Goal: Task Accomplishment & Management: Manage account settings

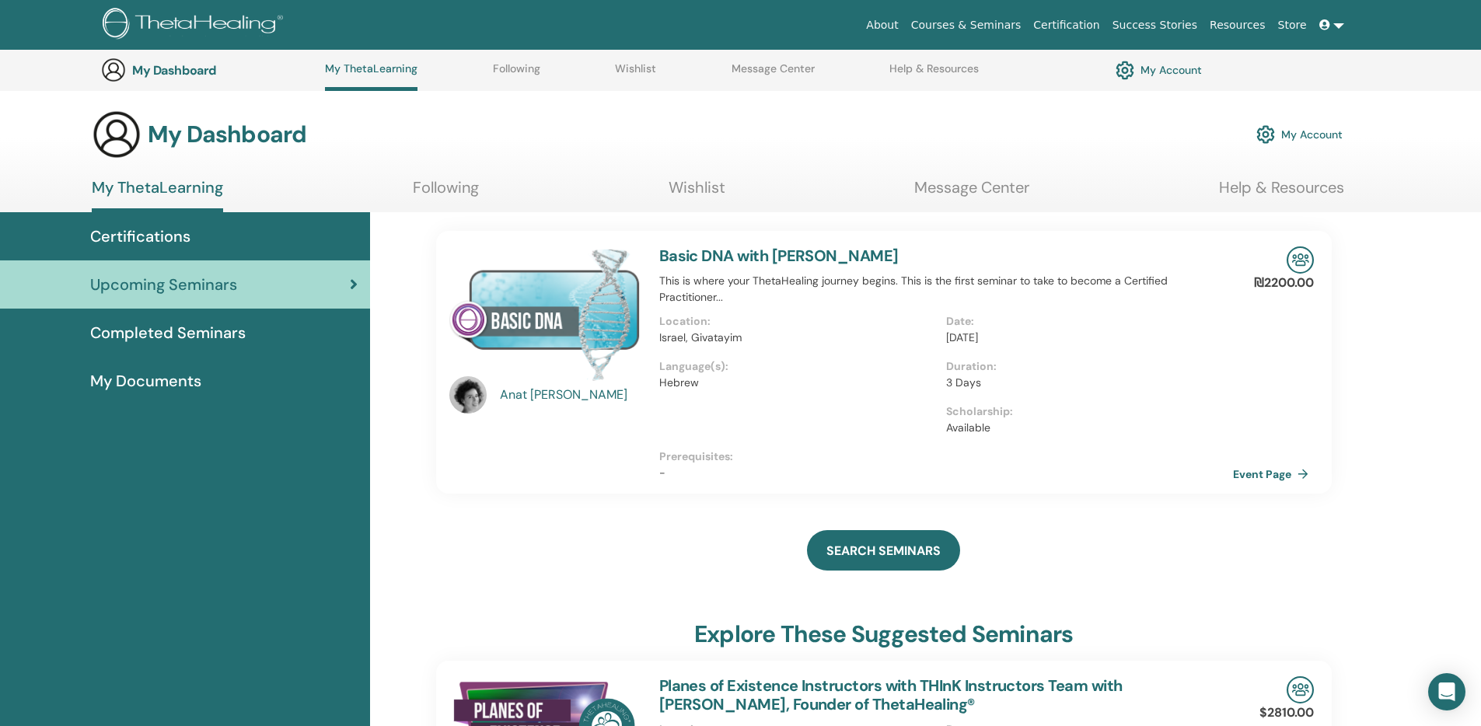
scroll to position [300, 0]
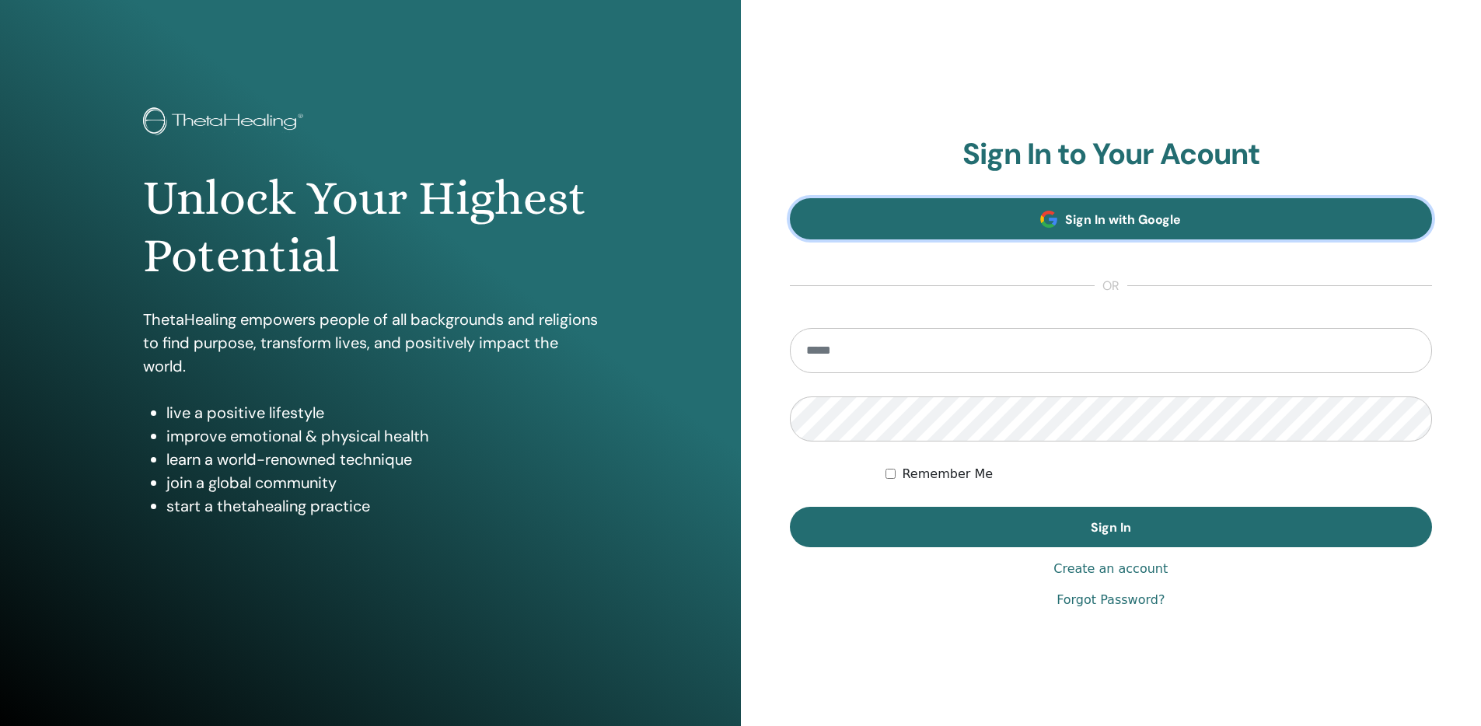
click at [1093, 221] on span "Sign In with Google" at bounding box center [1123, 220] width 116 height 16
click at [1048, 203] on link "Sign In with Google" at bounding box center [1111, 218] width 643 height 41
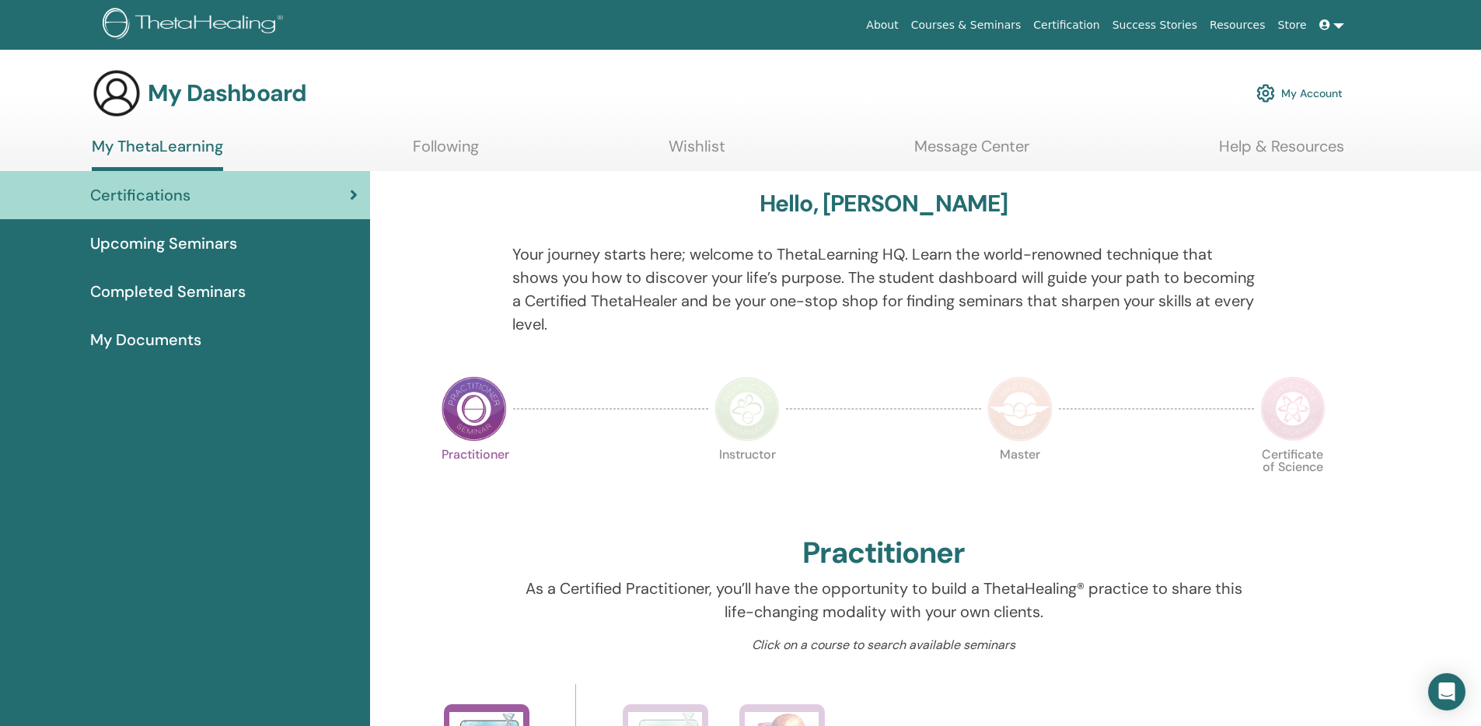
click at [593, 527] on div "Practitioner Instructor Master Certificate of Science" at bounding box center [884, 487] width 896 height 84
click at [1290, 108] on link "My Account" at bounding box center [1300, 93] width 86 height 34
click at [1292, 100] on link "My Account" at bounding box center [1300, 93] width 86 height 34
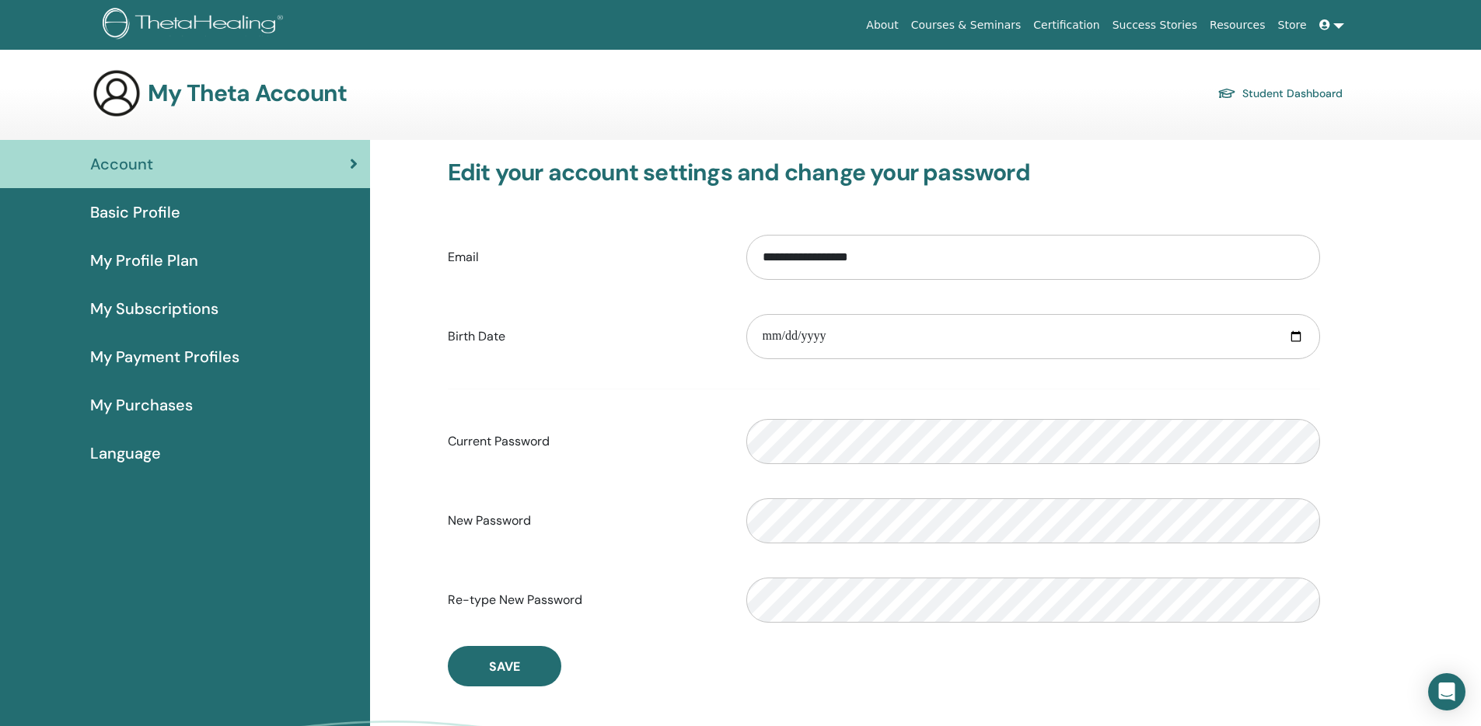
click at [170, 208] on span "Basic Profile" at bounding box center [135, 212] width 90 height 23
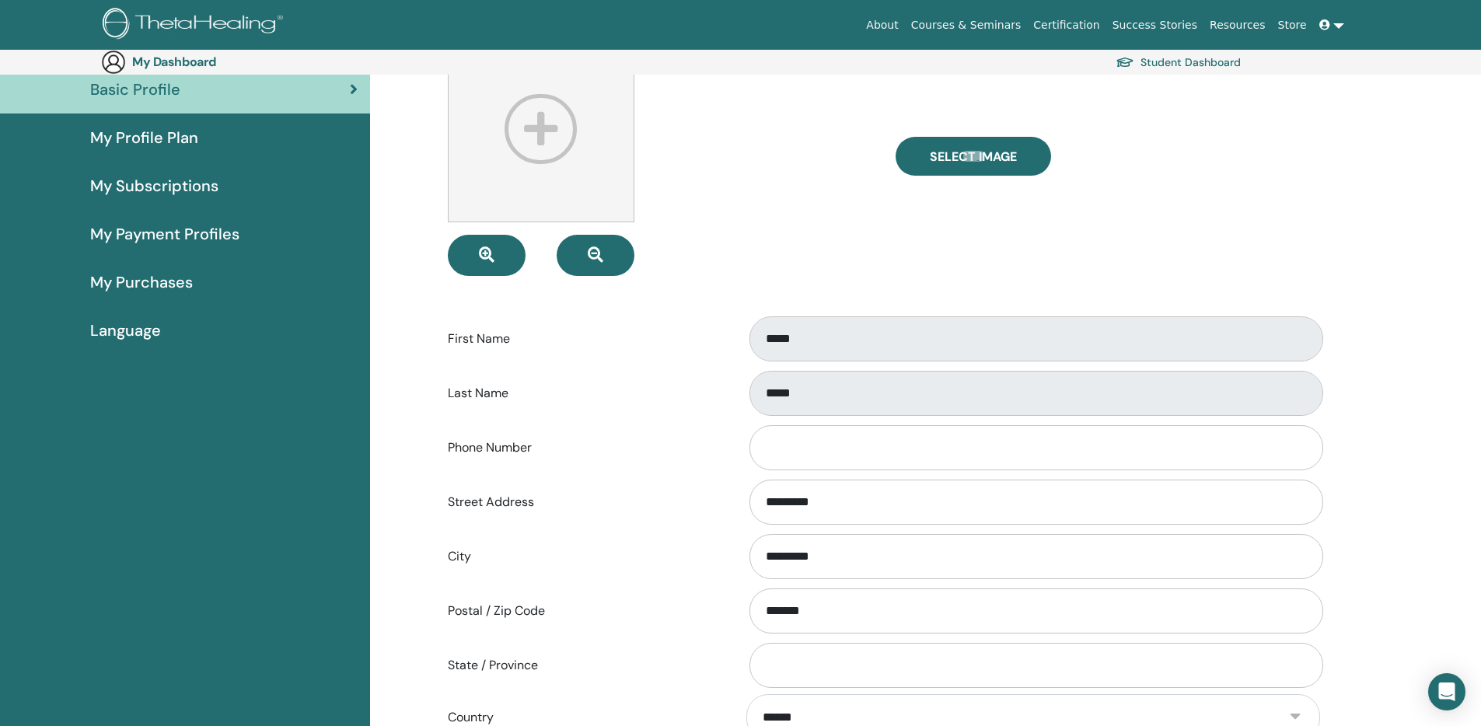
scroll to position [121, 0]
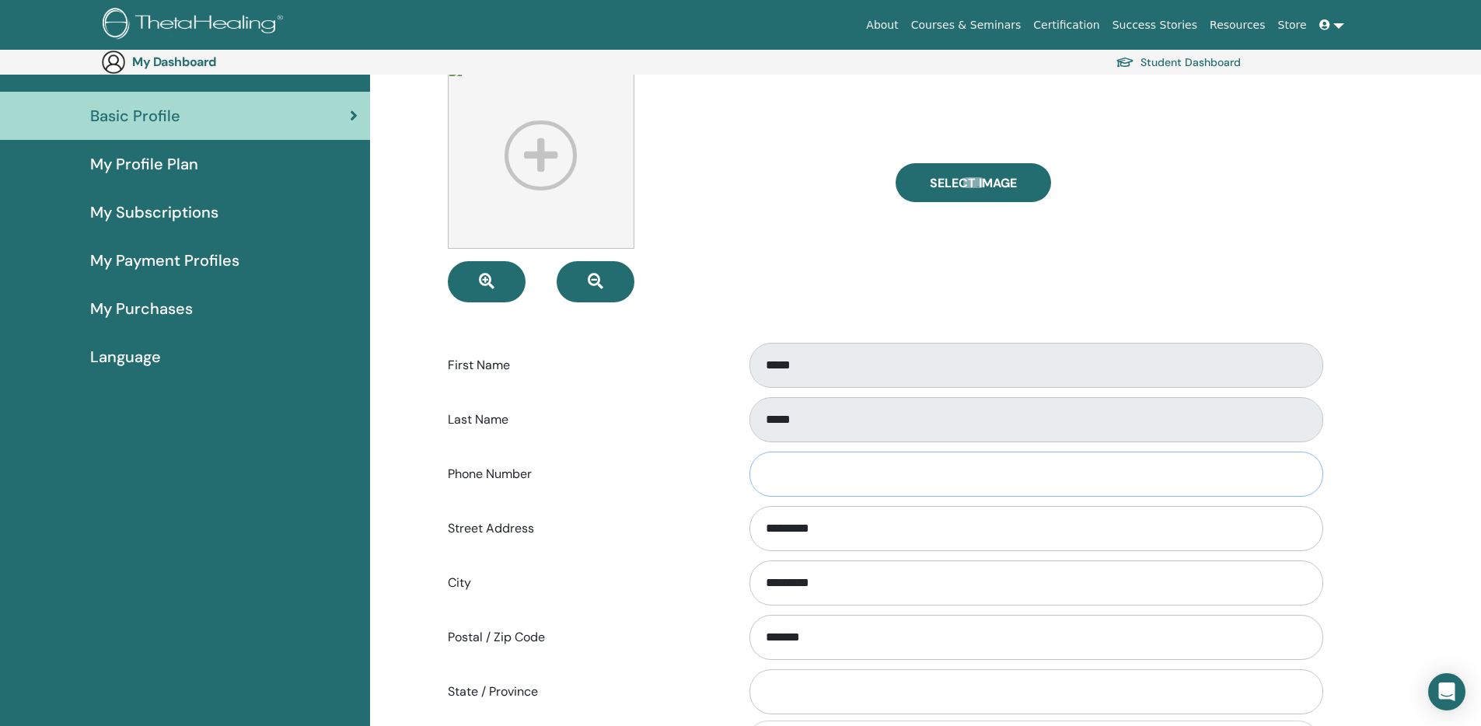
click at [816, 452] on input "Phone Number" at bounding box center [1037, 474] width 574 height 45
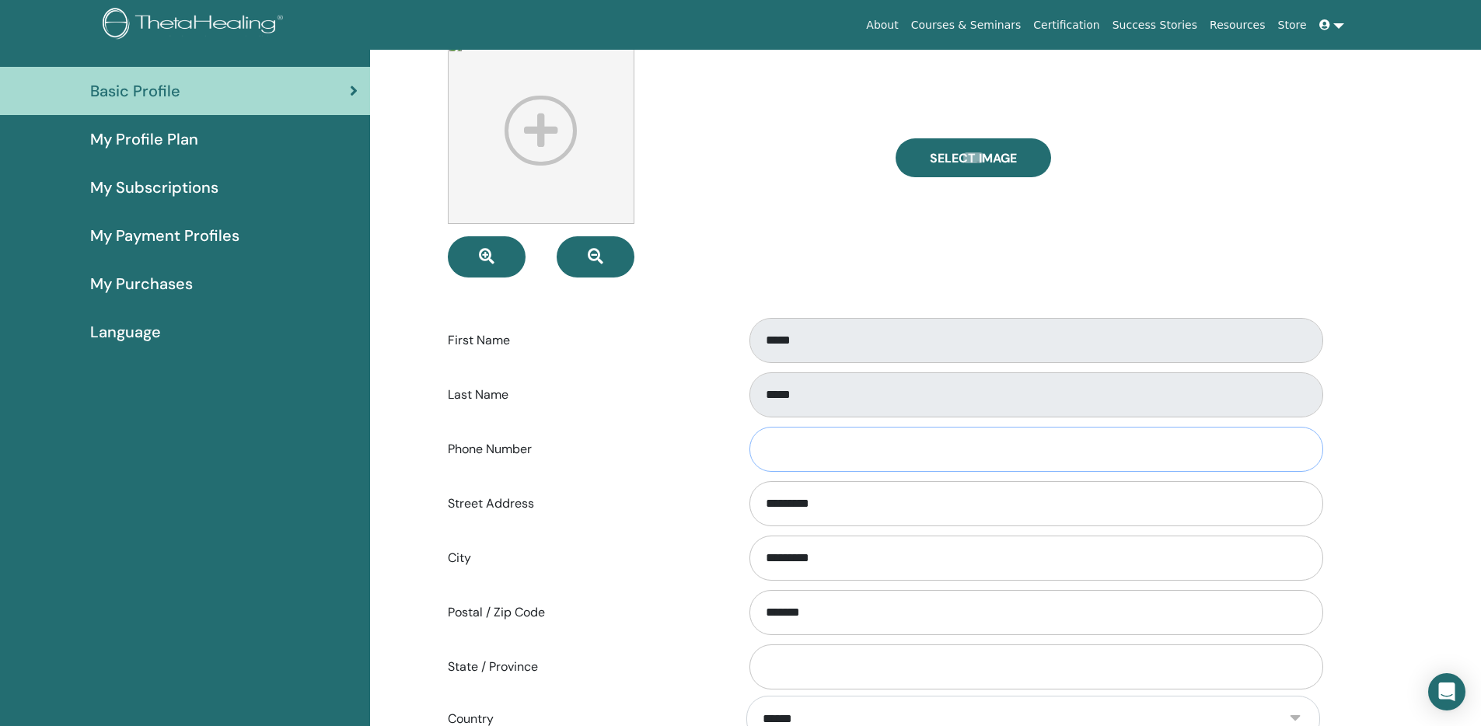
scroll to position [0, 0]
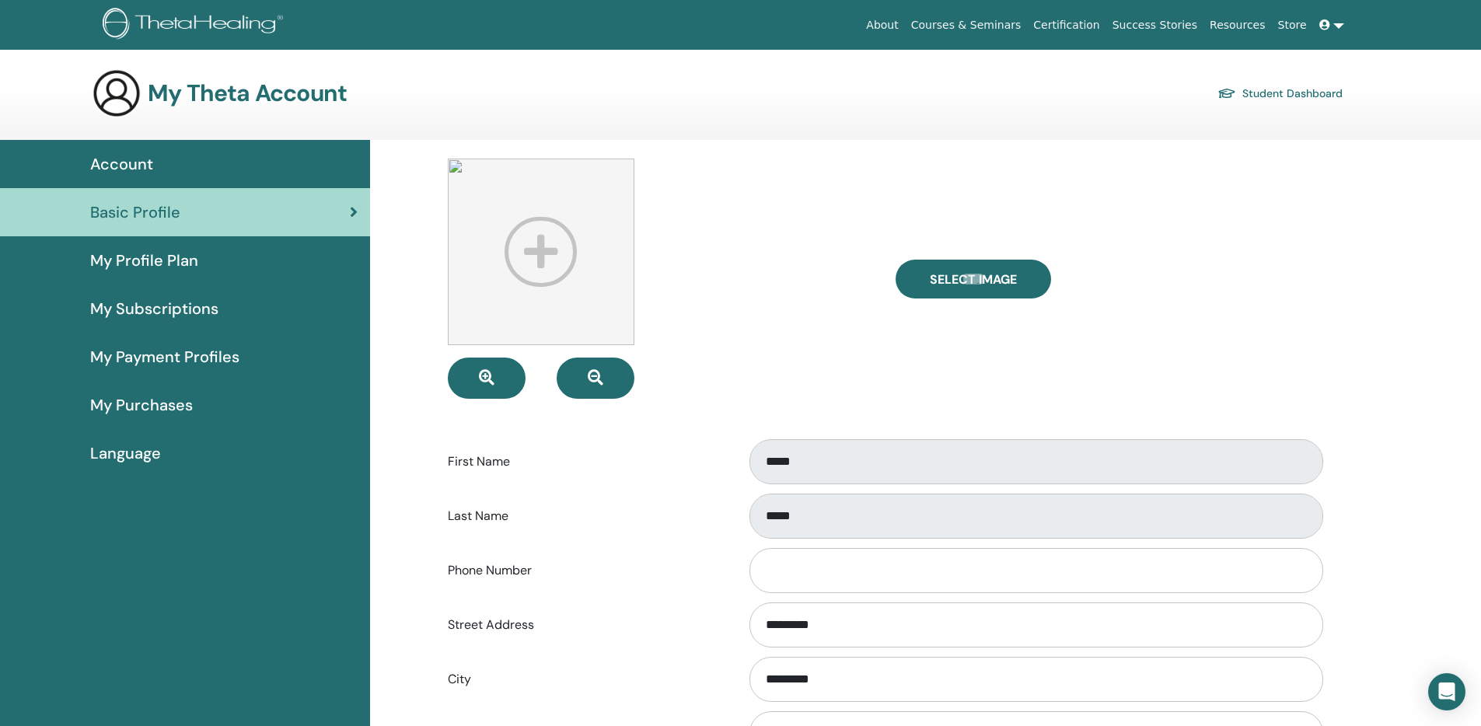
click at [209, 156] on div "Account" at bounding box center [184, 163] width 345 height 23
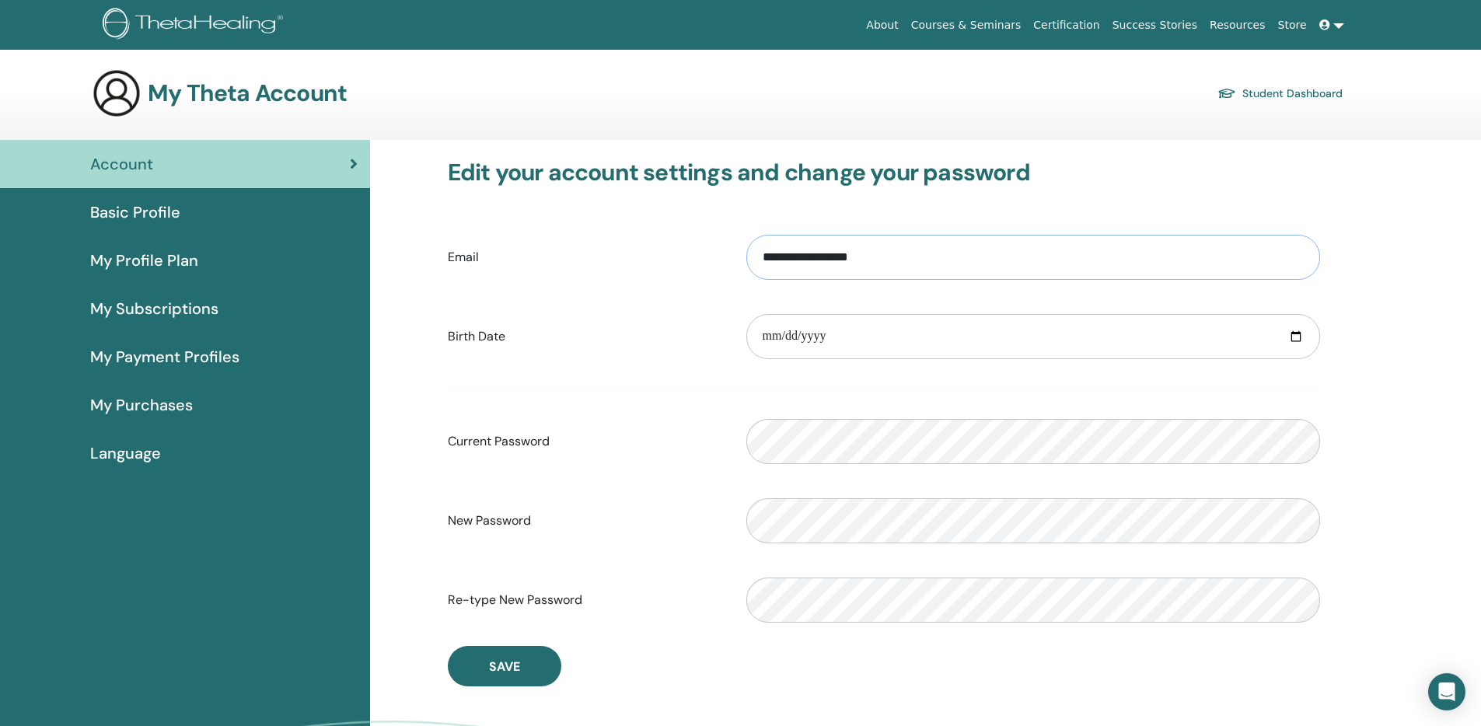
drag, startPoint x: 809, startPoint y: 255, endPoint x: 688, endPoint y: 252, distance: 120.6
click at [688, 252] on div "**********" at bounding box center [884, 257] width 896 height 67
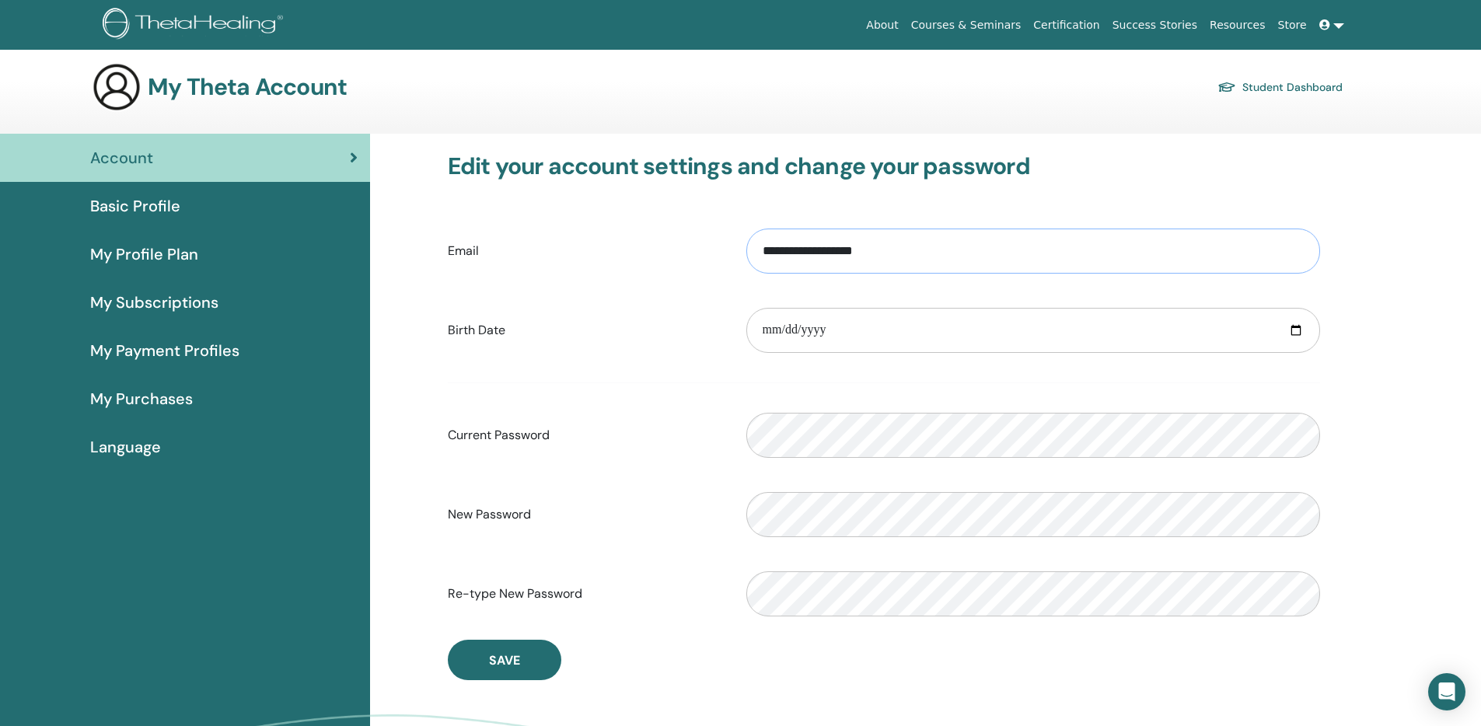
scroll to position [12, 0]
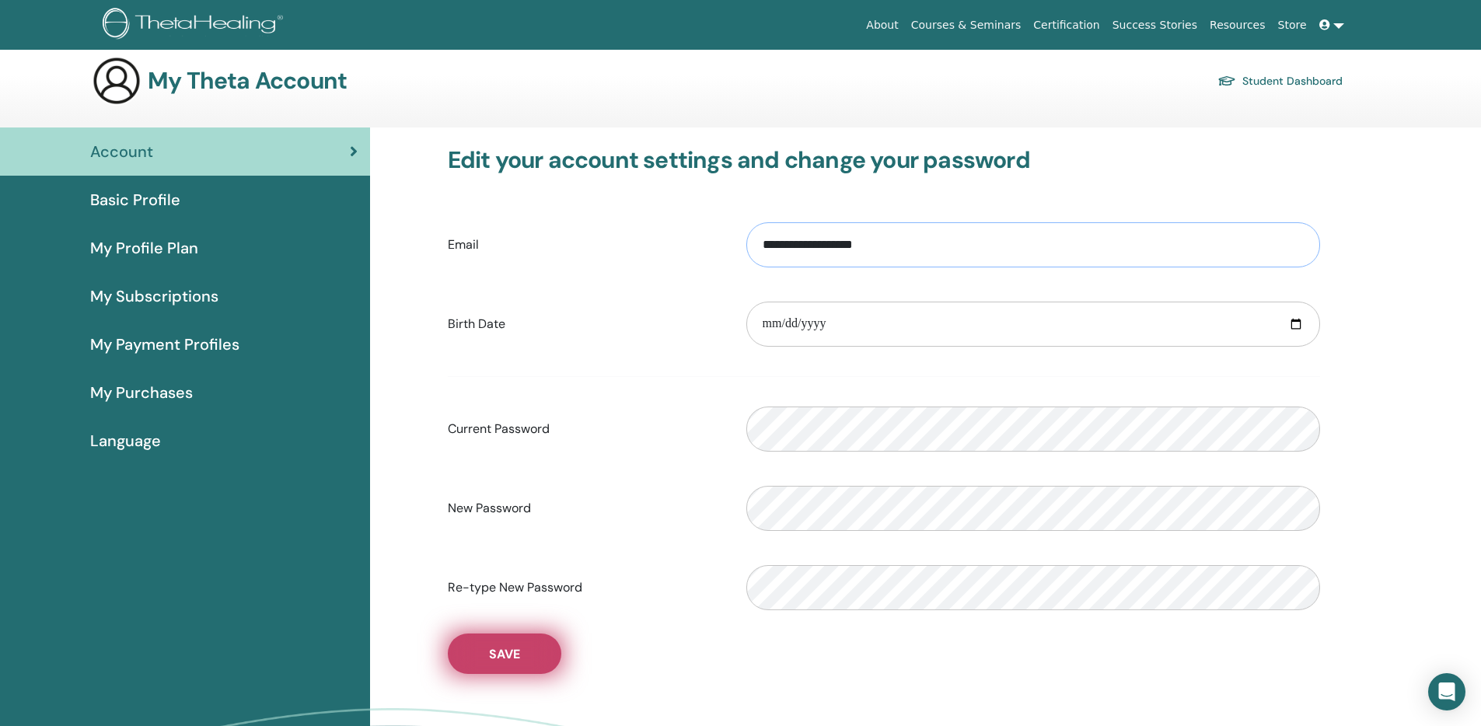
type input "**********"
click at [537, 646] on button "Save" at bounding box center [505, 654] width 114 height 40
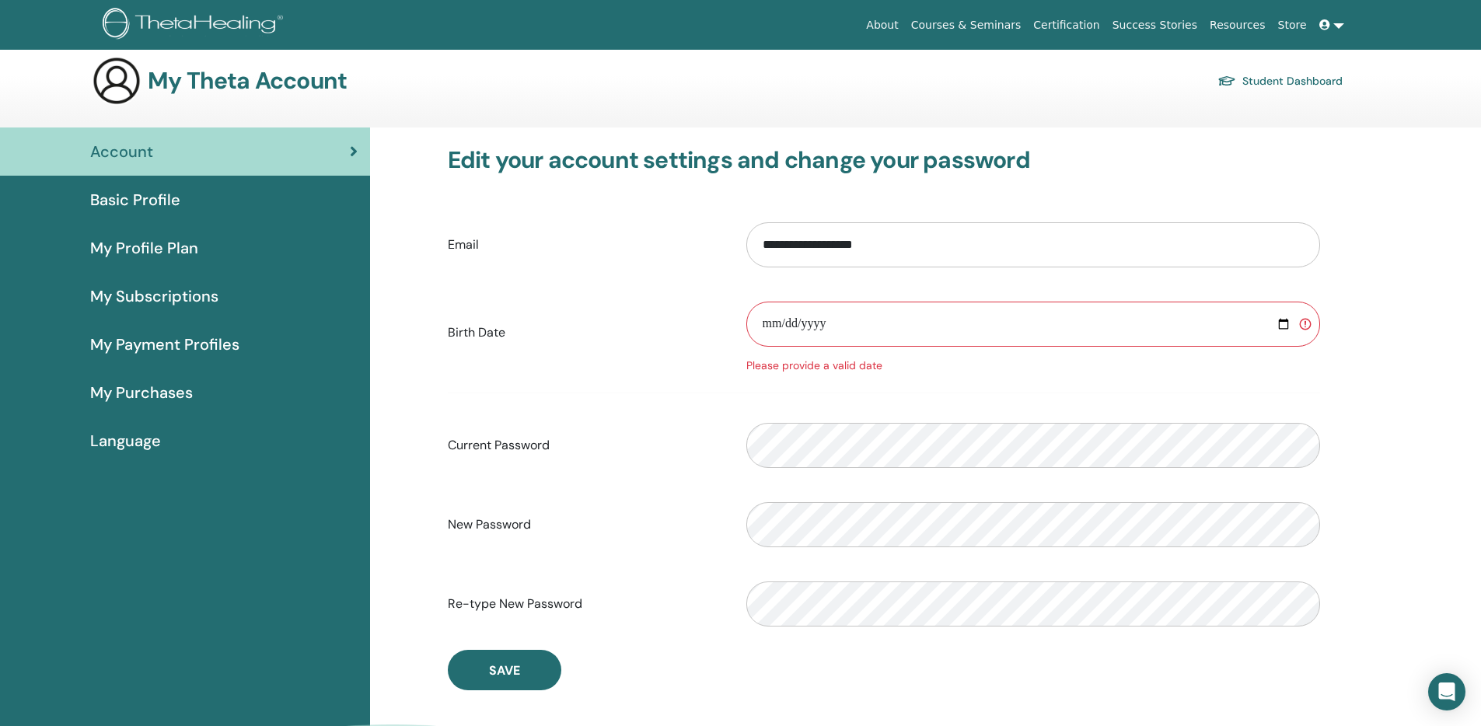
click at [850, 329] on input "date" at bounding box center [1033, 324] width 574 height 45
type input "**********"
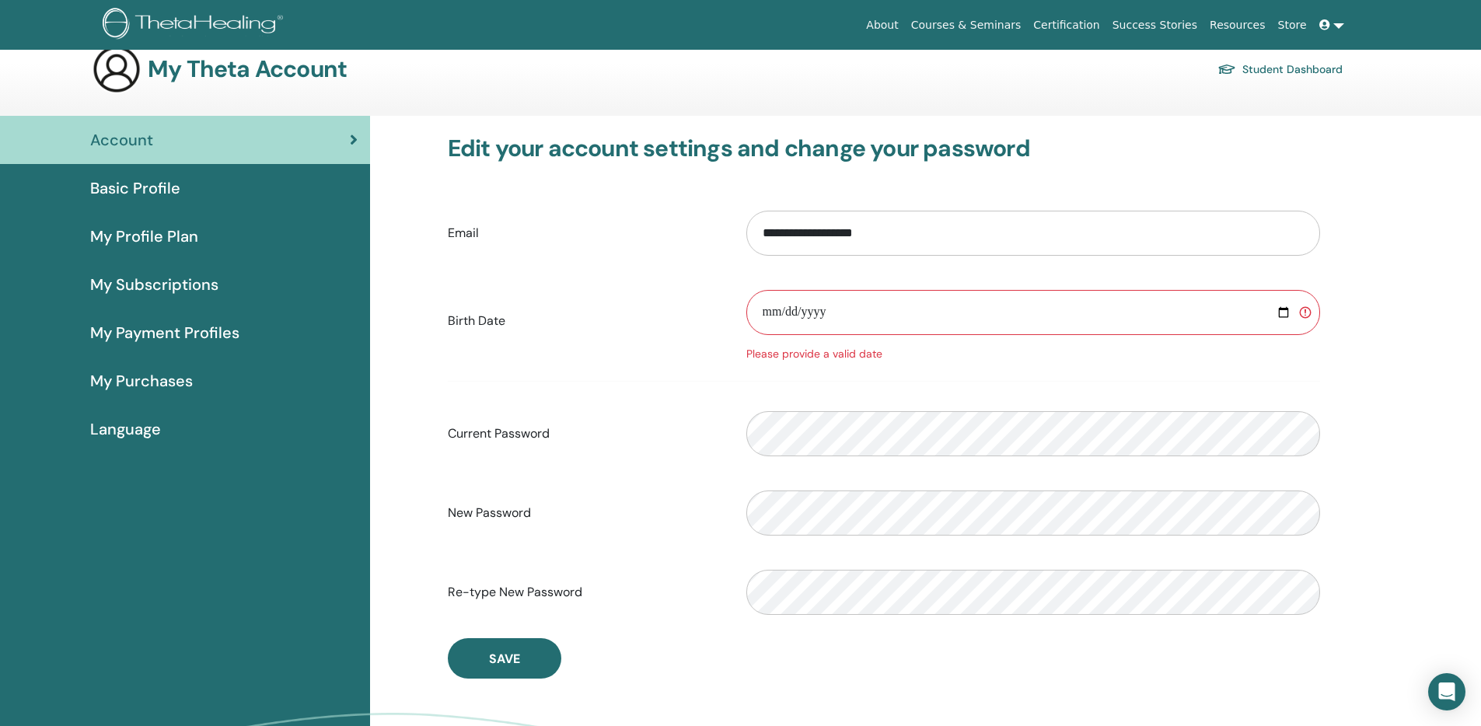
scroll to position [43, 0]
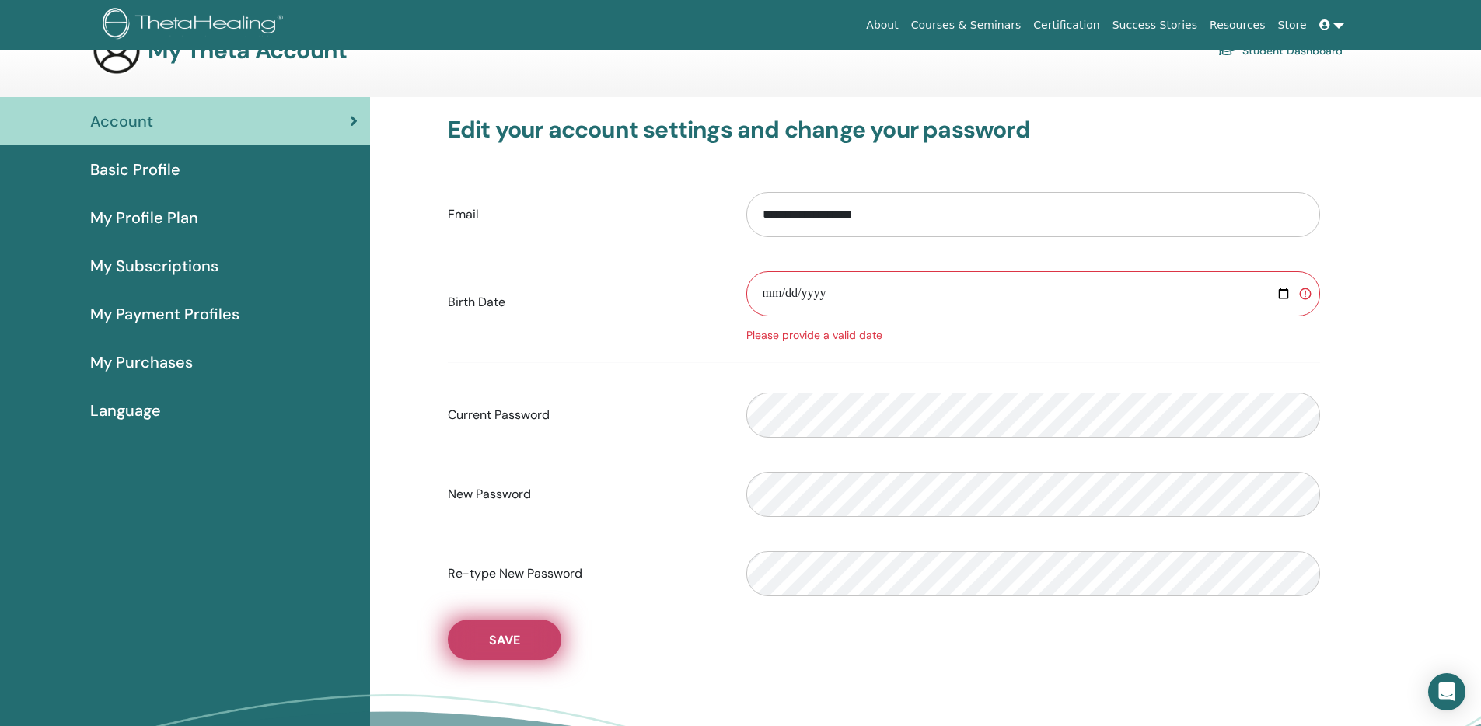
click at [515, 642] on span "Save" at bounding box center [504, 640] width 31 height 16
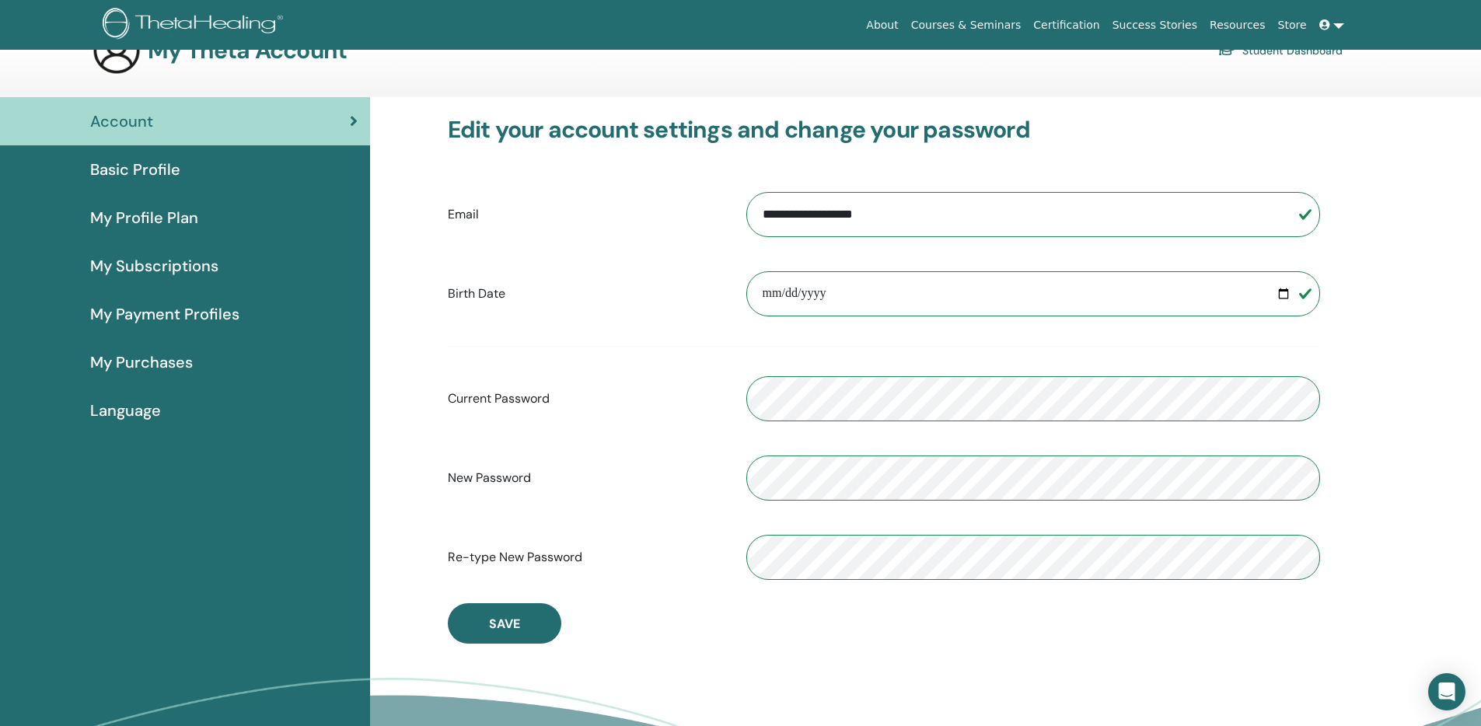
click at [1338, 35] on link at bounding box center [1331, 25] width 37 height 29
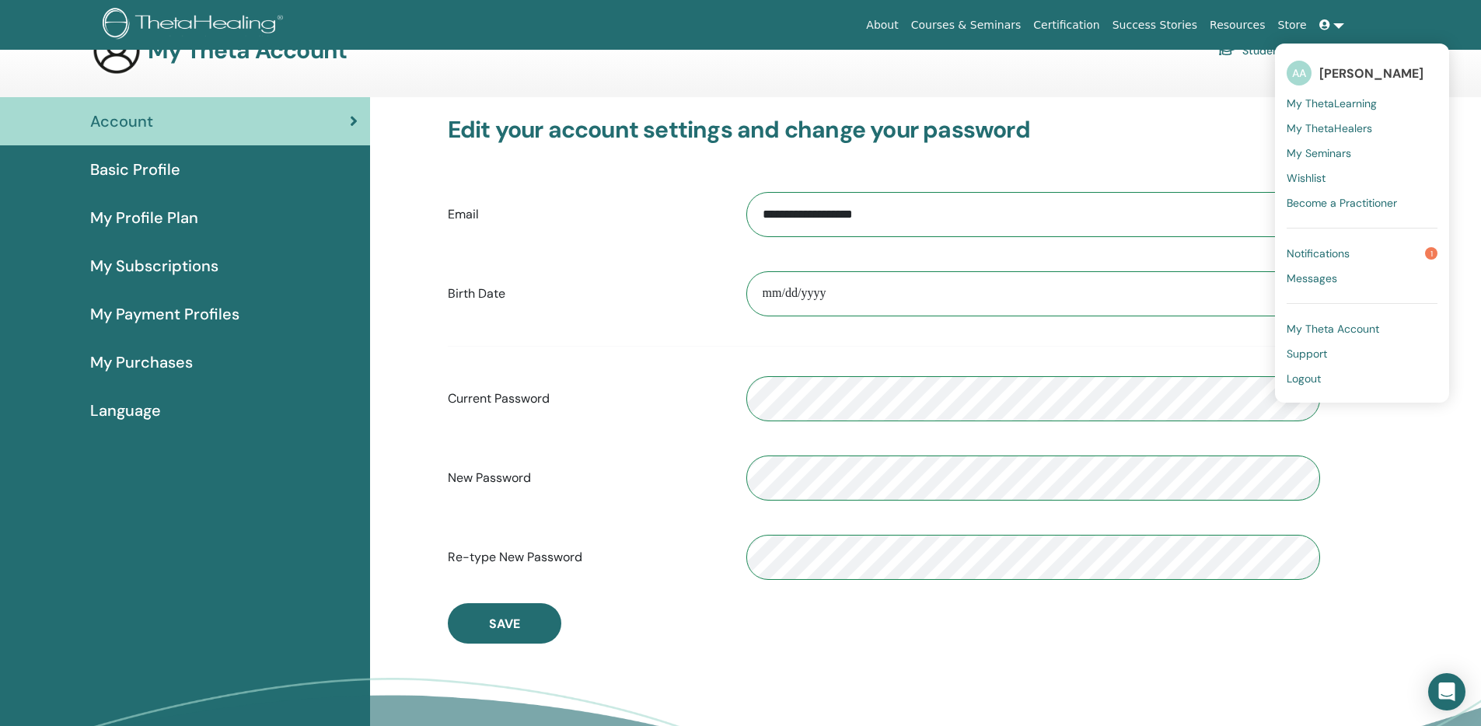
click at [1335, 252] on span "Notifications" at bounding box center [1318, 253] width 63 height 14
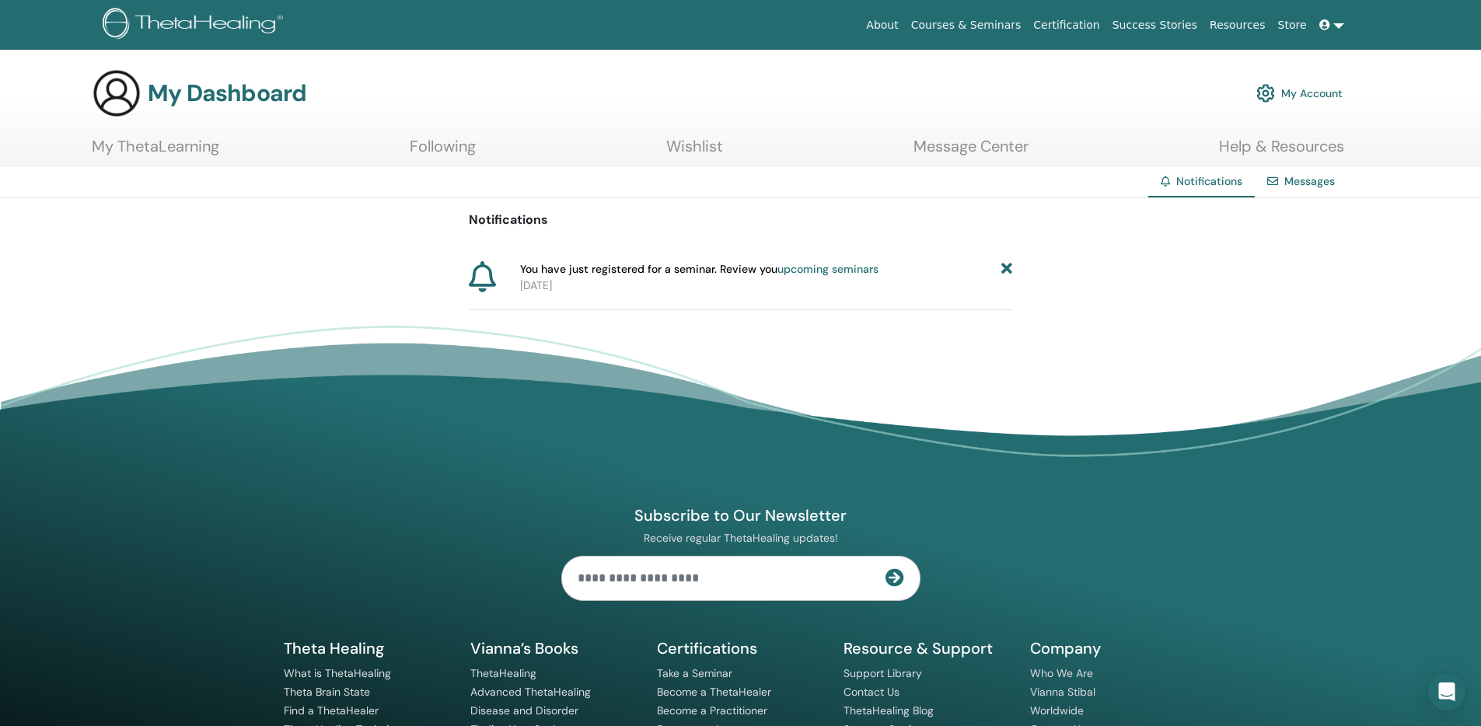
click at [1317, 20] on link at bounding box center [1331, 25] width 37 height 29
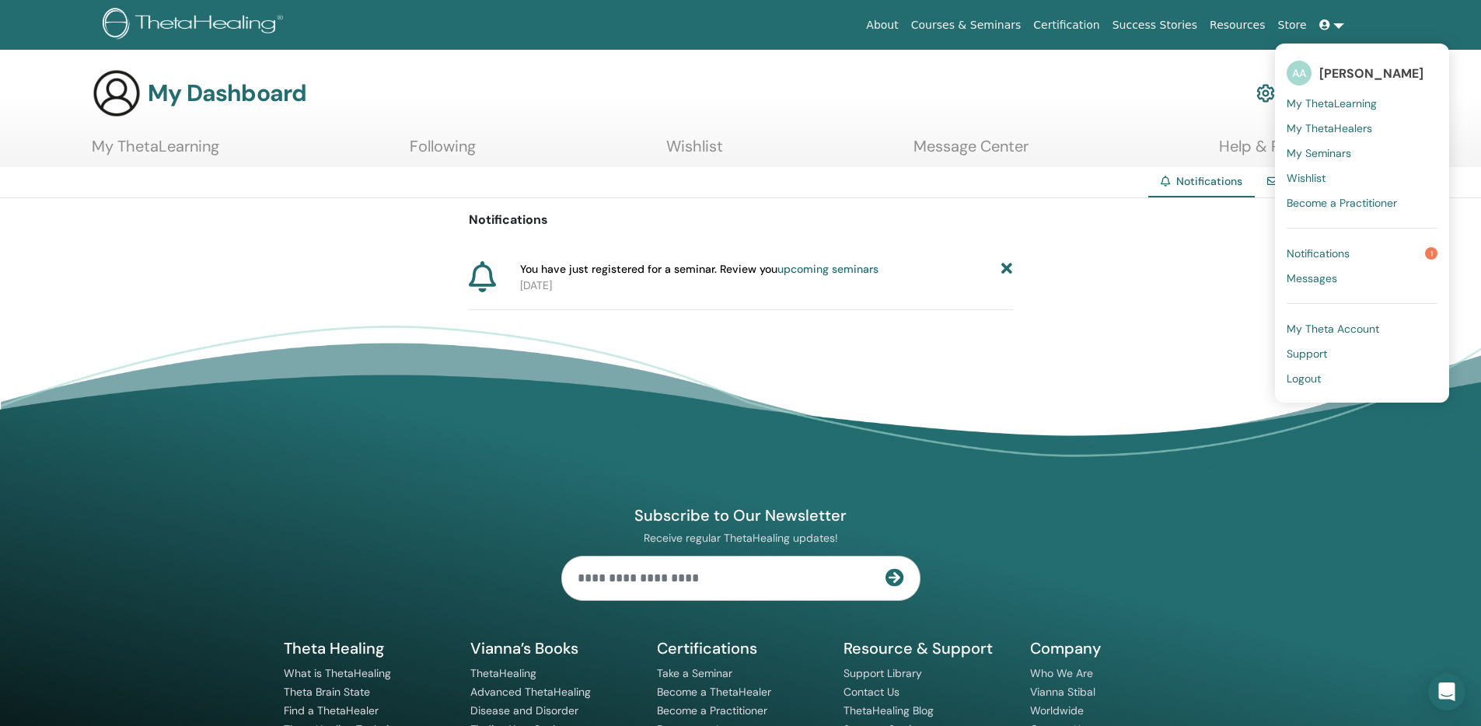
click at [993, 354] on footer "Subscribe to Our Newsletter Receive regular ThetaHealing updates! Theta Healing…" at bounding box center [740, 583] width 1481 height 515
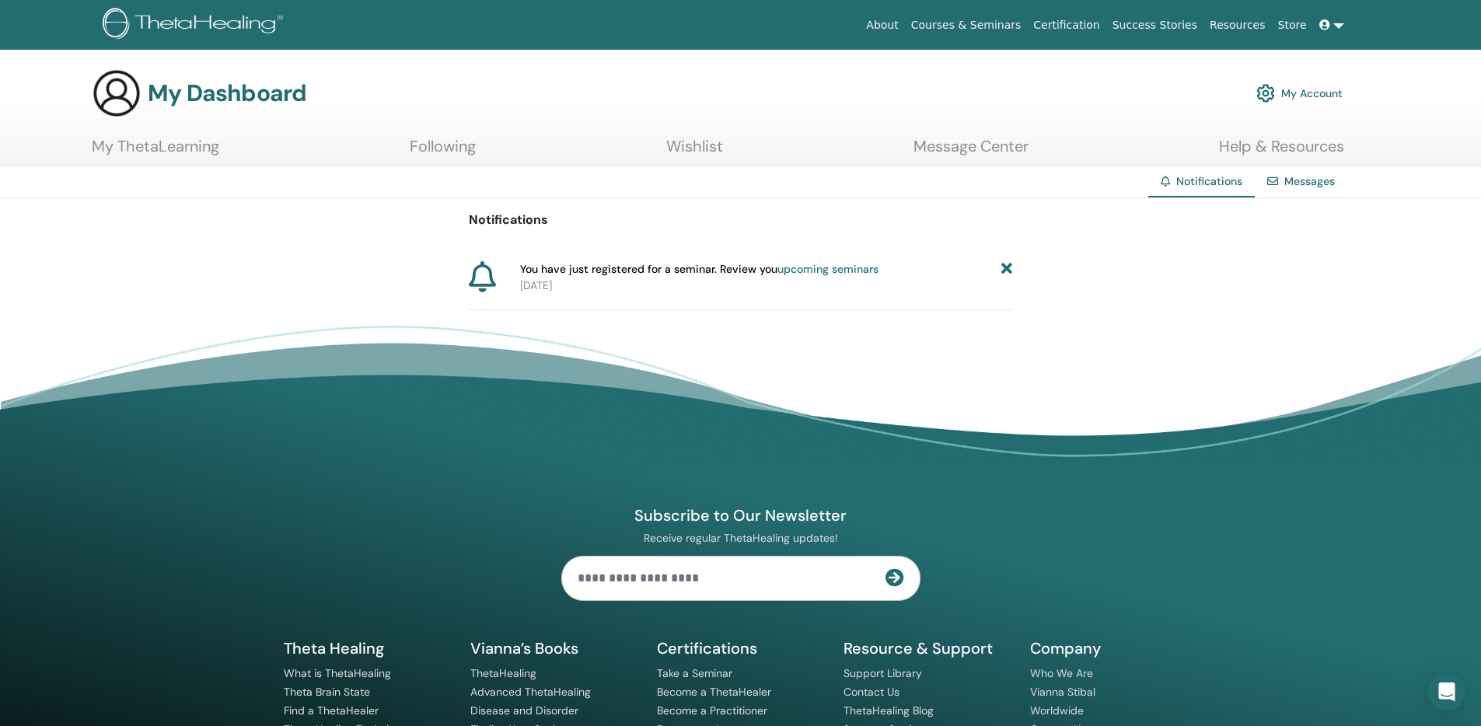
click at [820, 269] on link "upcoming seminars" at bounding box center [828, 269] width 101 height 14
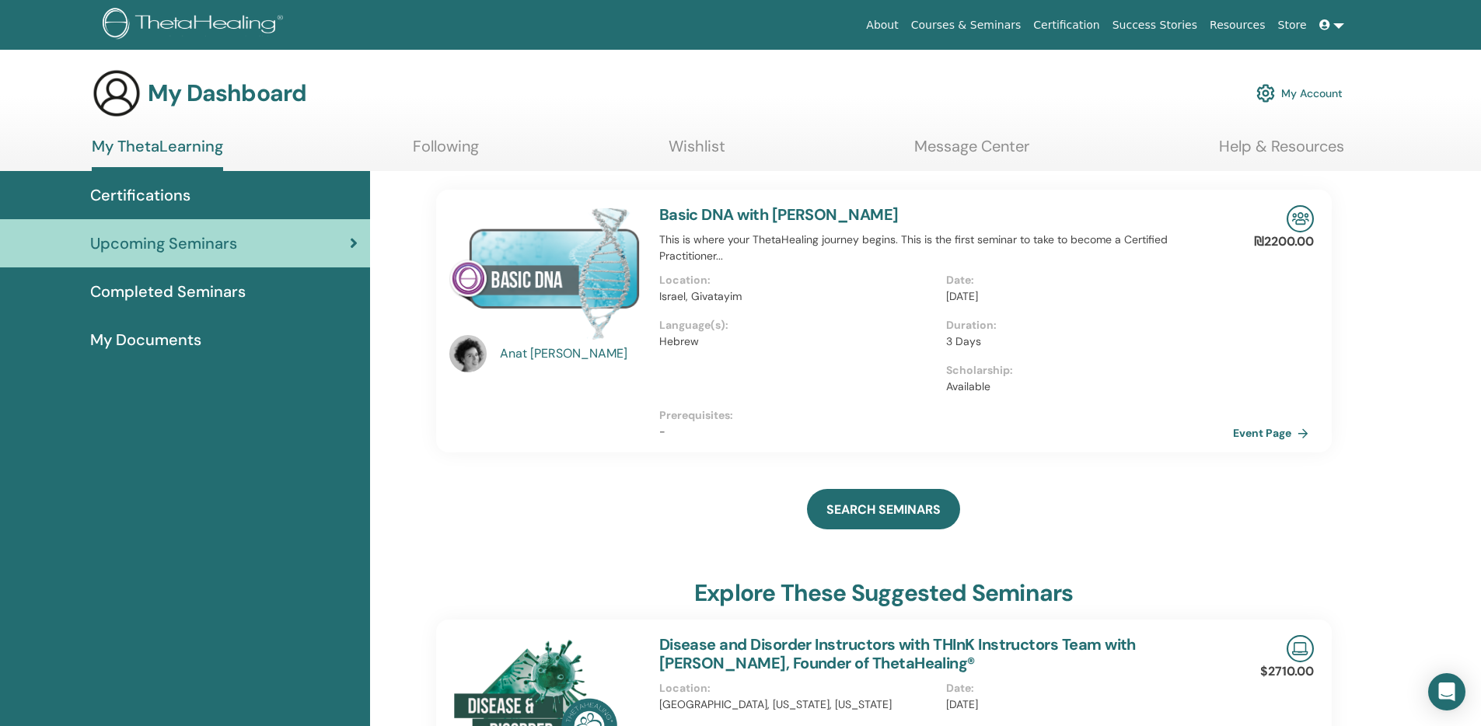
click at [755, 209] on link "Basic DNA with [PERSON_NAME]" at bounding box center [778, 215] width 239 height 20
click at [788, 208] on link "Basic DNA with [PERSON_NAME]" at bounding box center [778, 215] width 239 height 20
click at [1303, 222] on img at bounding box center [1300, 218] width 27 height 27
click at [1273, 436] on link "Event Page" at bounding box center [1277, 432] width 82 height 23
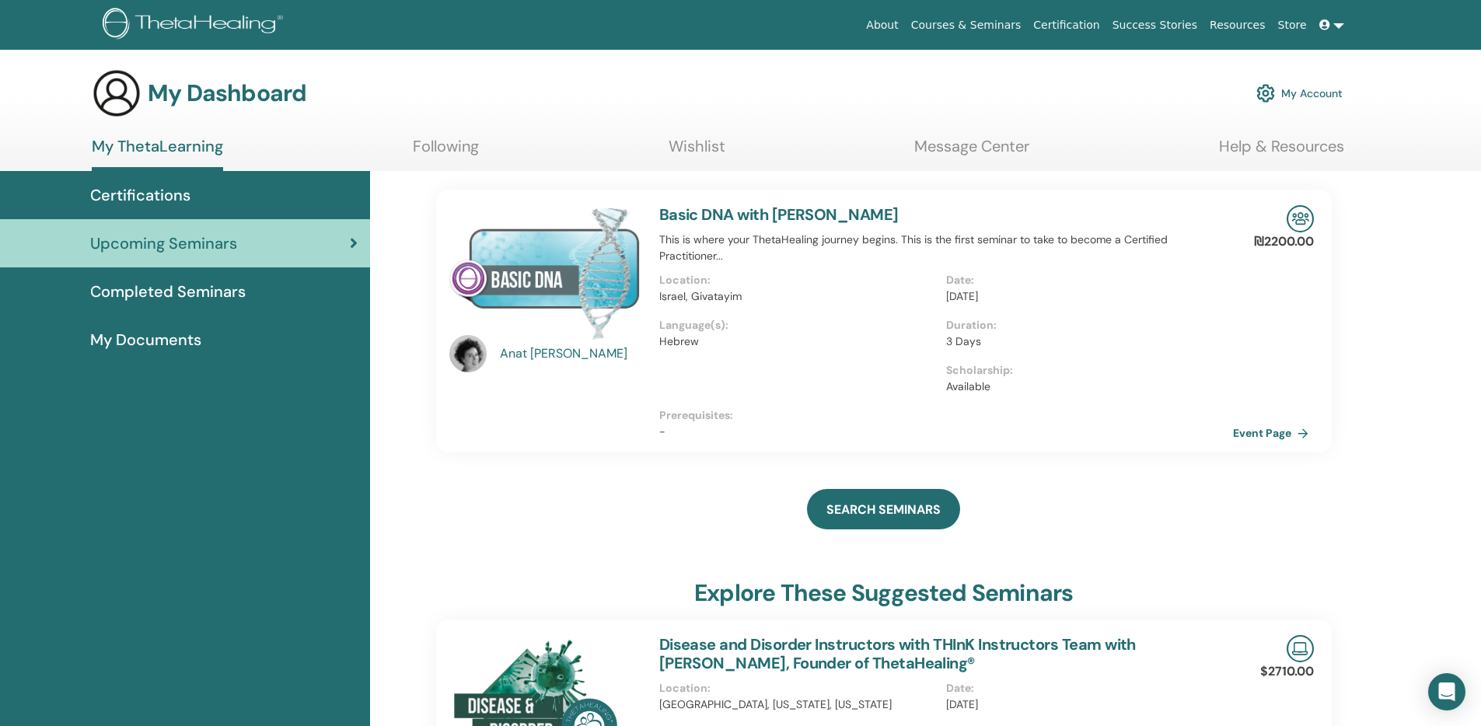
click at [540, 358] on div "Anat Goldberg" at bounding box center [572, 353] width 144 height 19
click at [951, 152] on link "Message Center" at bounding box center [971, 152] width 115 height 30
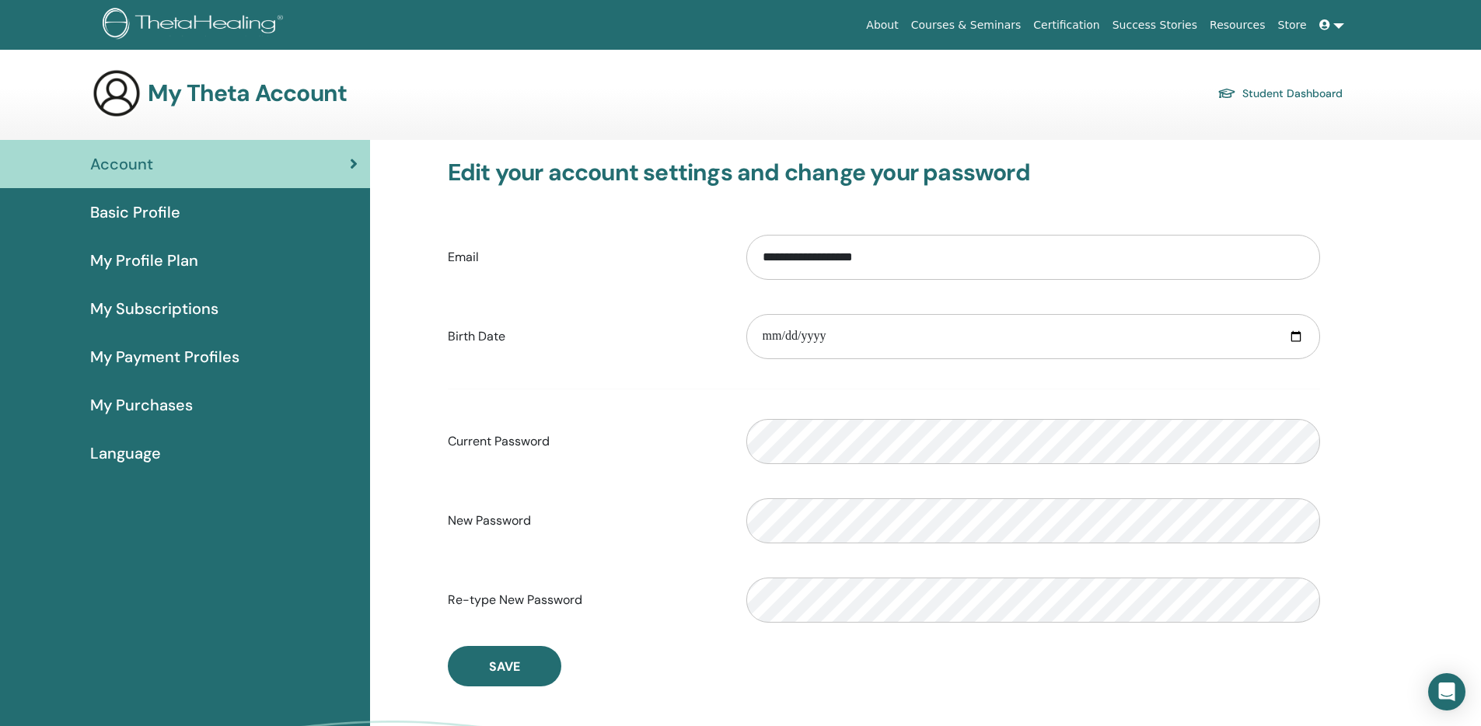
click at [182, 213] on div "Basic Profile" at bounding box center [184, 212] width 345 height 23
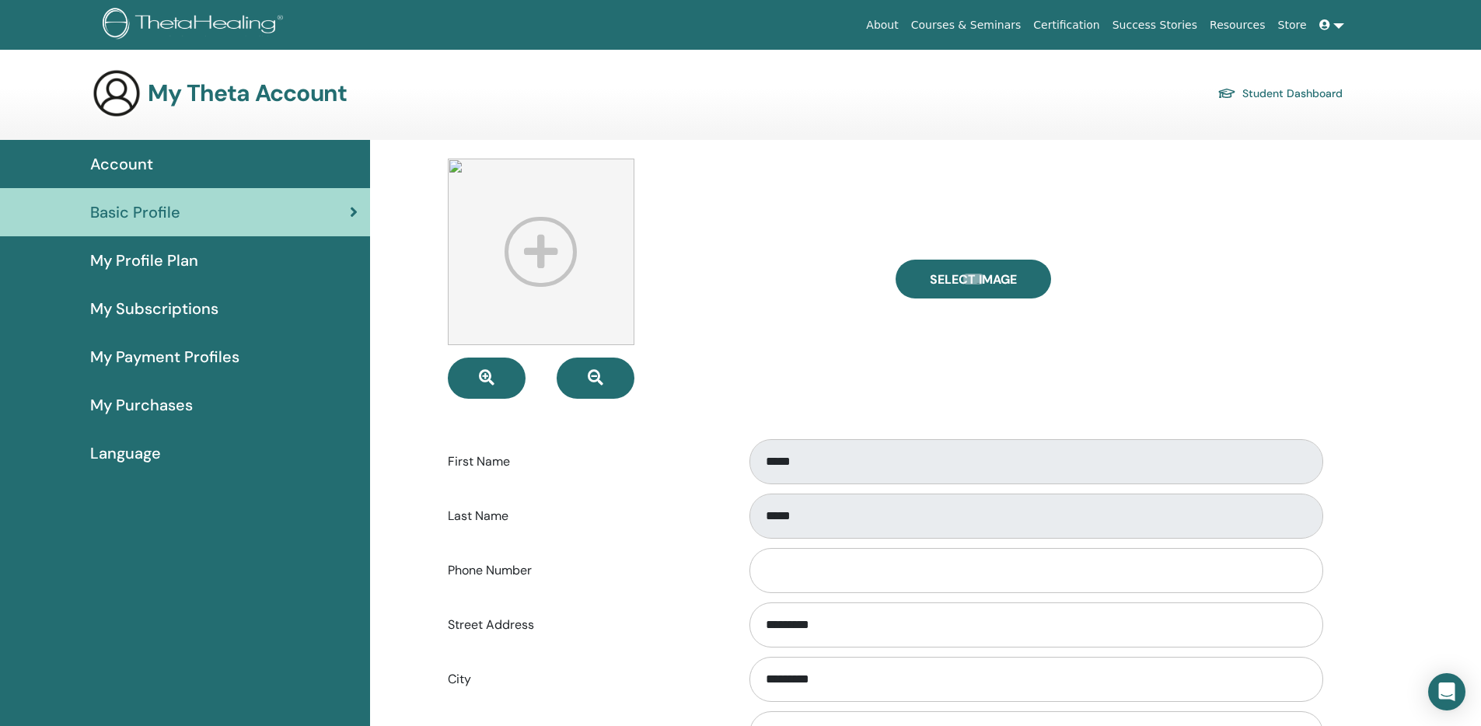
drag, startPoint x: 1250, startPoint y: 145, endPoint x: 1281, endPoint y: 115, distance: 44.0
click at [1255, 142] on div "Select Image First Name ***** Last Name ***** Phone Number Street Address *****…" at bounding box center [884, 621] width 933 height 963
click at [1335, 30] on link at bounding box center [1331, 25] width 37 height 29
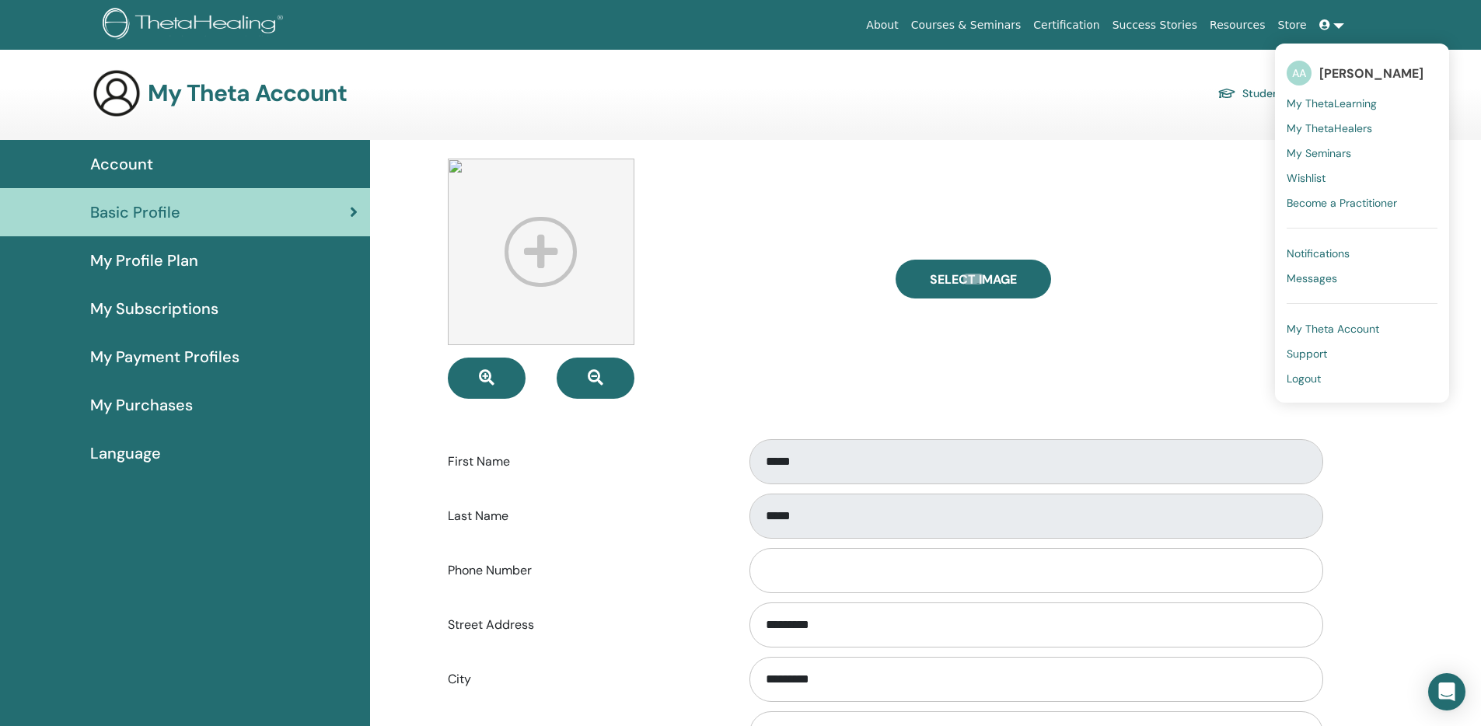
click at [1321, 378] on span "Logout" at bounding box center [1304, 379] width 34 height 14
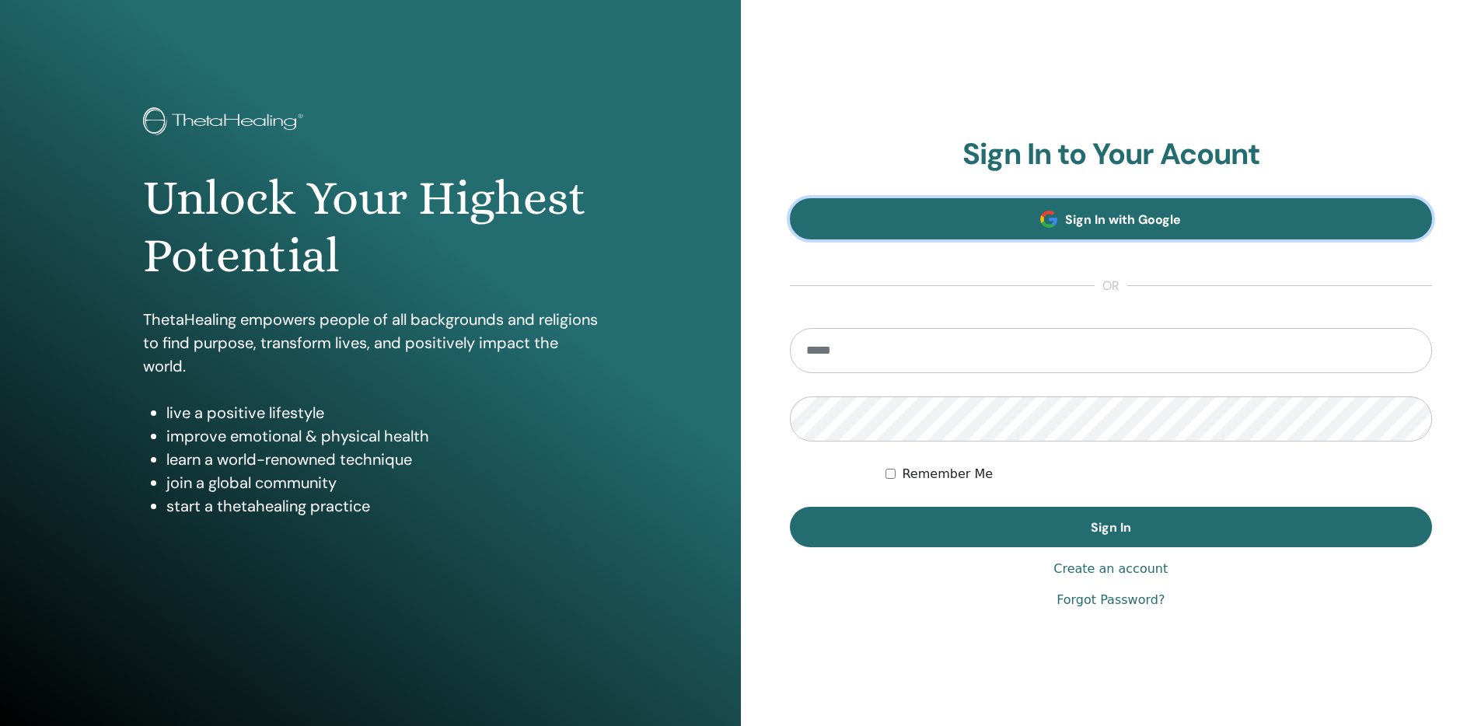
click at [1038, 236] on link "Sign In with Google" at bounding box center [1111, 218] width 643 height 41
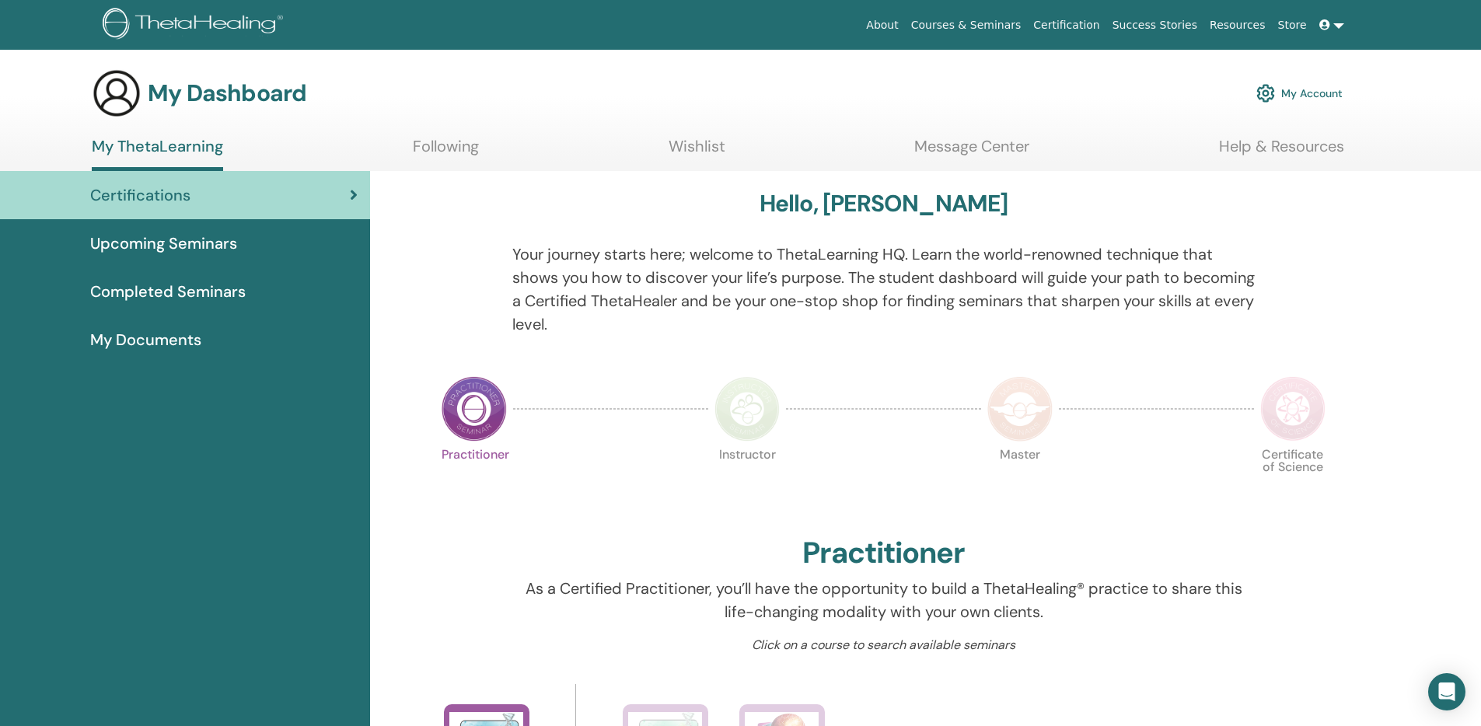
click at [1326, 31] on span at bounding box center [1327, 25] width 14 height 12
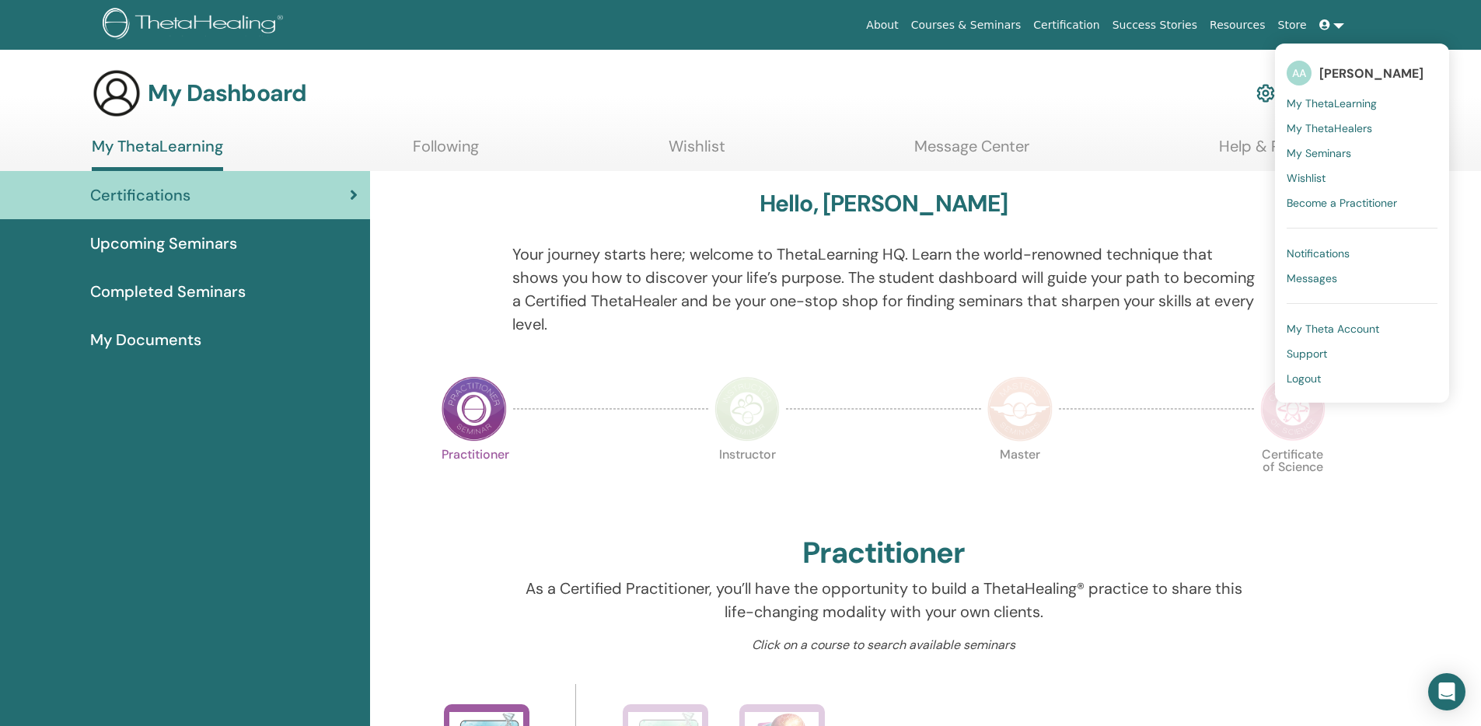
click at [1310, 376] on span "Logout" at bounding box center [1304, 379] width 34 height 14
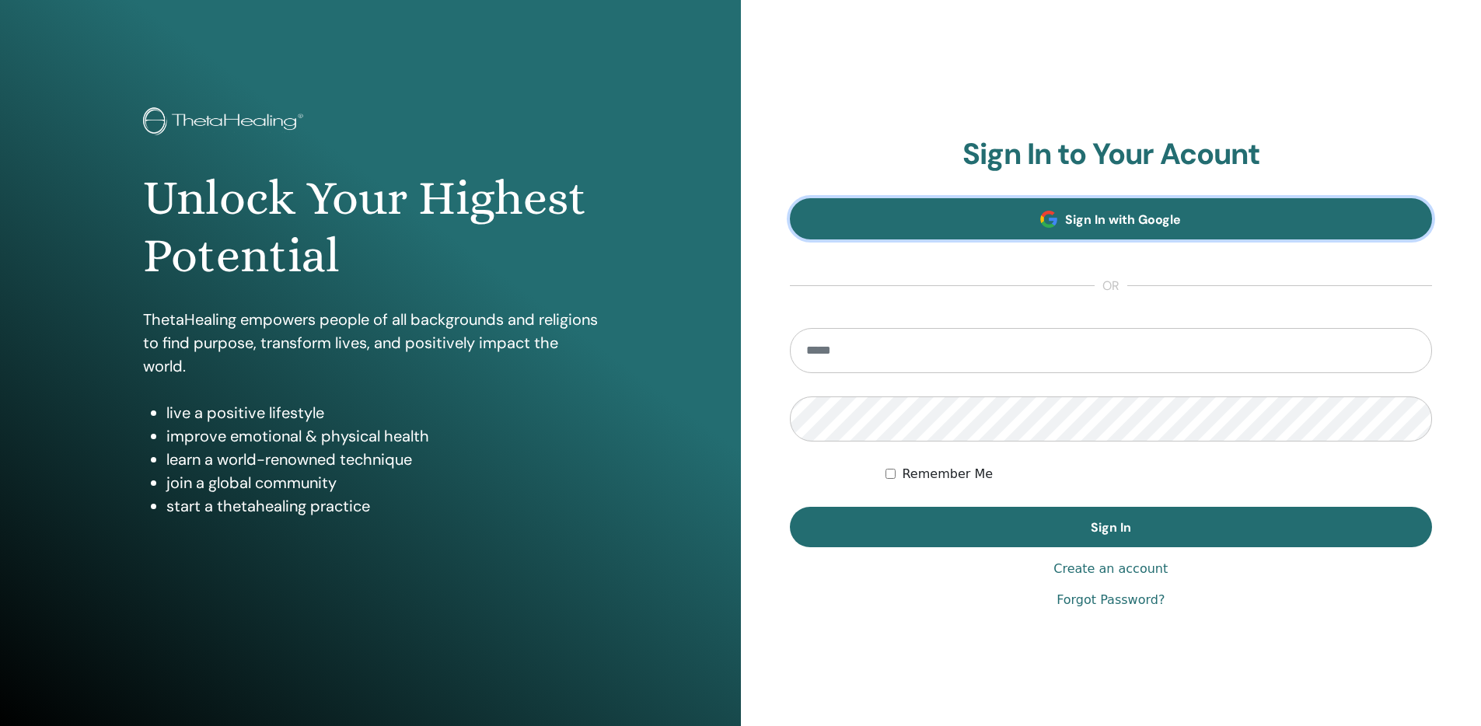
click at [1059, 213] on link "Sign In with Google" at bounding box center [1111, 218] width 643 height 41
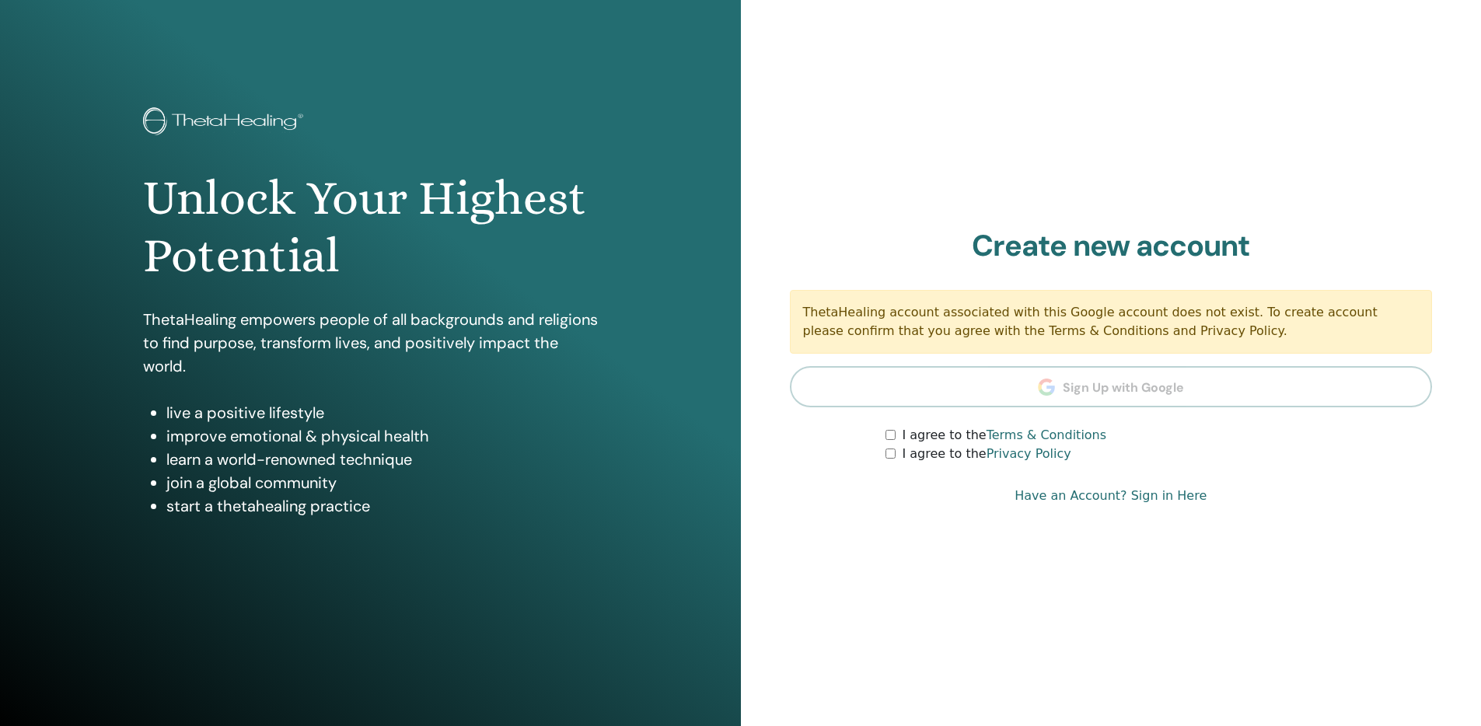
click at [876, 435] on form "I agree to the Terms & Conditions I agree to the Privacy Policy" at bounding box center [1111, 444] width 643 height 37
click at [898, 439] on div "I agree to the Terms & Conditions" at bounding box center [1159, 435] width 547 height 19
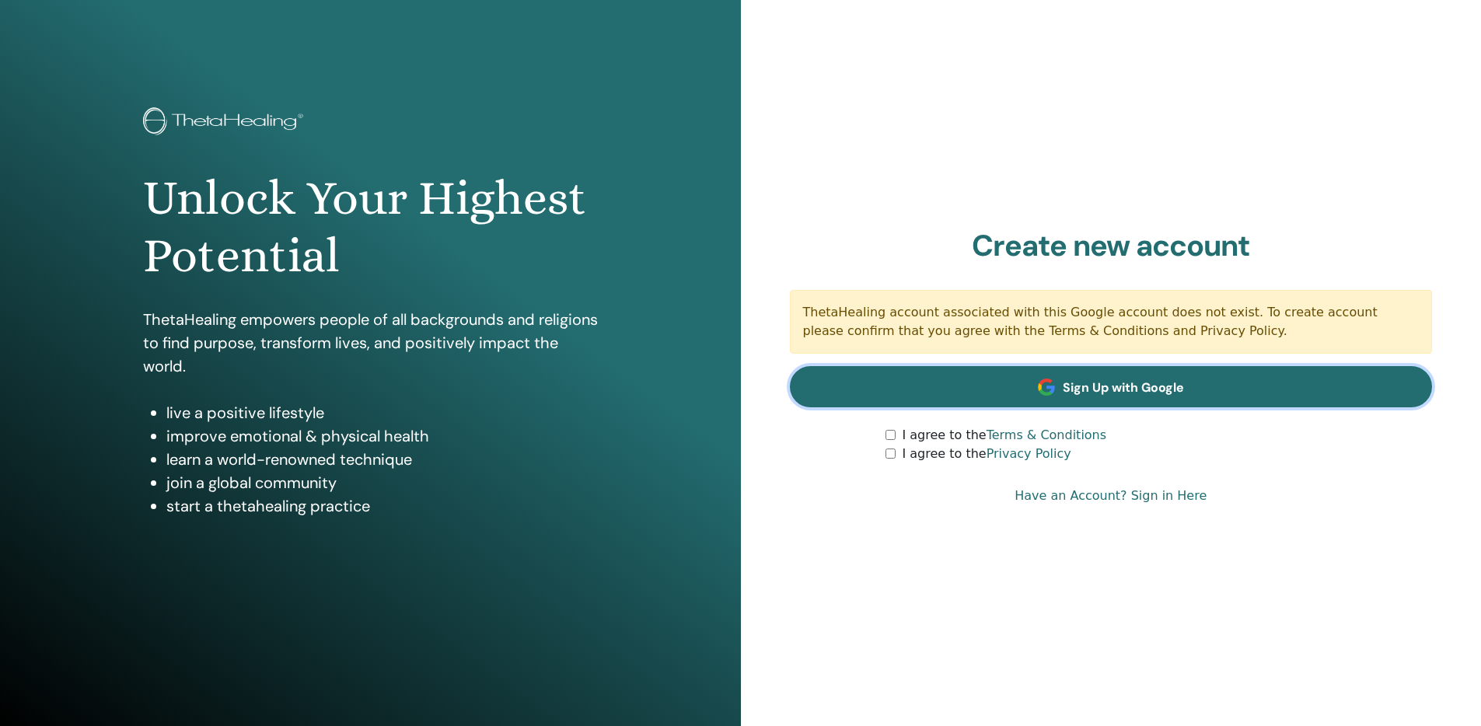
click at [960, 379] on link "Sign Up with Google" at bounding box center [1111, 386] width 643 height 41
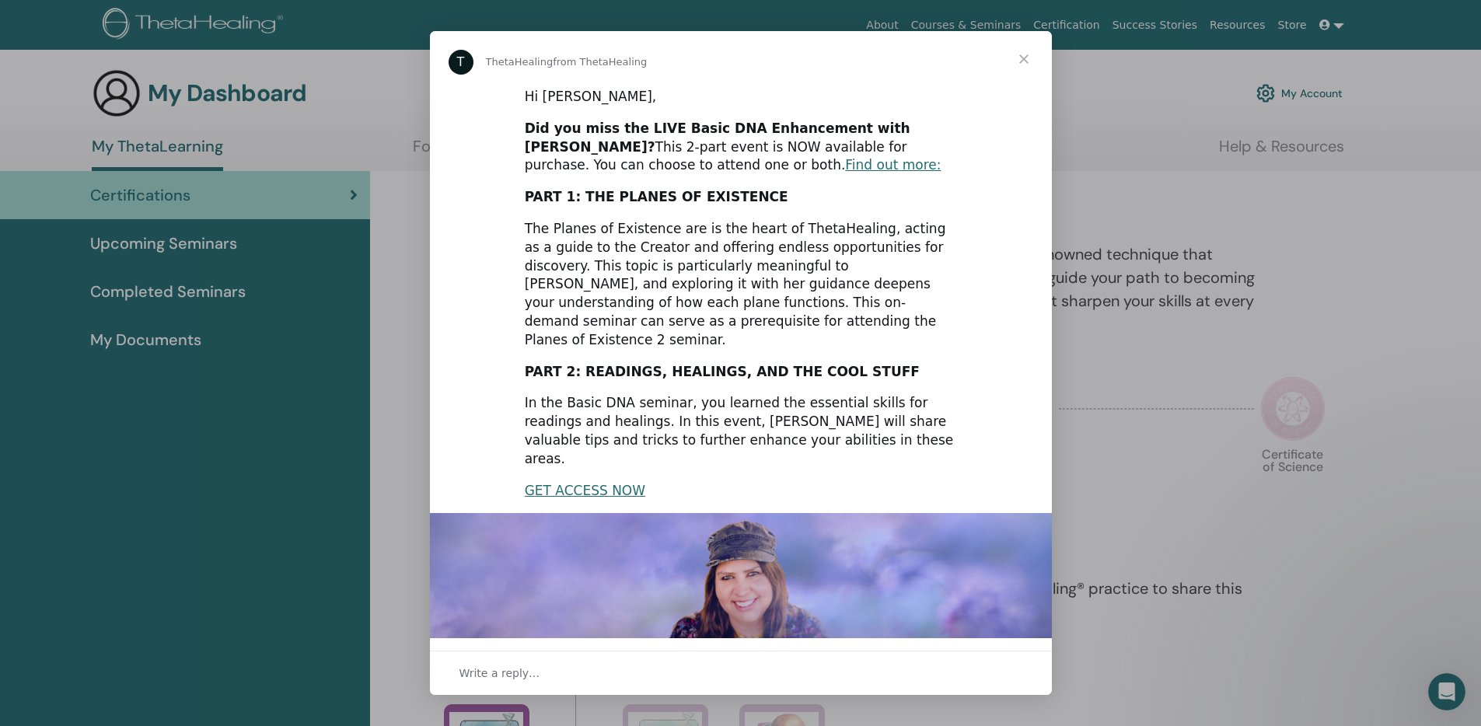
click at [904, 369] on div "Hi Arieh, Did you miss the LIVE Basic DNA Enhancement with Vianna? This 2-part …" at bounding box center [741, 481] width 622 height 788
click at [921, 394] on div "In the Basic DNA seminar, you learned the essential skills for readings and hea…" at bounding box center [741, 431] width 432 height 74
click at [1026, 58] on span "Close" at bounding box center [1024, 59] width 56 height 56
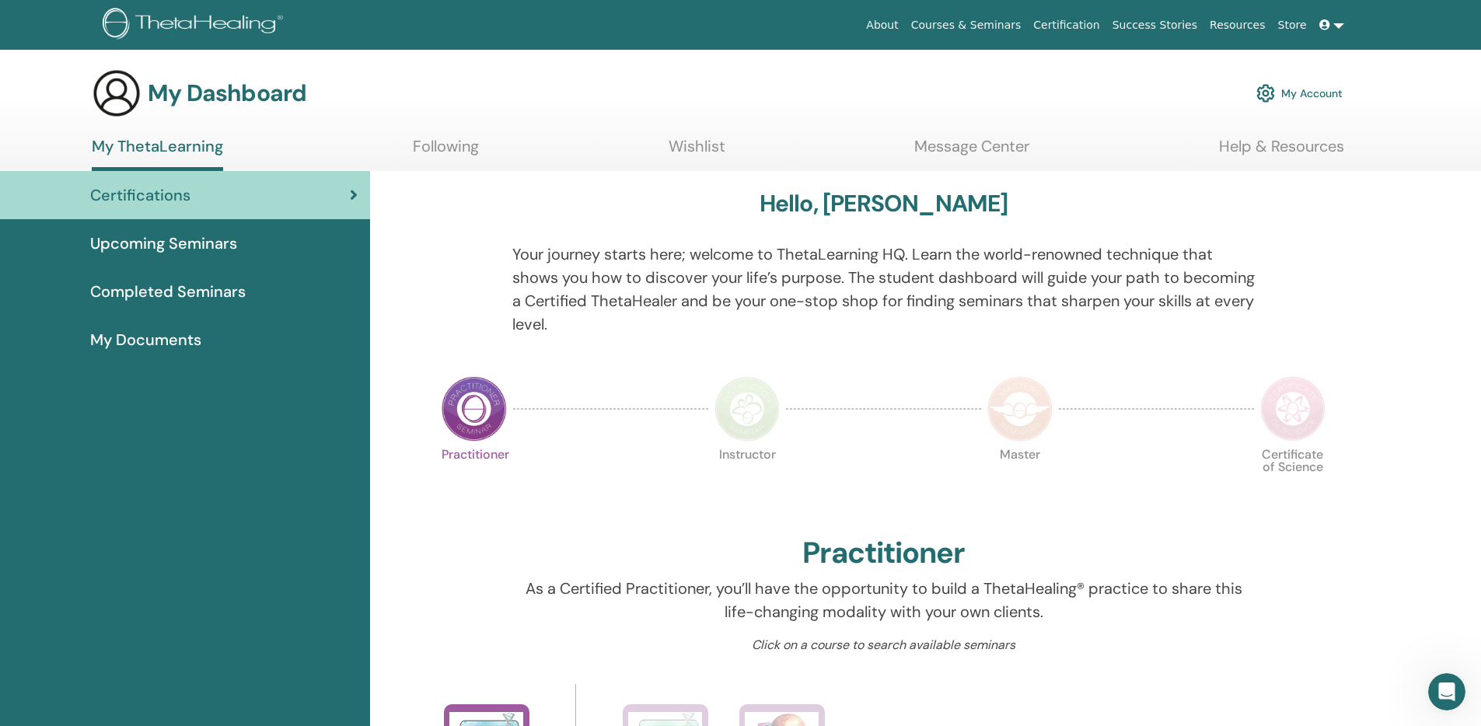
click at [1285, 91] on link "My Account" at bounding box center [1300, 93] width 86 height 34
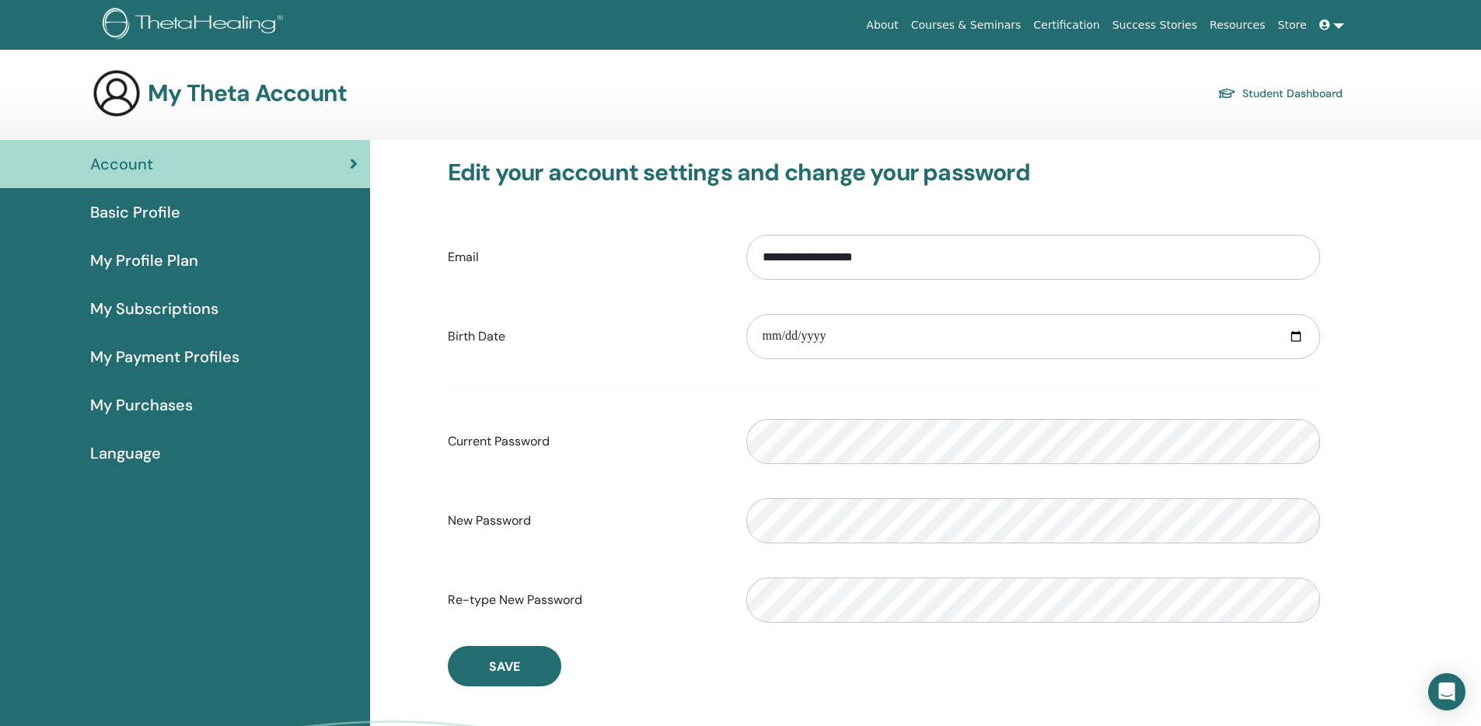
click at [252, 213] on div "Basic Profile" at bounding box center [184, 212] width 345 height 23
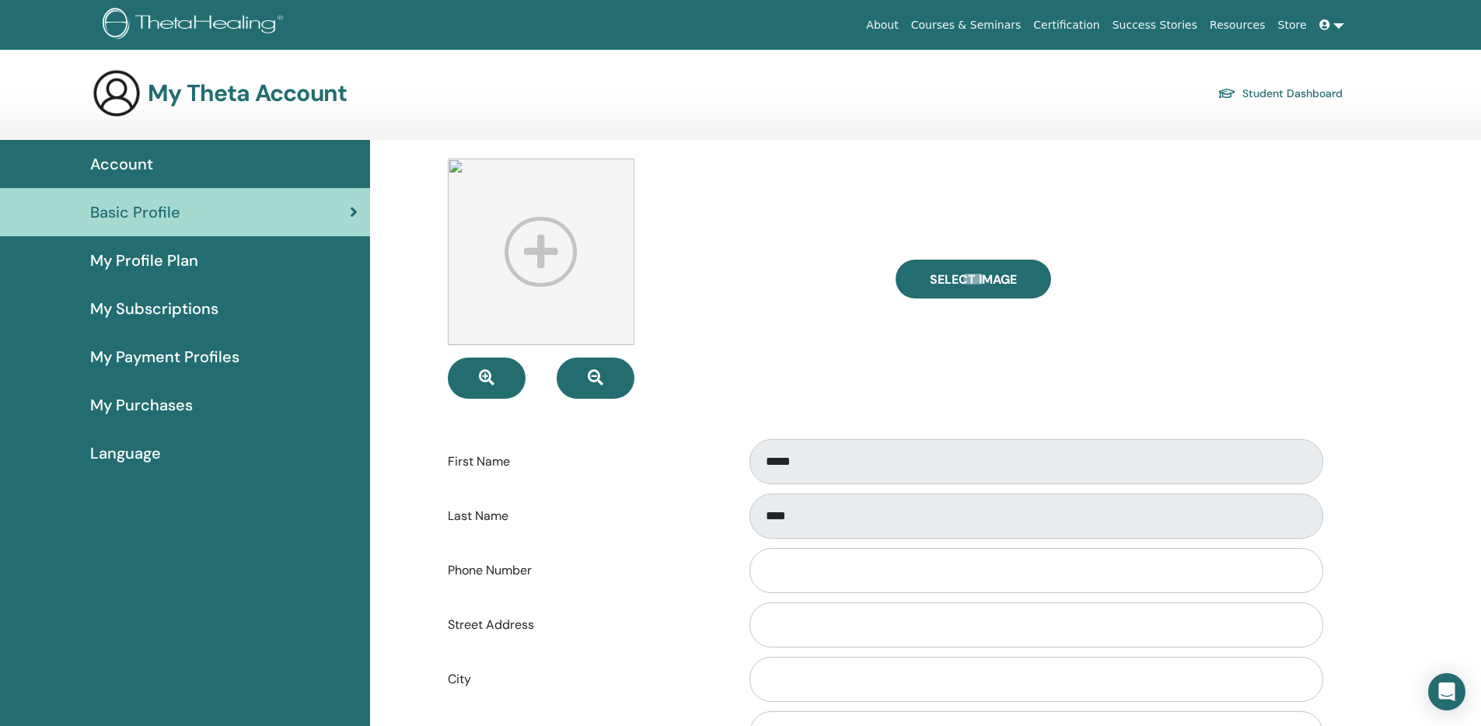
click at [778, 437] on form "**********" at bounding box center [884, 583] width 872 height 848
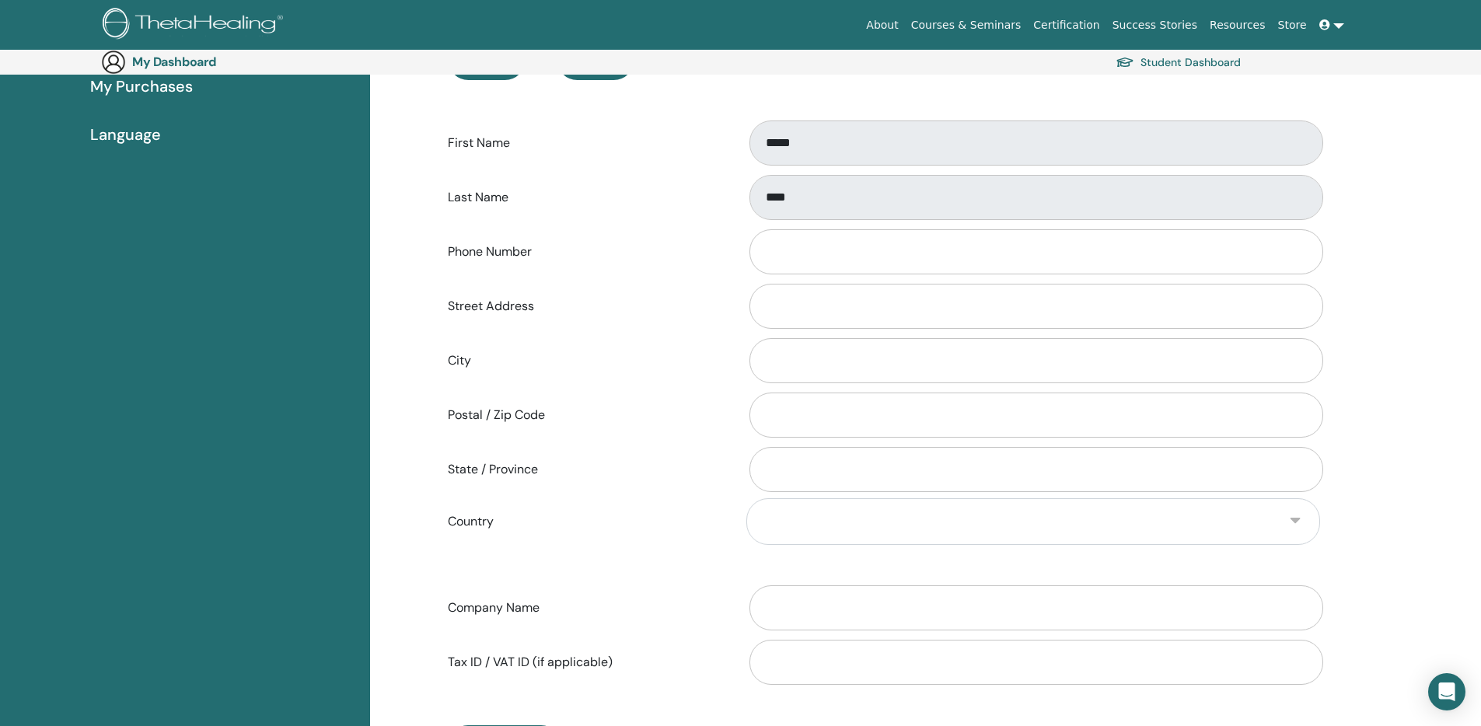
scroll to position [313, 0]
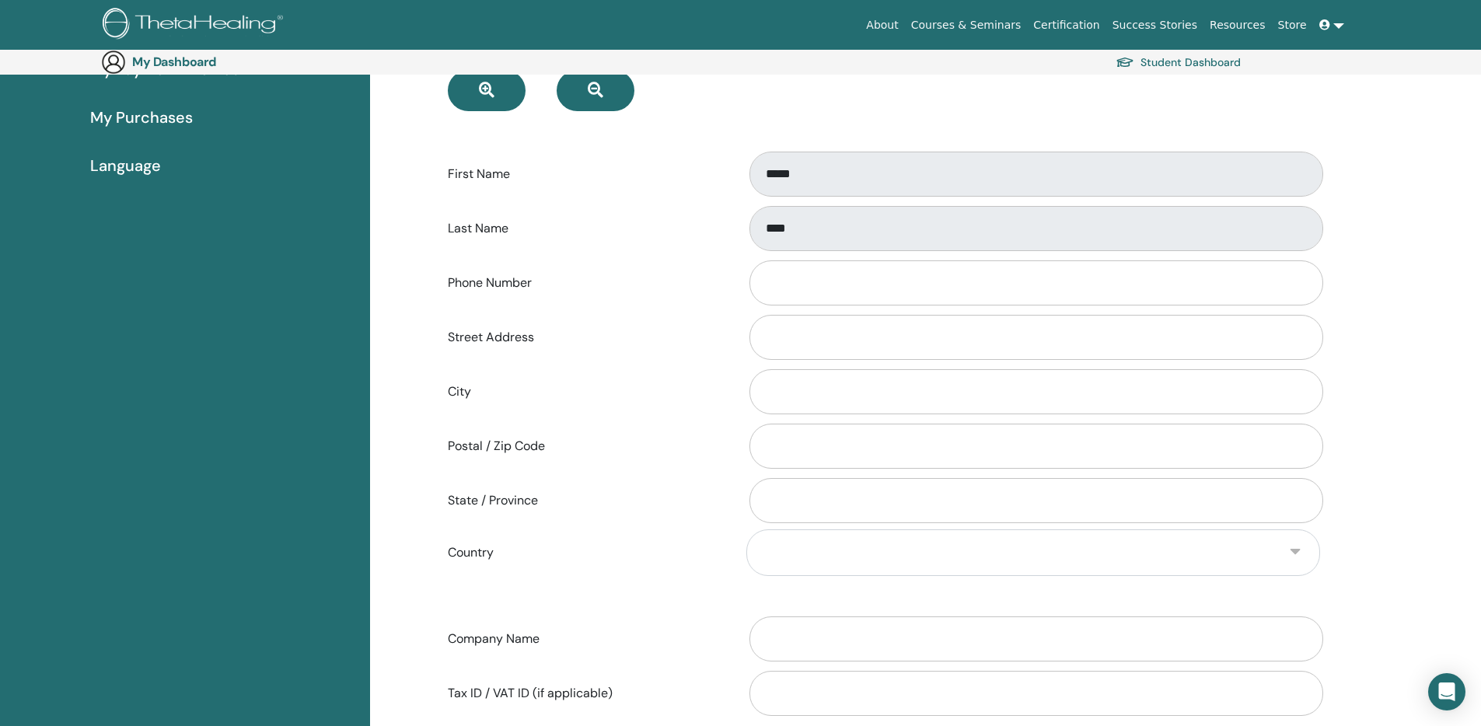
click at [708, 476] on div "State / Province" at bounding box center [884, 500] width 896 height 51
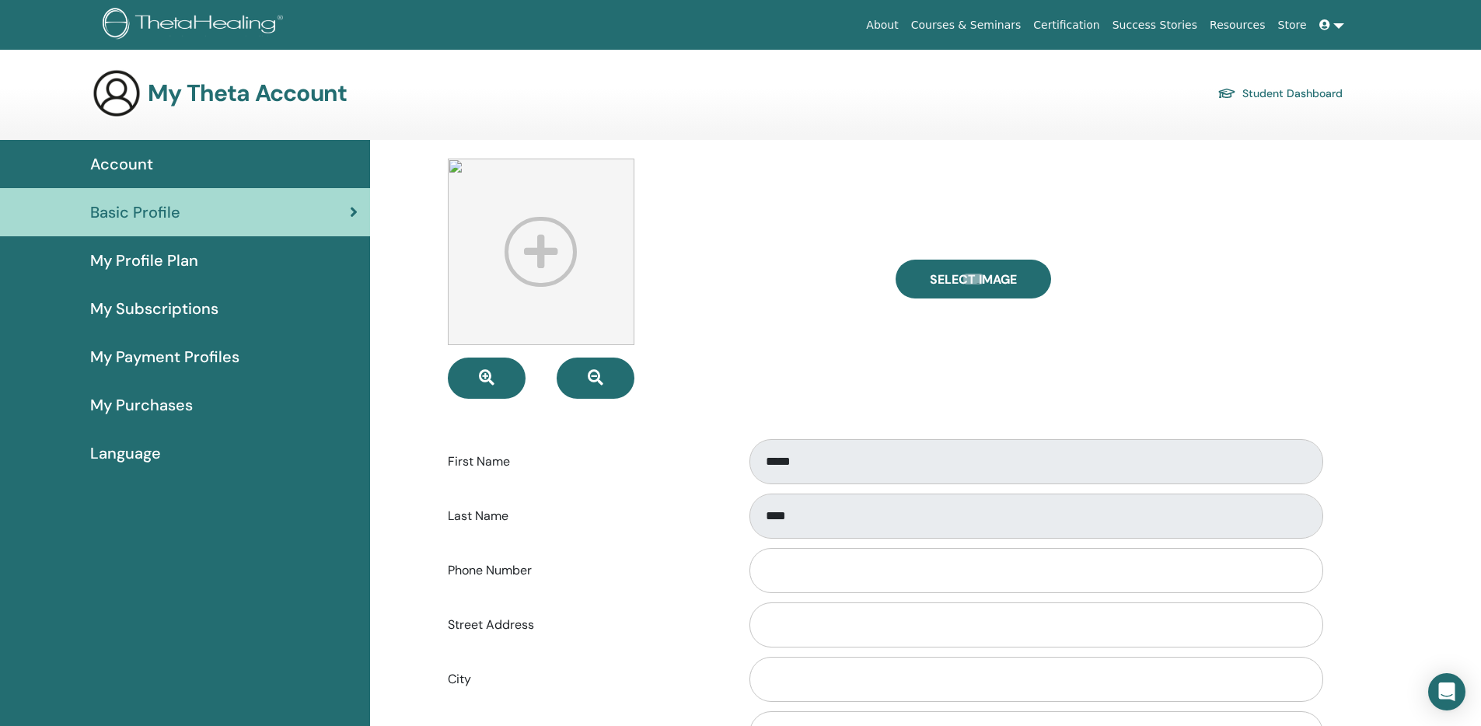
scroll to position [2, 0]
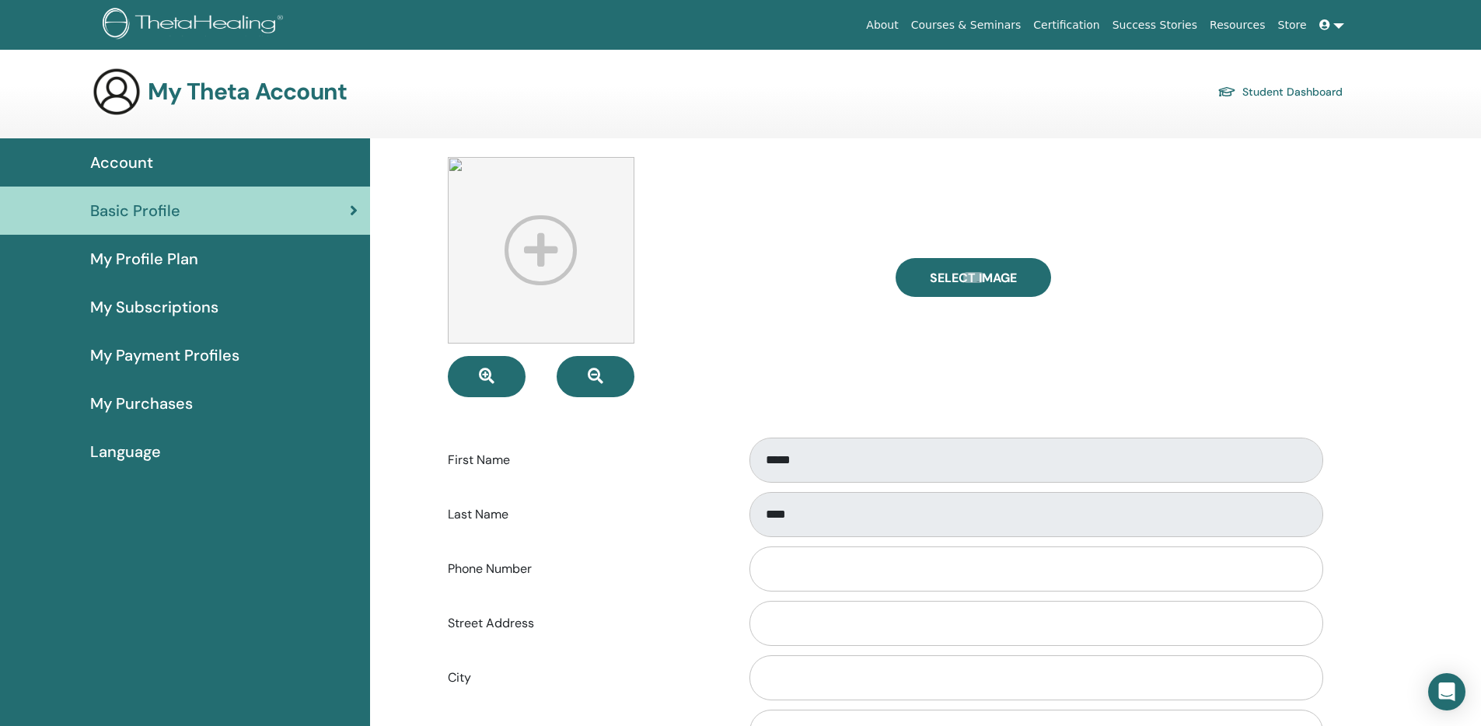
click at [170, 312] on span "My Subscriptions" at bounding box center [154, 306] width 128 height 23
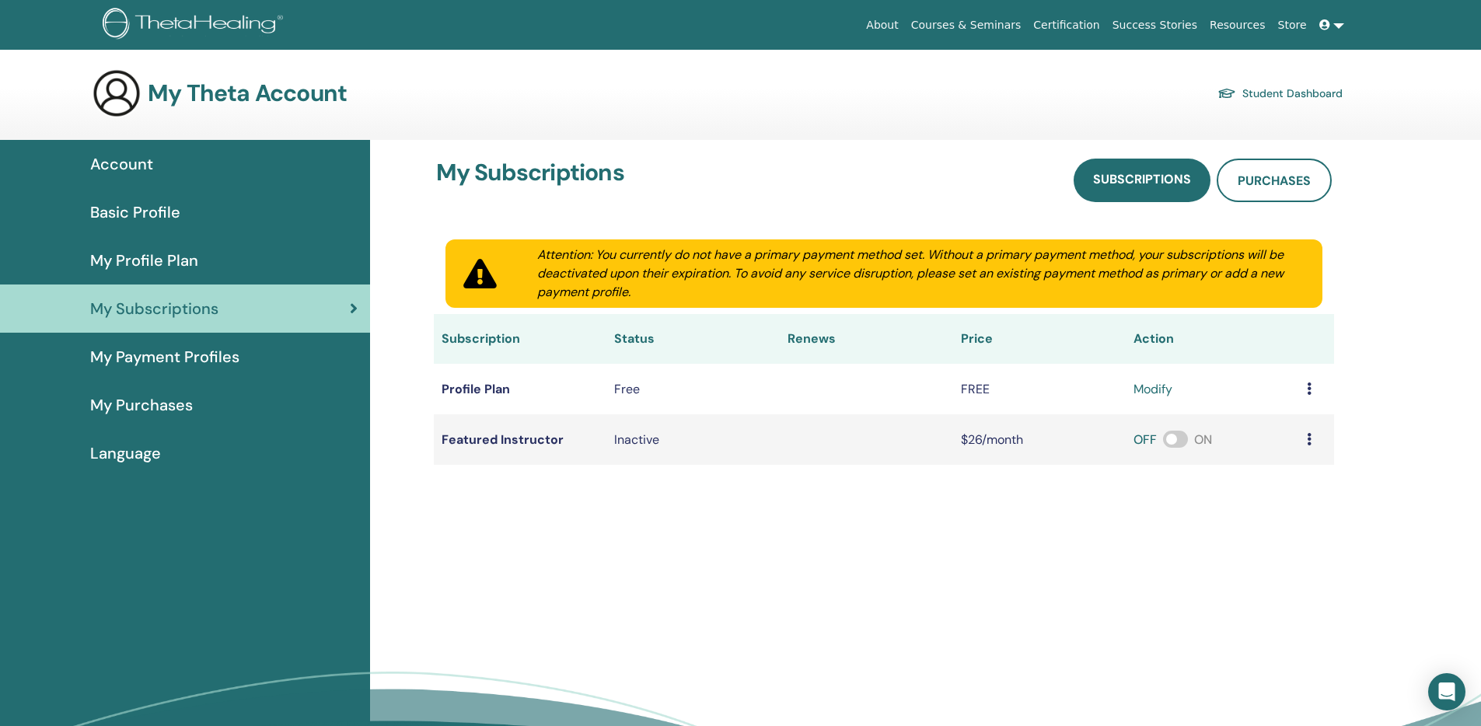
click at [1332, 25] on span at bounding box center [1327, 25] width 14 height 12
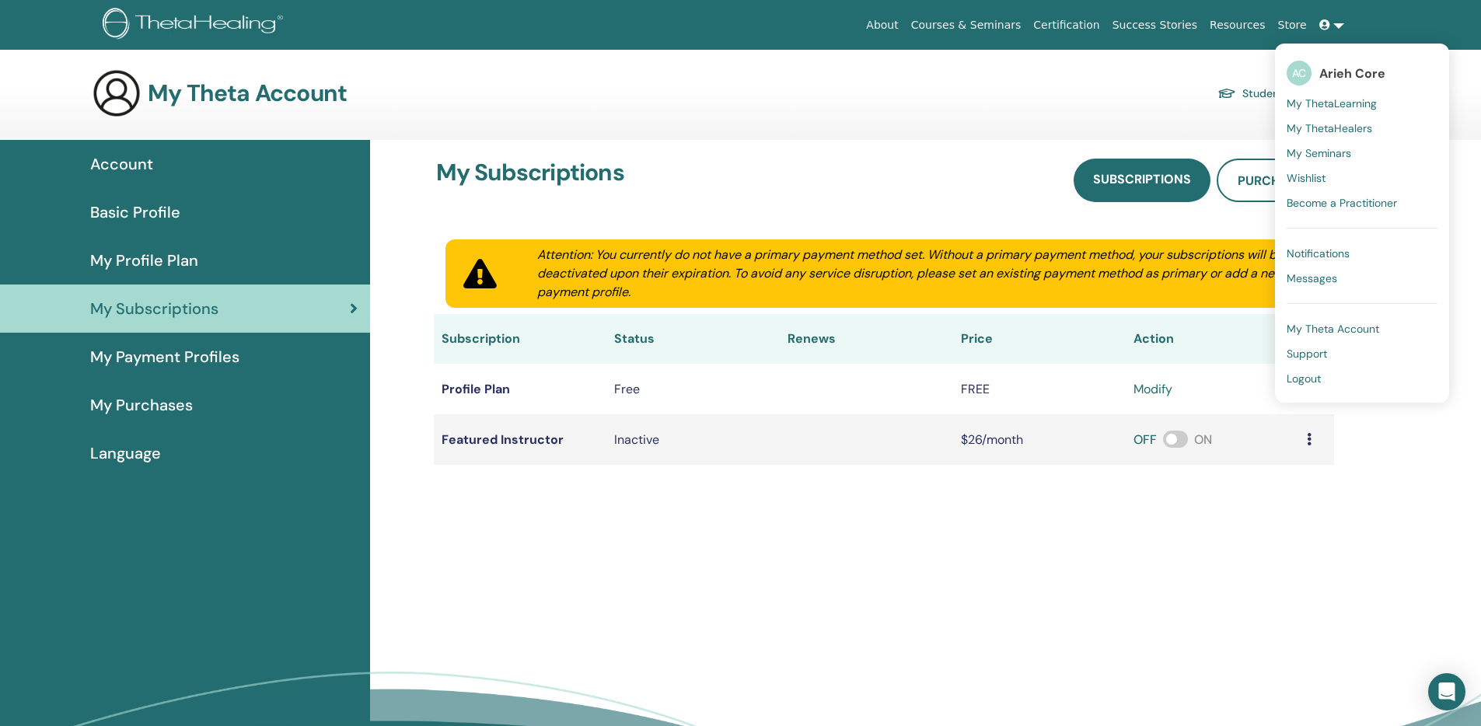
click at [1334, 330] on span "My Theta Account" at bounding box center [1333, 329] width 93 height 14
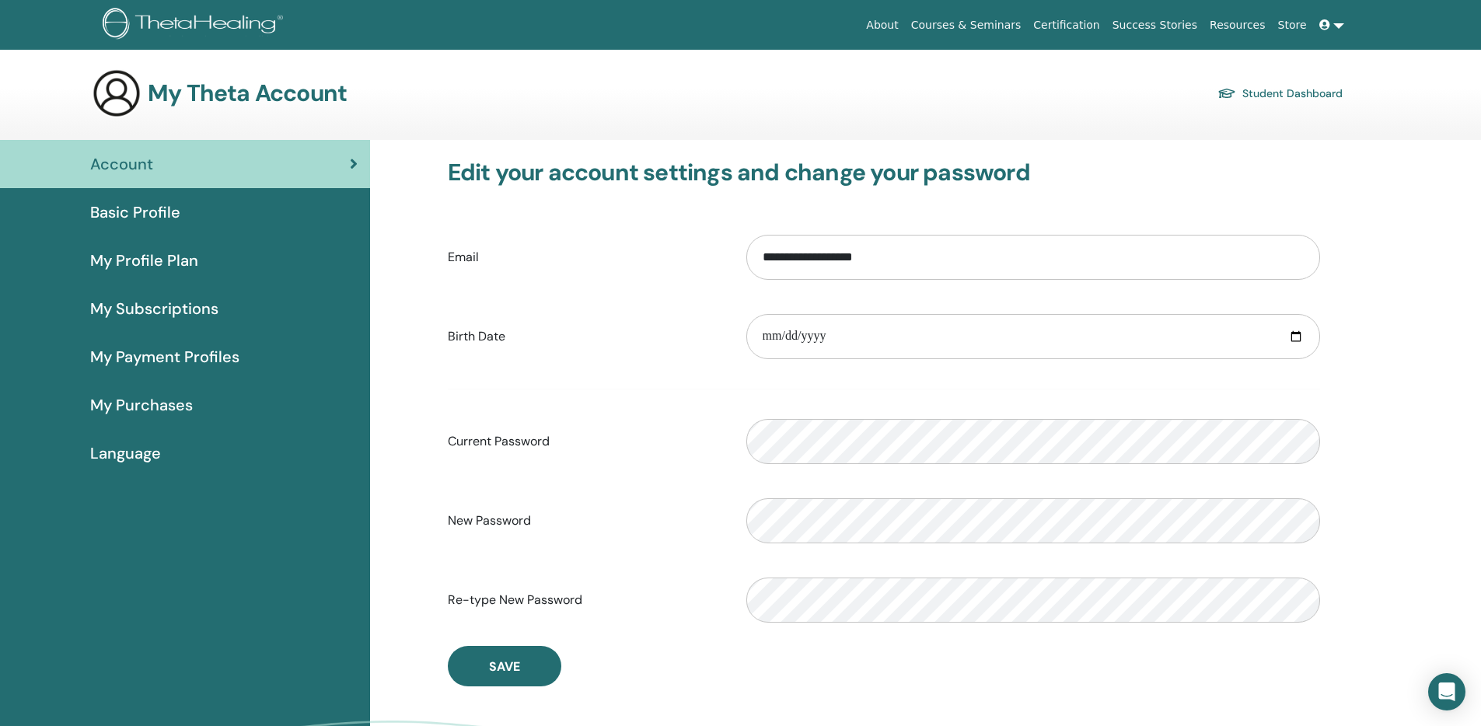
click at [1300, 89] on link "Student Dashboard" at bounding box center [1280, 93] width 125 height 22
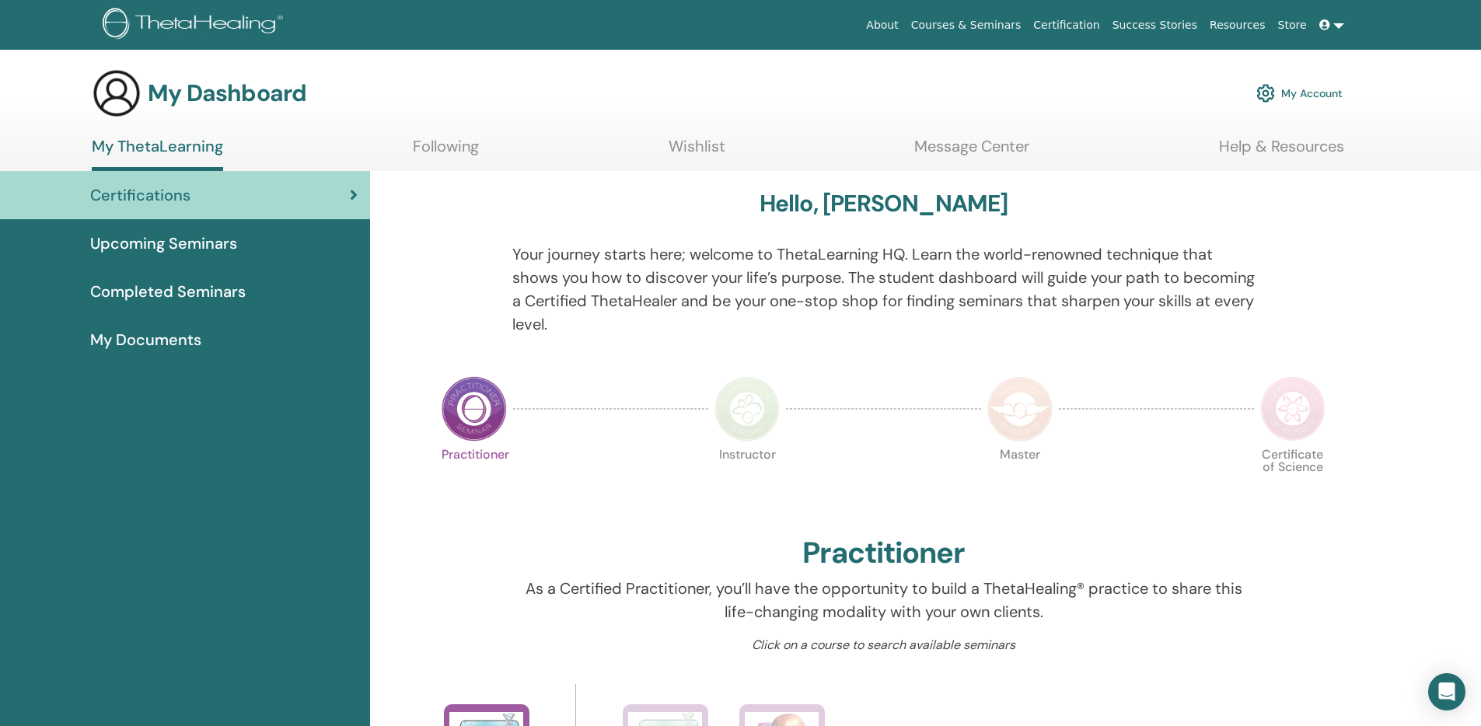
click at [184, 243] on span "Upcoming Seminars" at bounding box center [163, 243] width 147 height 23
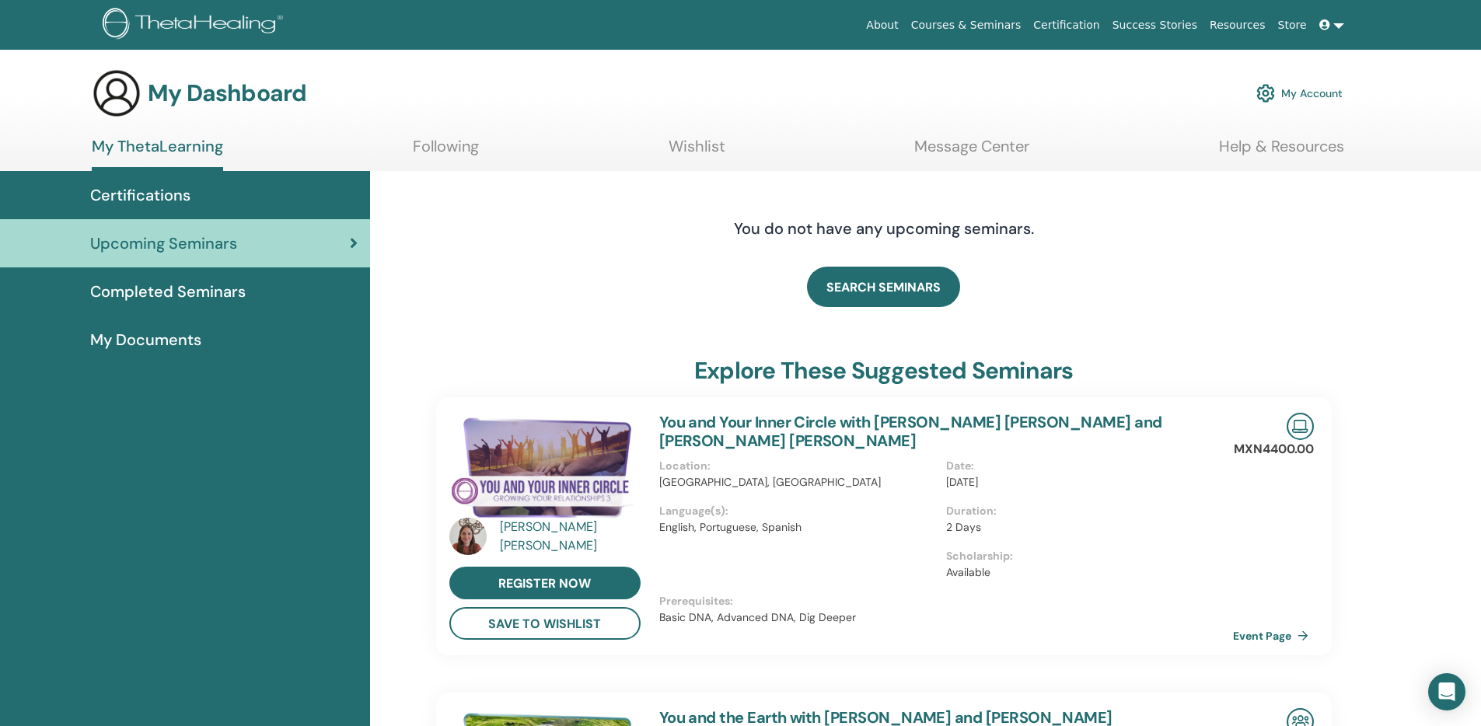
click at [180, 307] on link "Completed Seminars" at bounding box center [185, 291] width 370 height 48
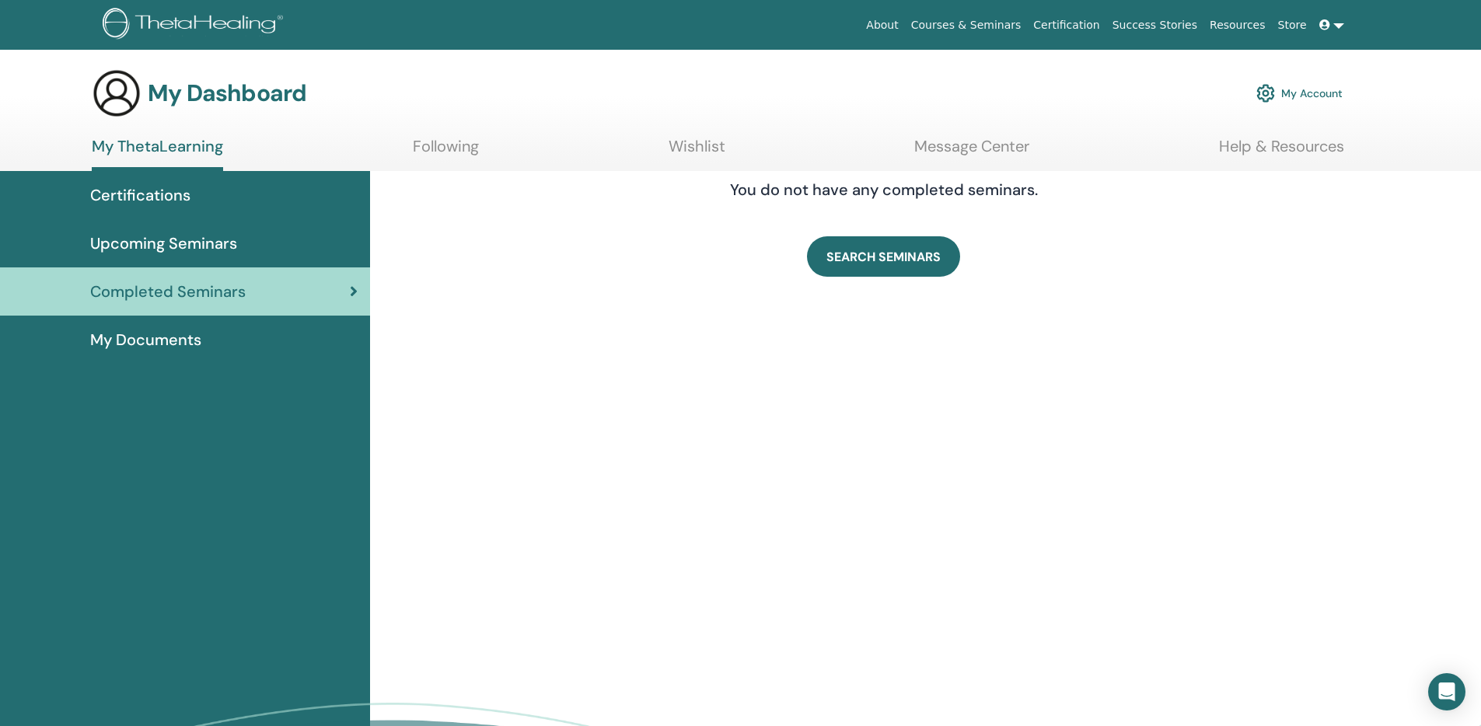
scroll to position [5, 0]
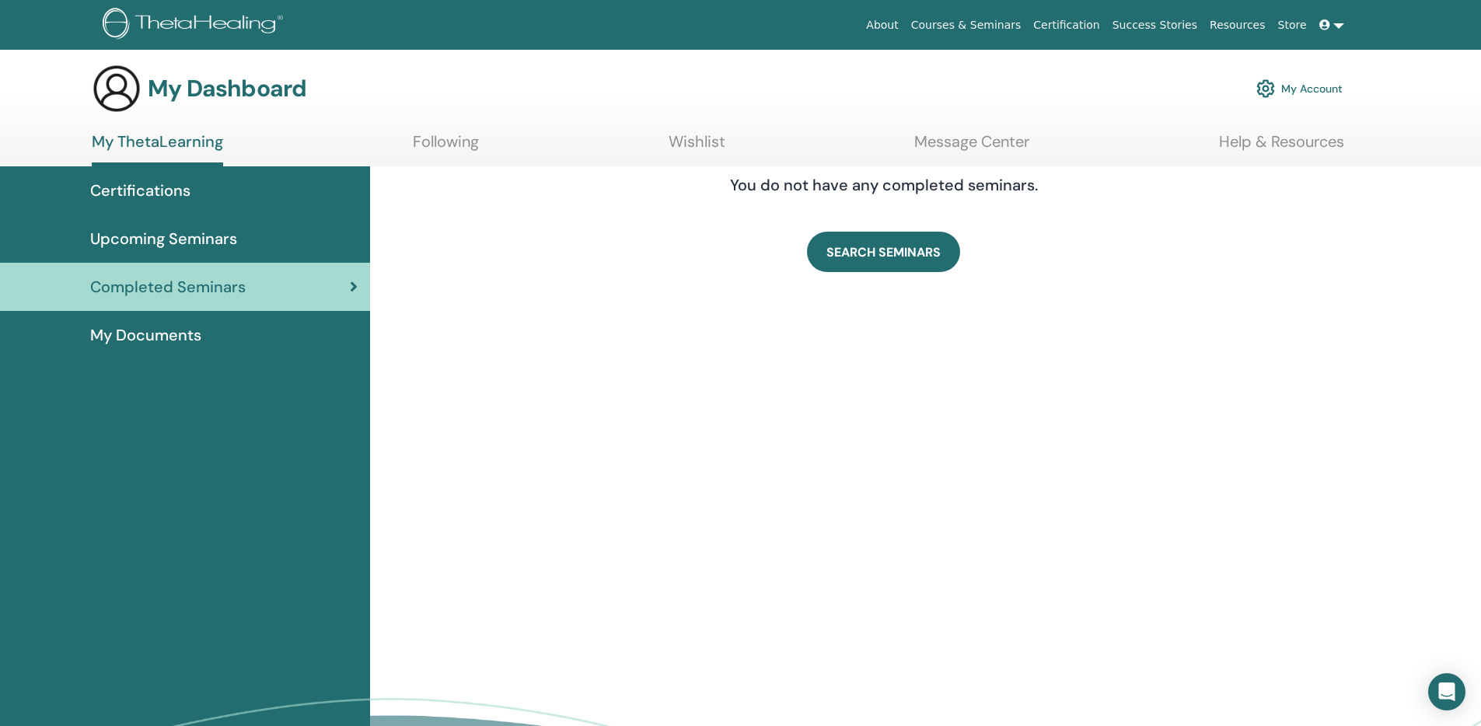
click at [181, 337] on span "My Documents" at bounding box center [145, 334] width 111 height 23
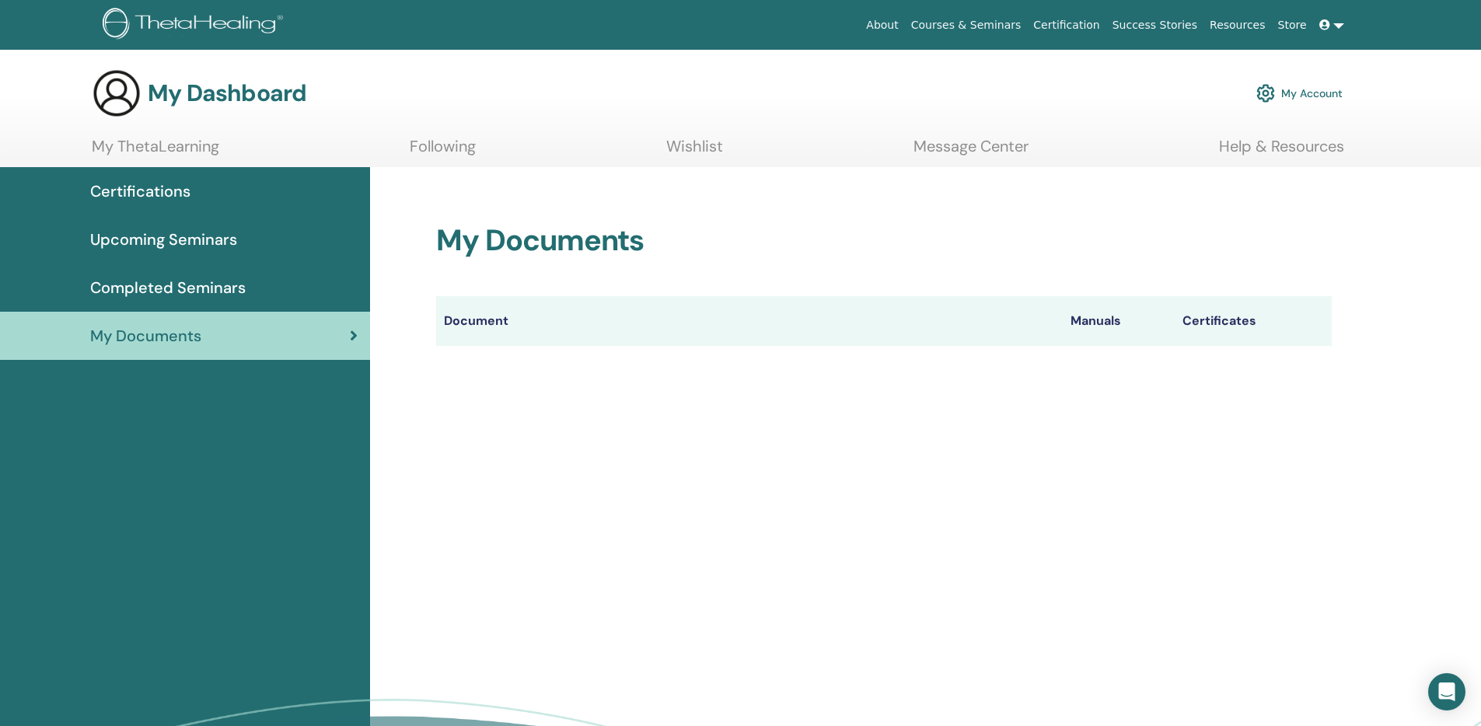
click at [198, 149] on link "My ThetaLearning" at bounding box center [156, 152] width 128 height 30
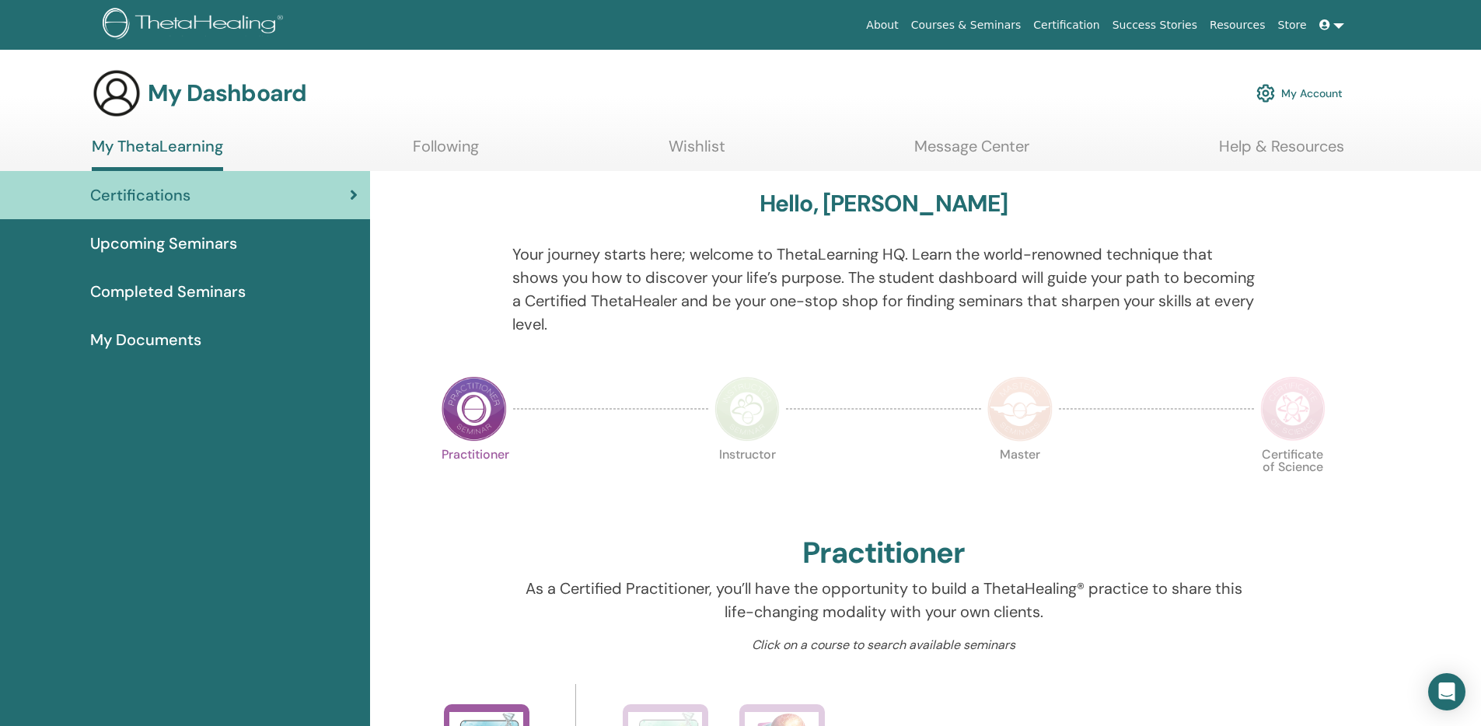
click at [1330, 24] on span at bounding box center [1327, 25] width 14 height 12
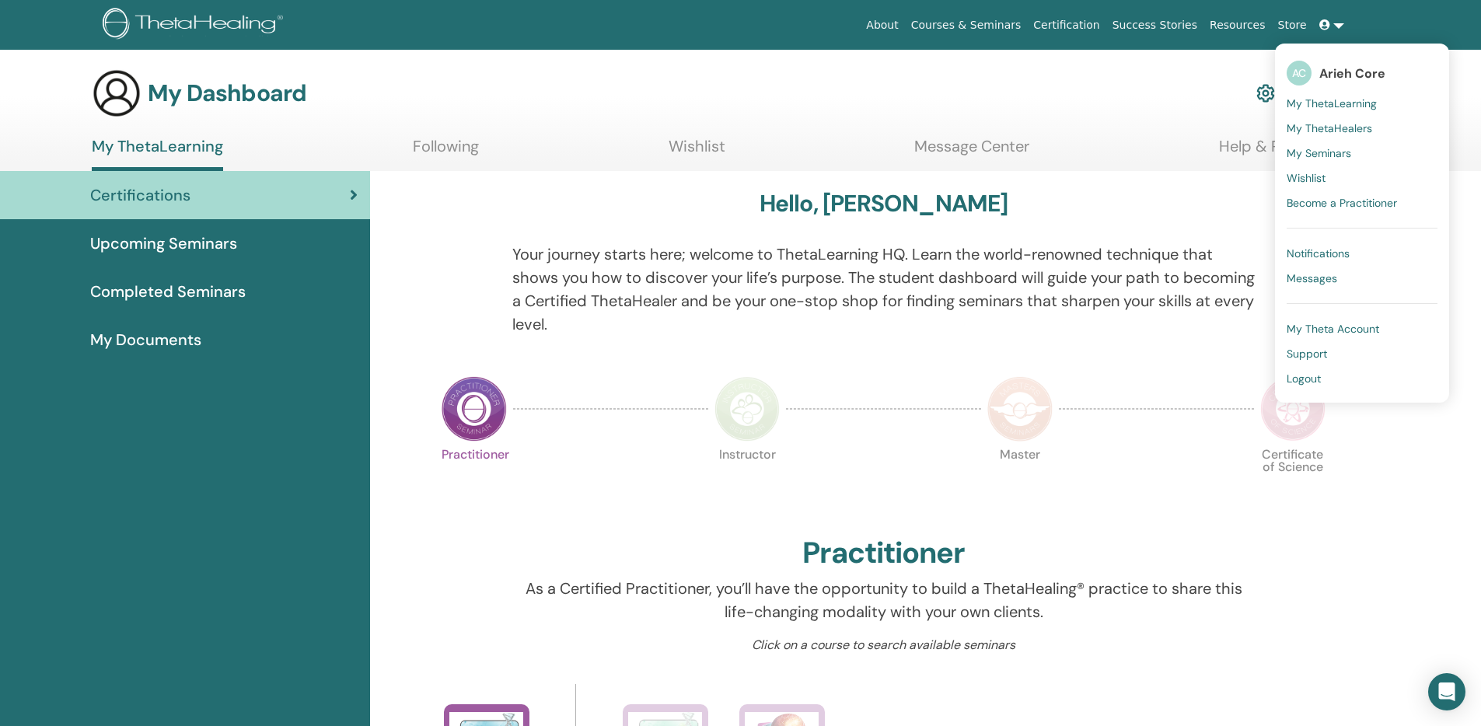
click at [1309, 380] on span "Logout" at bounding box center [1304, 379] width 34 height 14
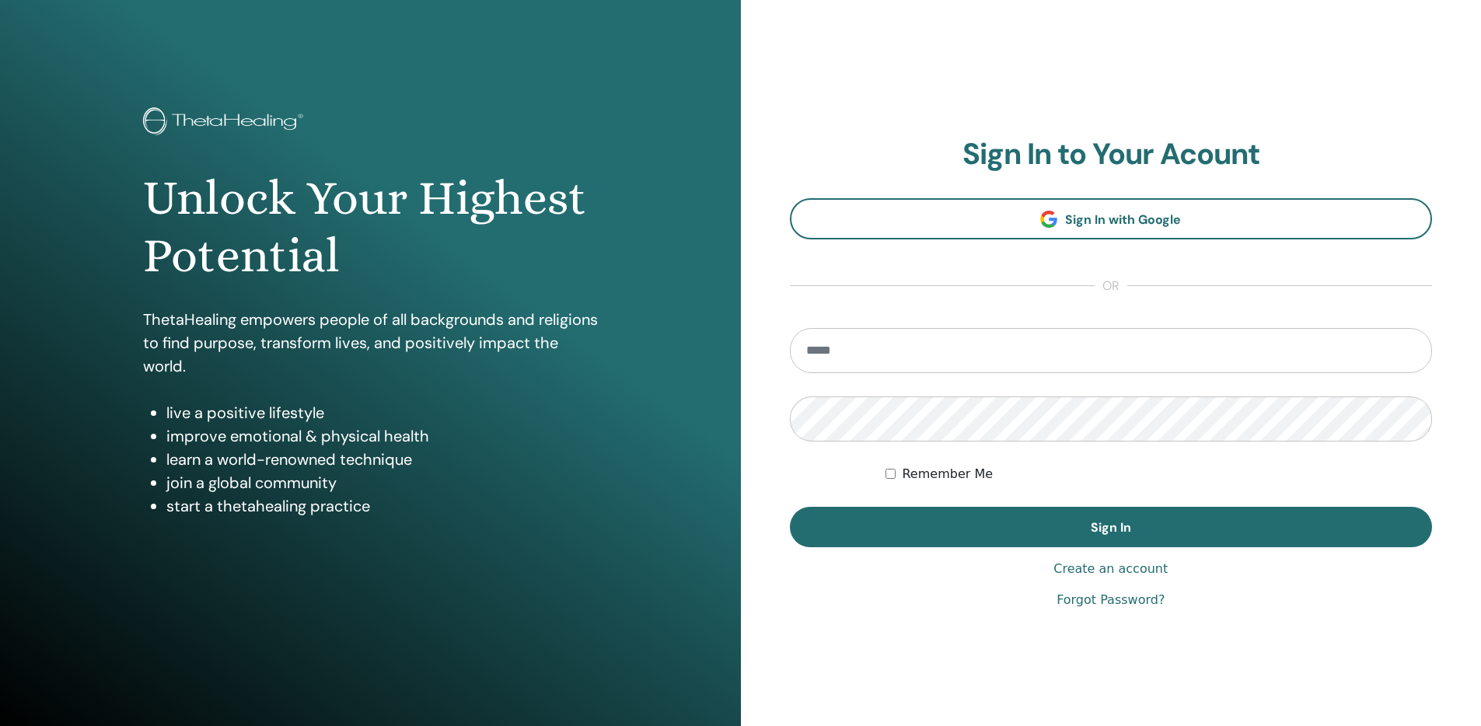
click at [1047, 362] on input "email" at bounding box center [1111, 350] width 643 height 45
click at [999, 349] on input "email" at bounding box center [1111, 350] width 643 height 45
click at [1061, 344] on input "email" at bounding box center [1111, 350] width 643 height 45
type input "**********"
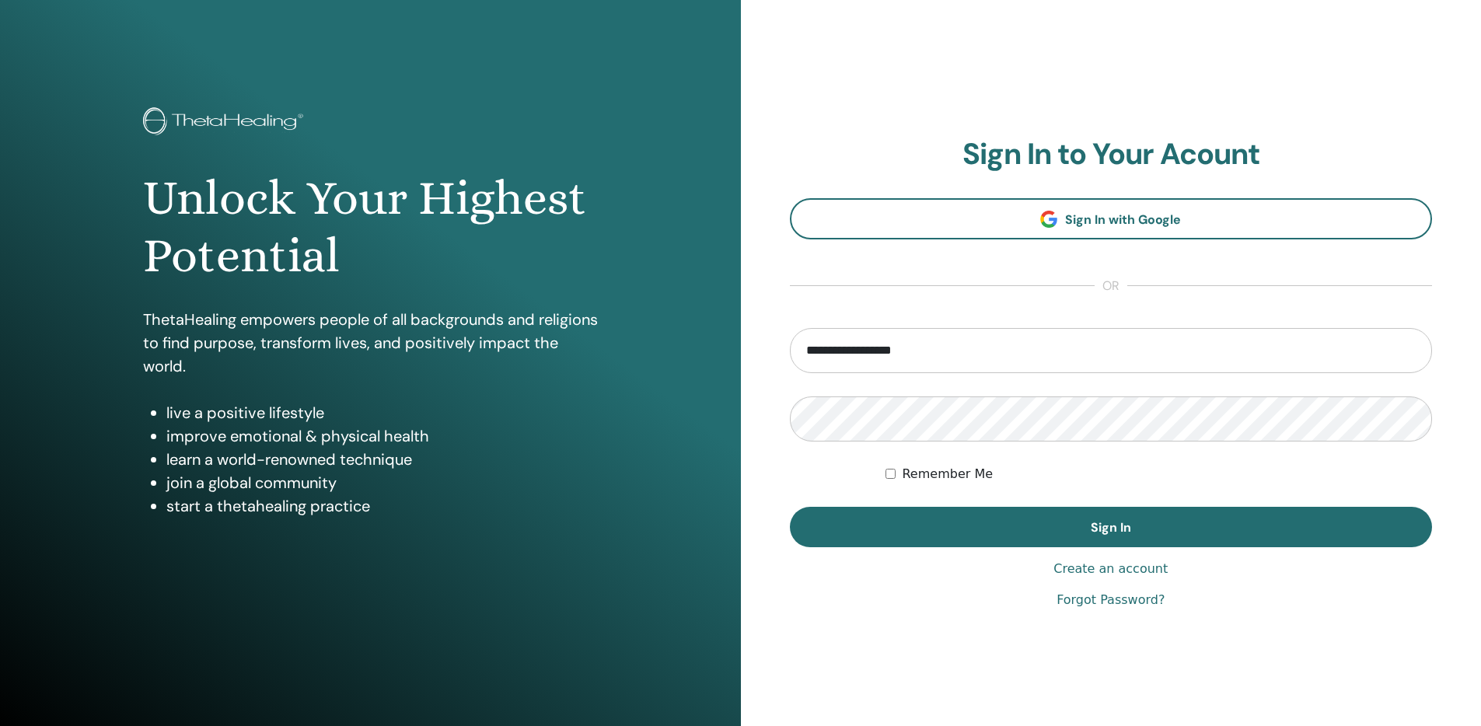
click at [1110, 574] on link "Create an account" at bounding box center [1111, 569] width 114 height 19
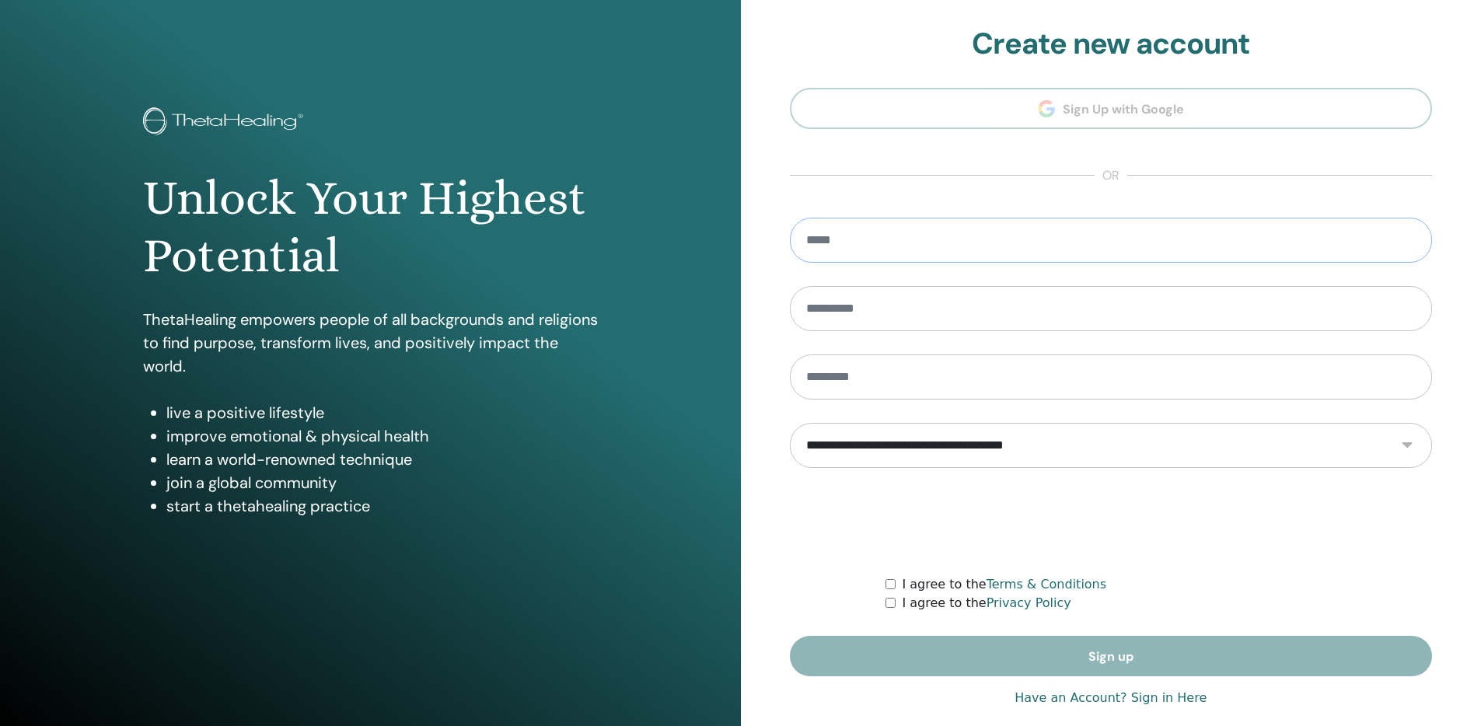
click at [928, 250] on input "email" at bounding box center [1111, 240] width 643 height 45
type input "**********"
type input "*****"
type input "***"
click at [1025, 456] on select "**********" at bounding box center [1111, 445] width 643 height 45
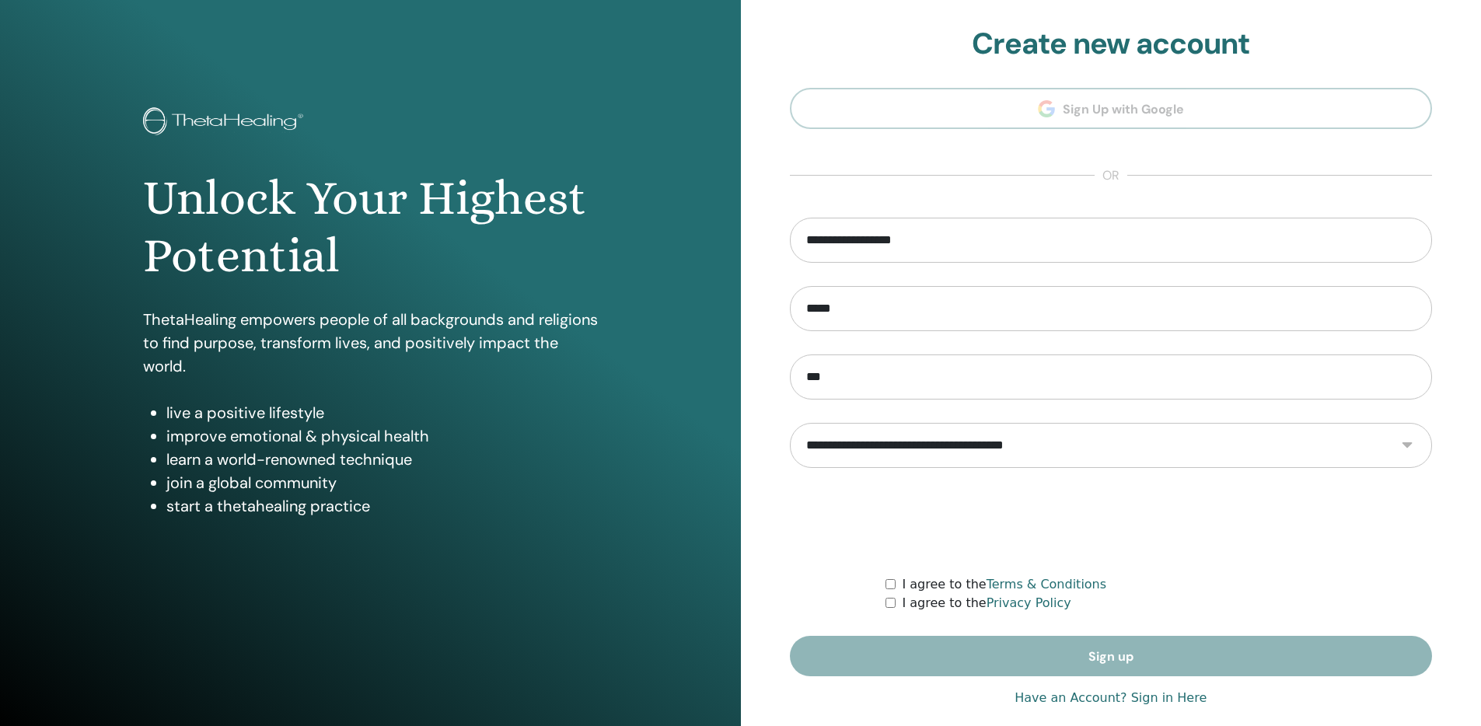
select select "***"
click at [890, 590] on div "I agree to the Terms & Conditions" at bounding box center [1159, 584] width 547 height 19
click at [891, 614] on form "**********" at bounding box center [1111, 447] width 643 height 459
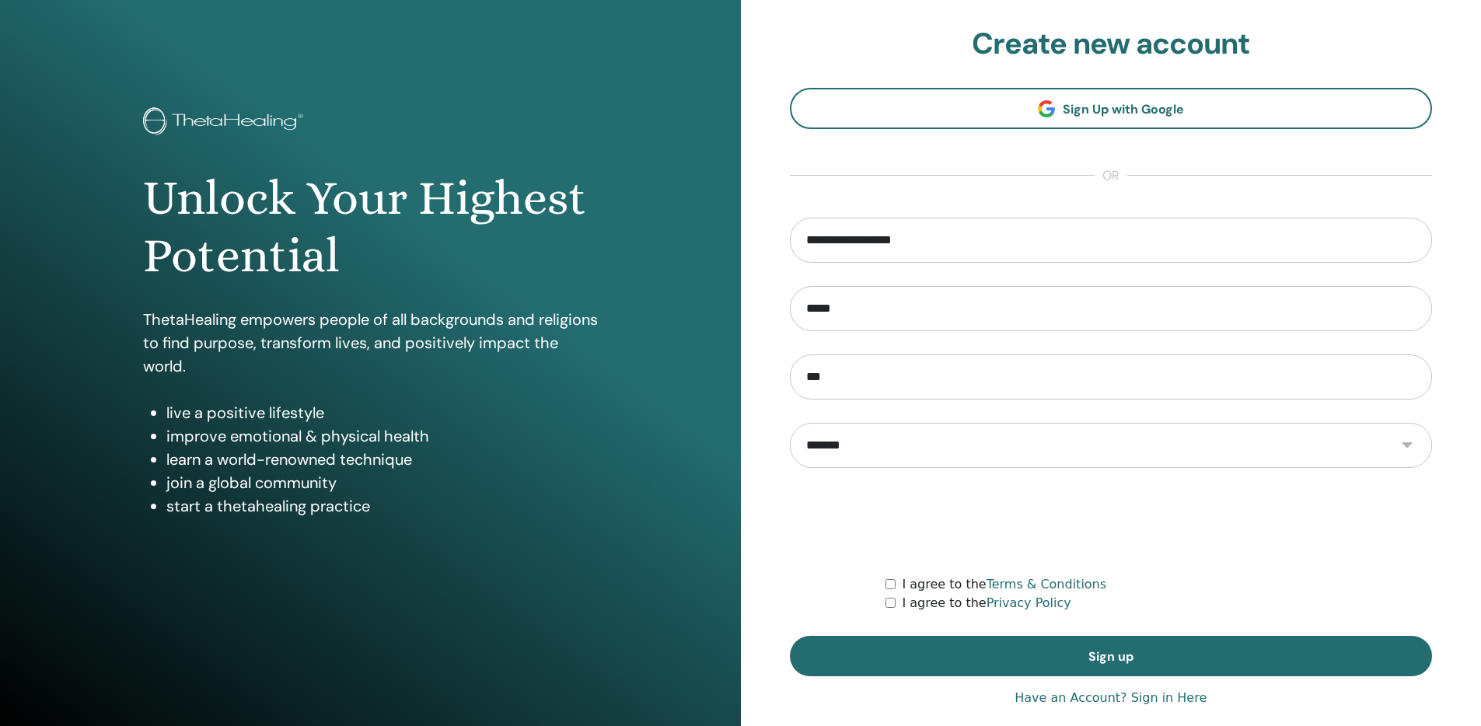
click at [939, 450] on select "**********" at bounding box center [1111, 445] width 643 height 45
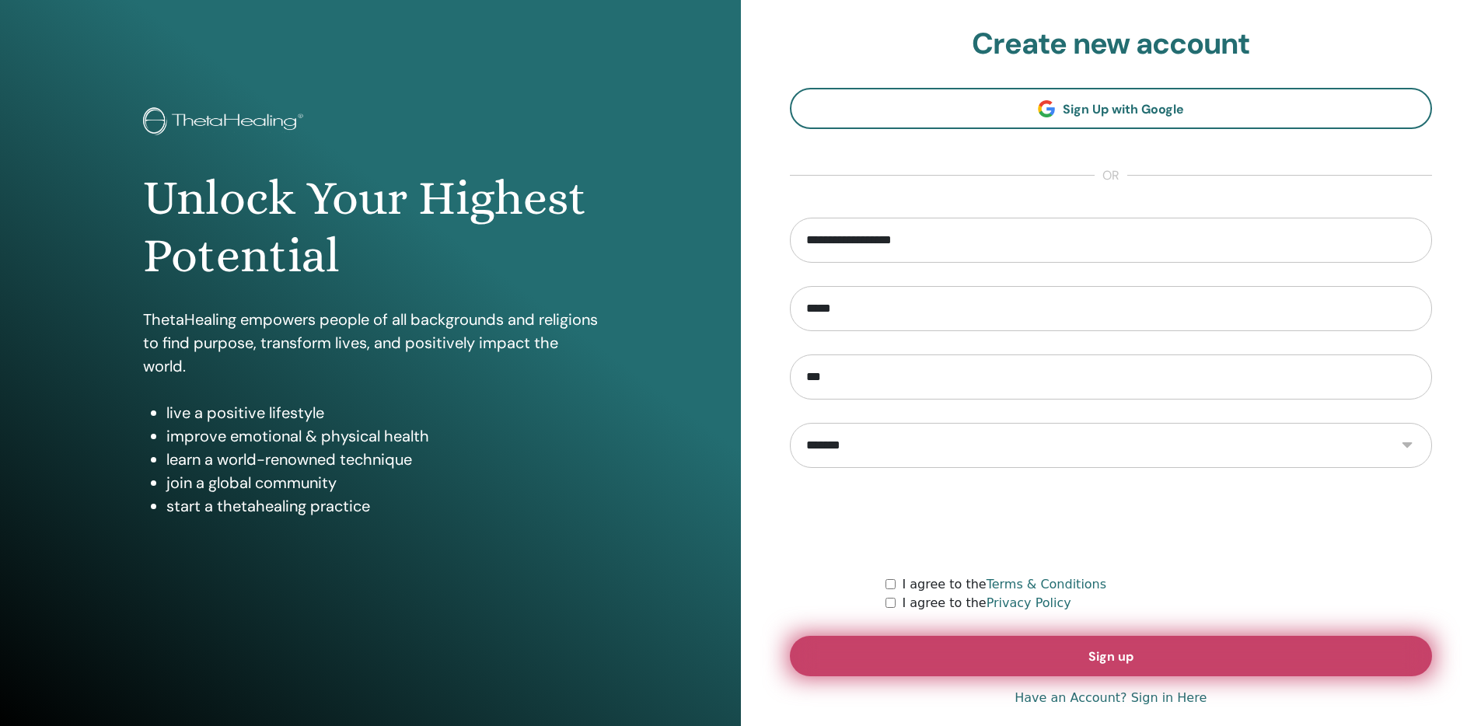
click at [1100, 661] on span "Sign up" at bounding box center [1111, 657] width 45 height 16
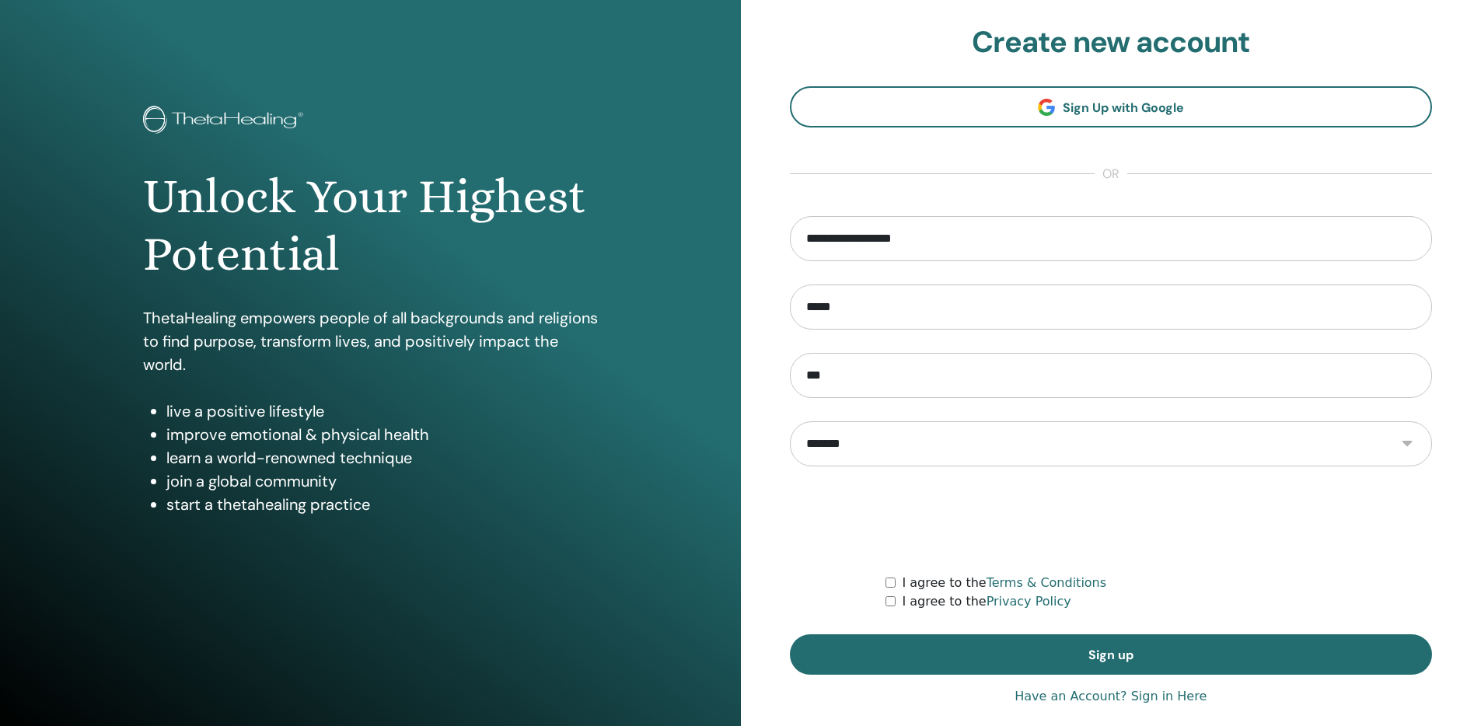
scroll to position [20, 0]
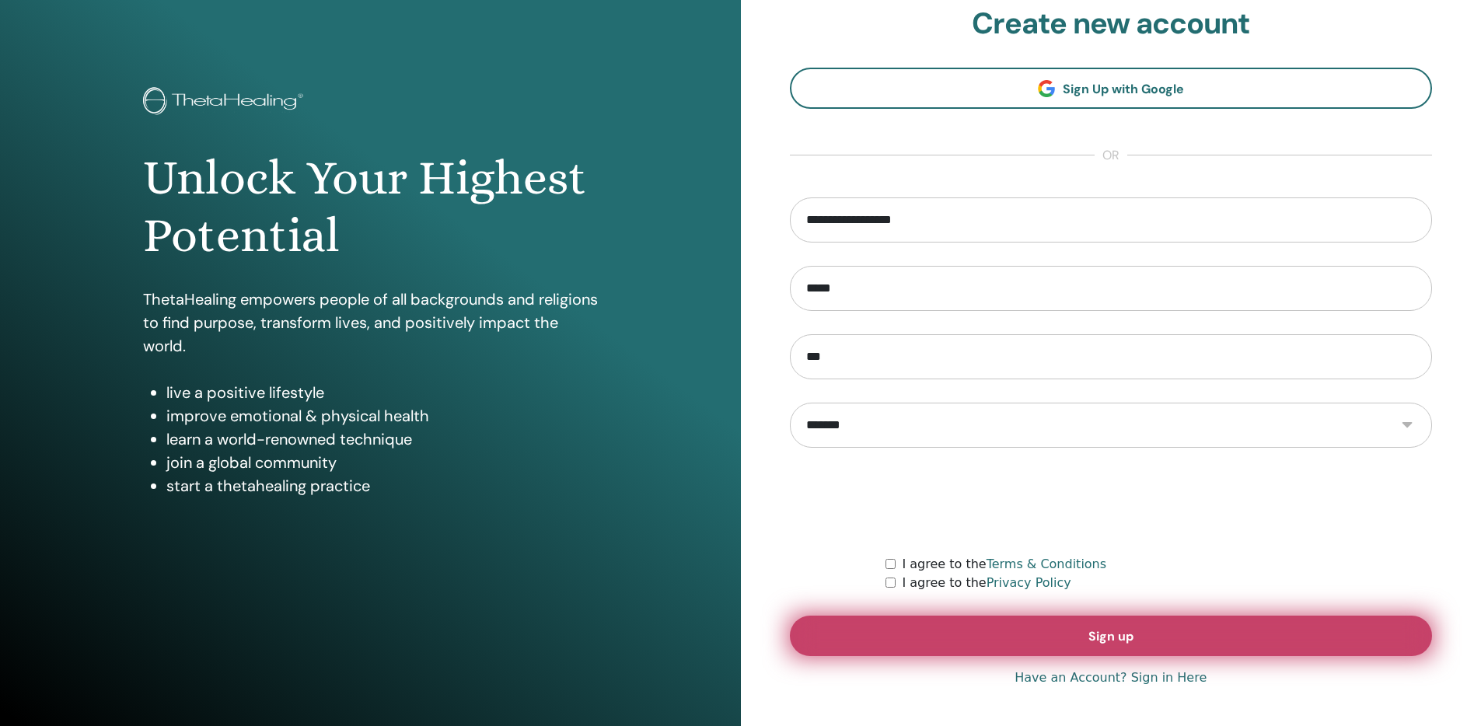
click at [1064, 631] on button "Sign up" at bounding box center [1111, 636] width 643 height 40
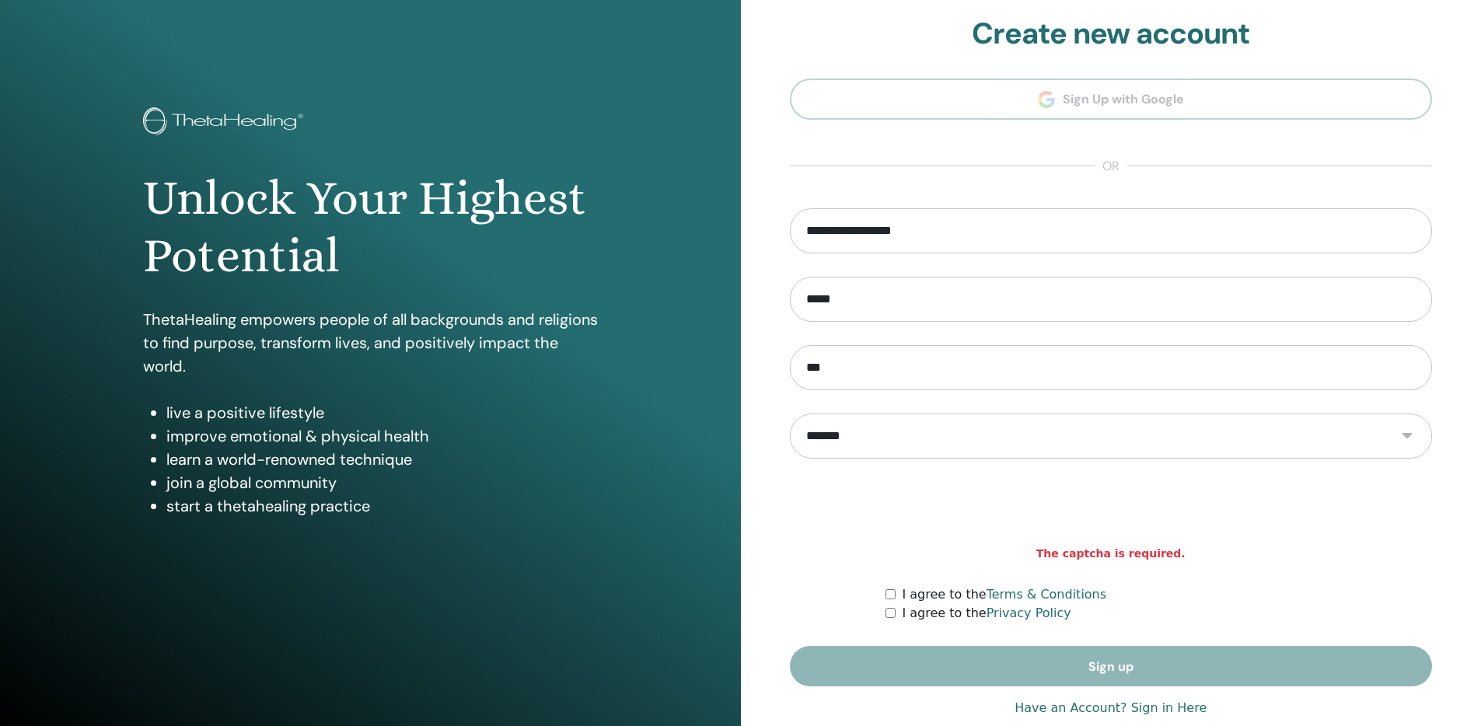
click at [888, 596] on div "I agree to the Terms & Conditions" at bounding box center [1159, 595] width 547 height 19
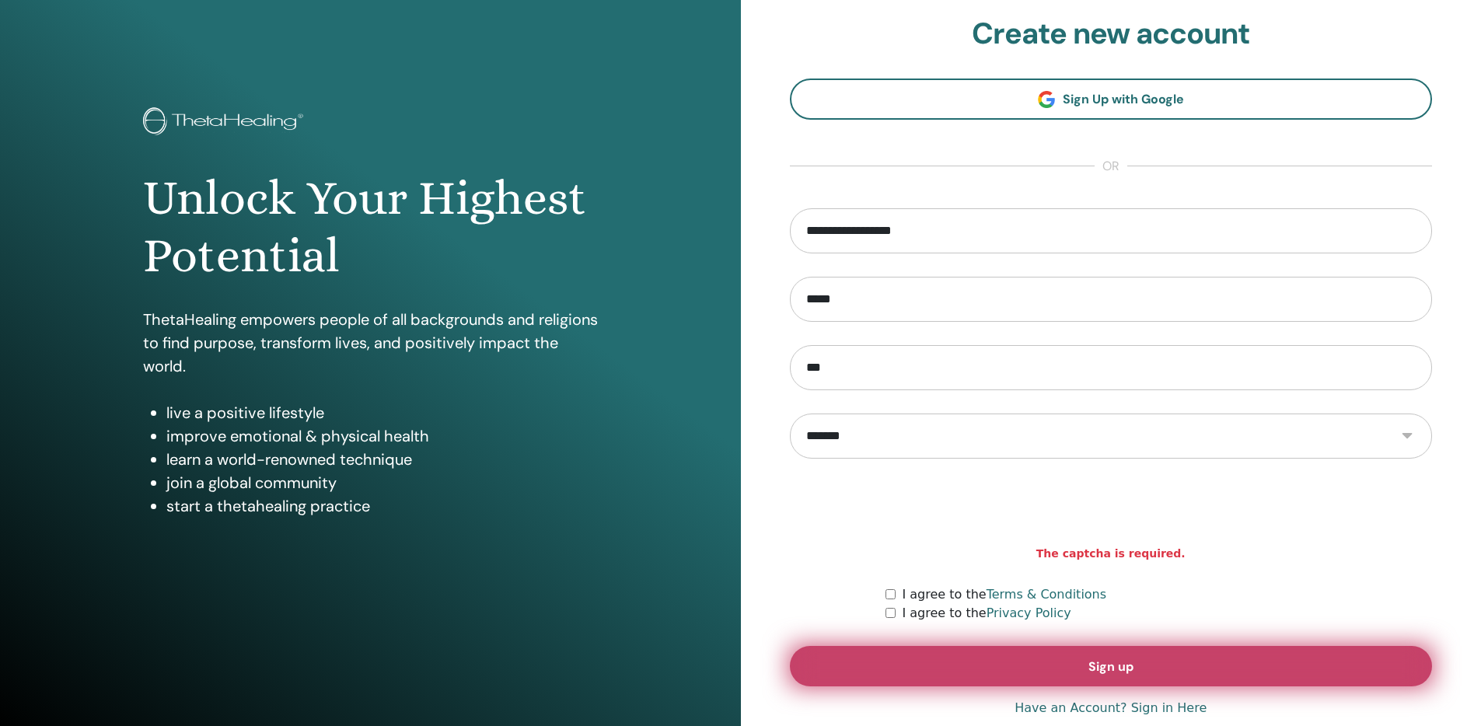
click at [1019, 677] on button "Sign up" at bounding box center [1111, 666] width 643 height 40
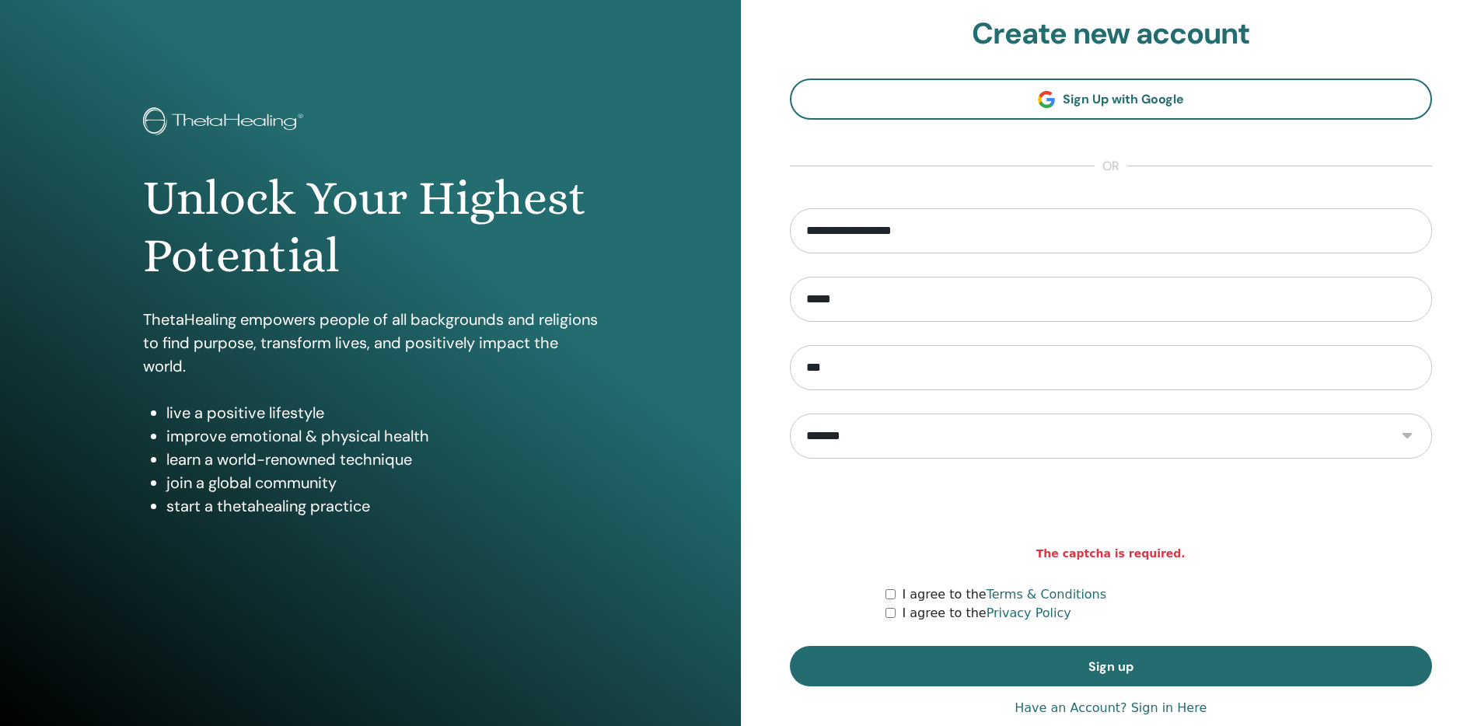
scroll to position [20, 0]
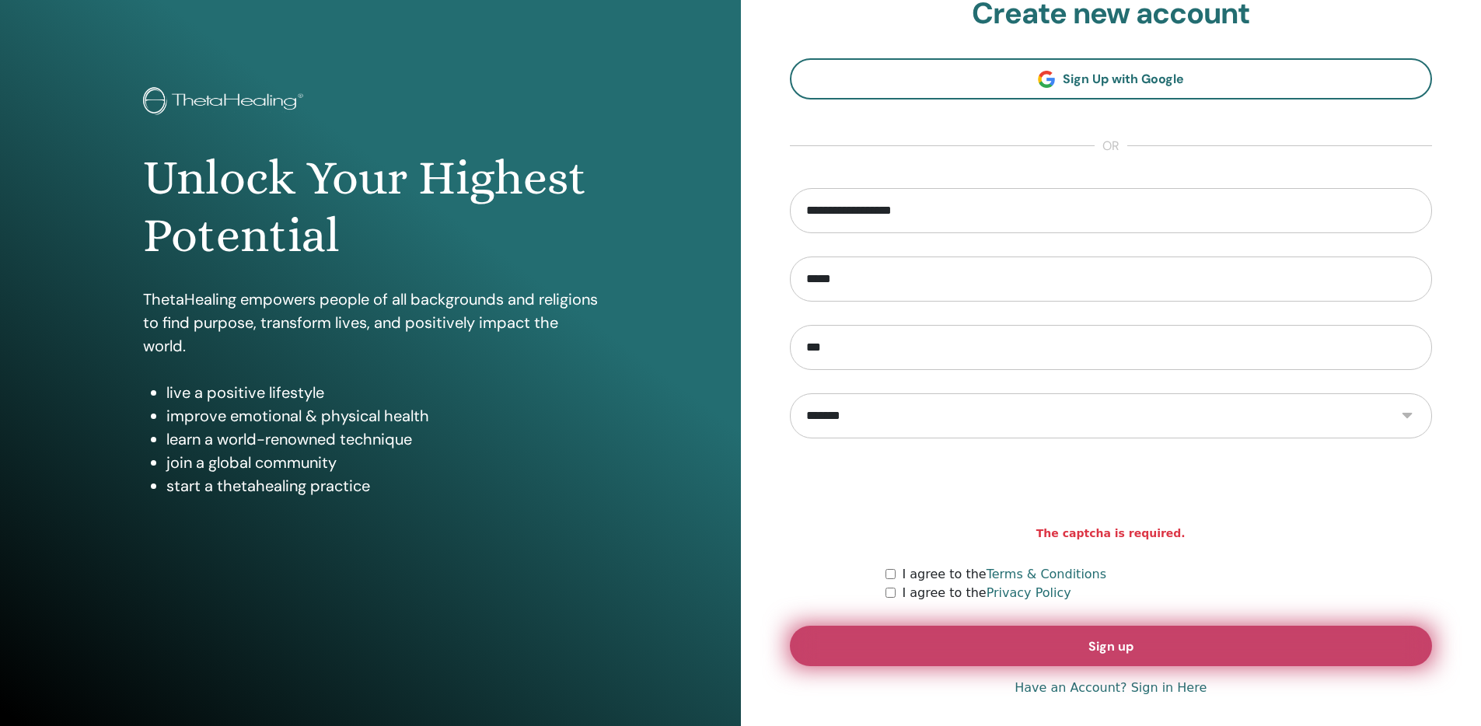
click at [1050, 642] on button "Sign up" at bounding box center [1111, 646] width 643 height 40
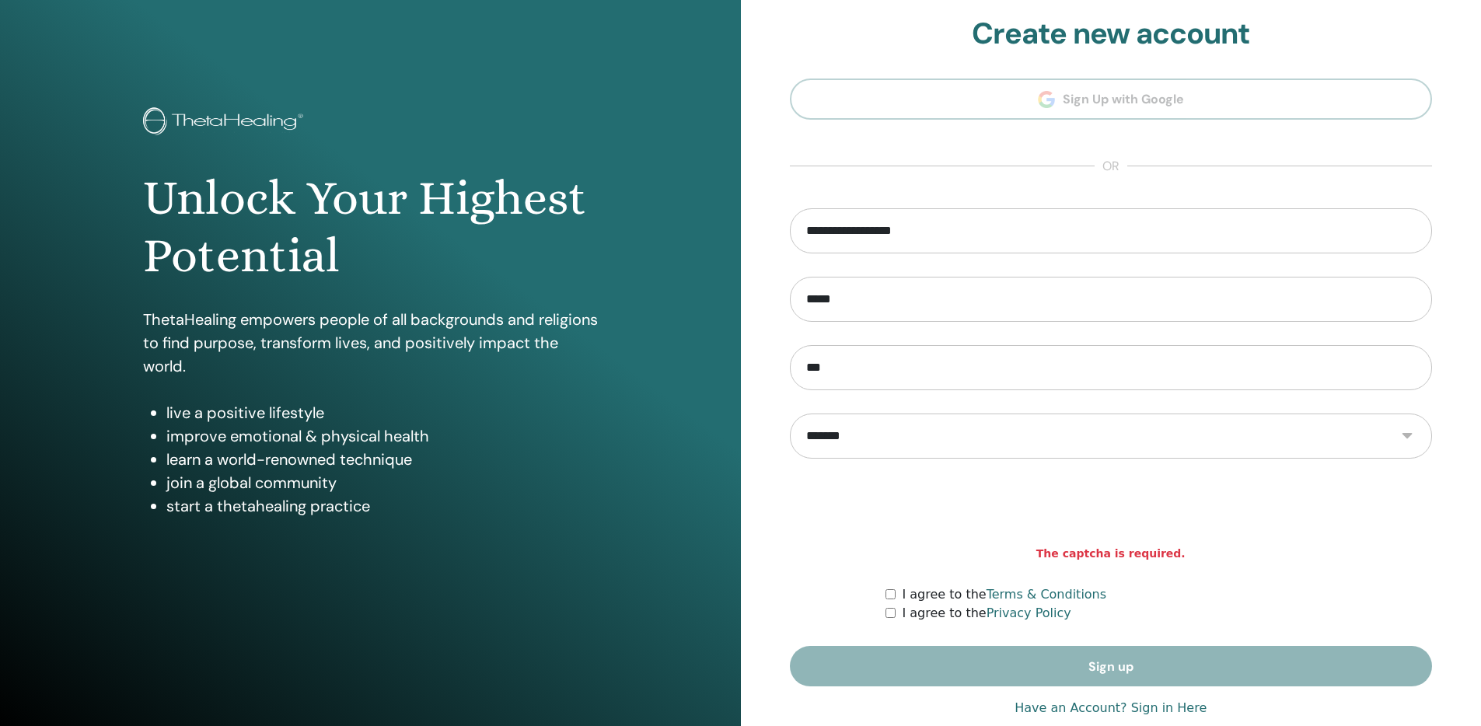
scroll to position [20, 0]
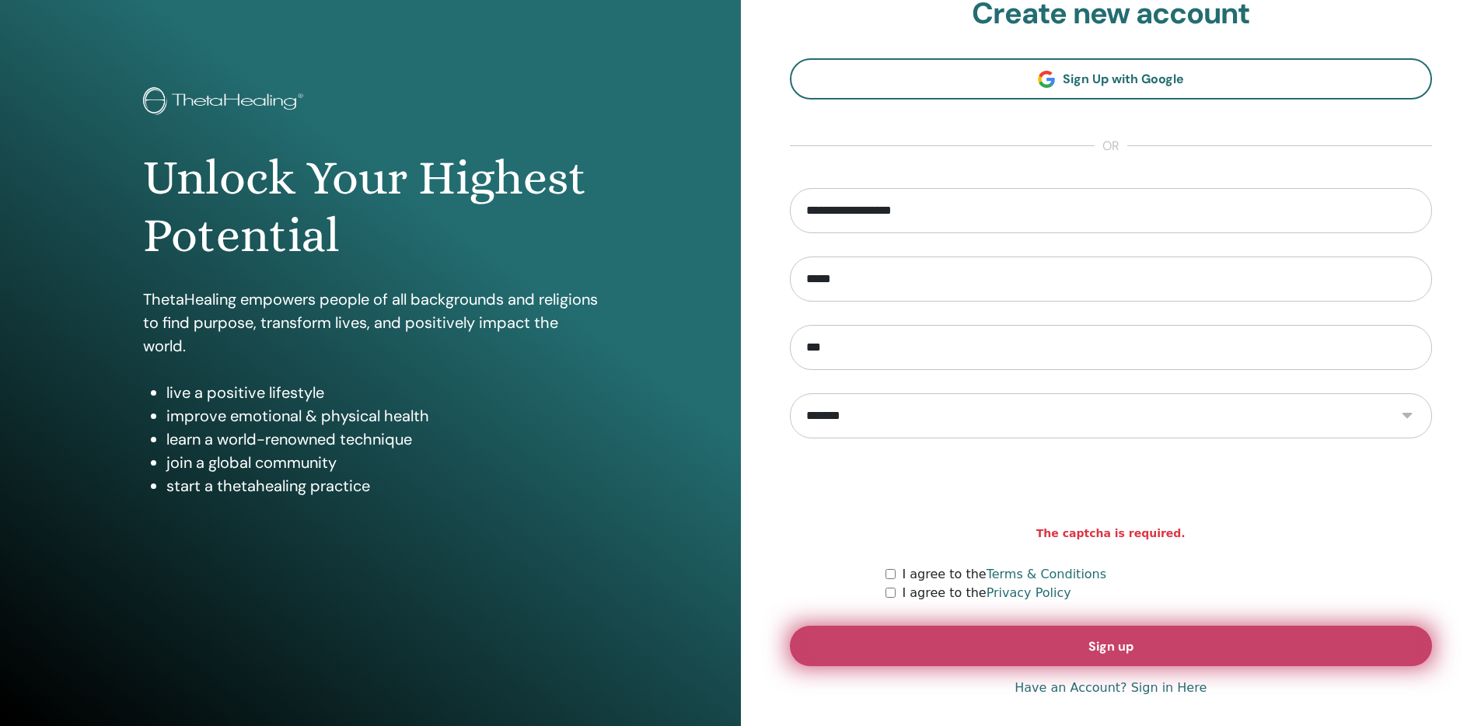
click at [1056, 654] on button "Sign up" at bounding box center [1111, 646] width 643 height 40
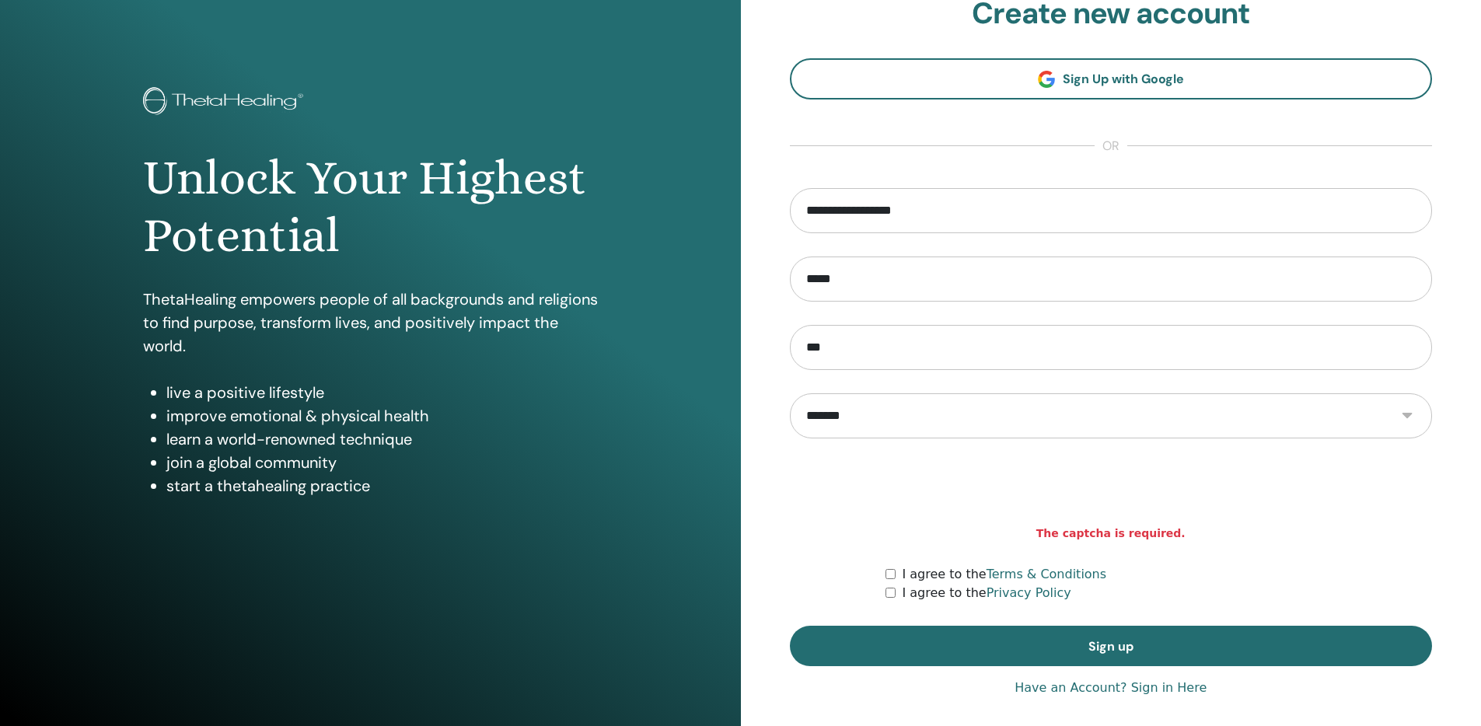
click at [1374, 527] on span "The captcha is required." at bounding box center [1111, 534] width 643 height 16
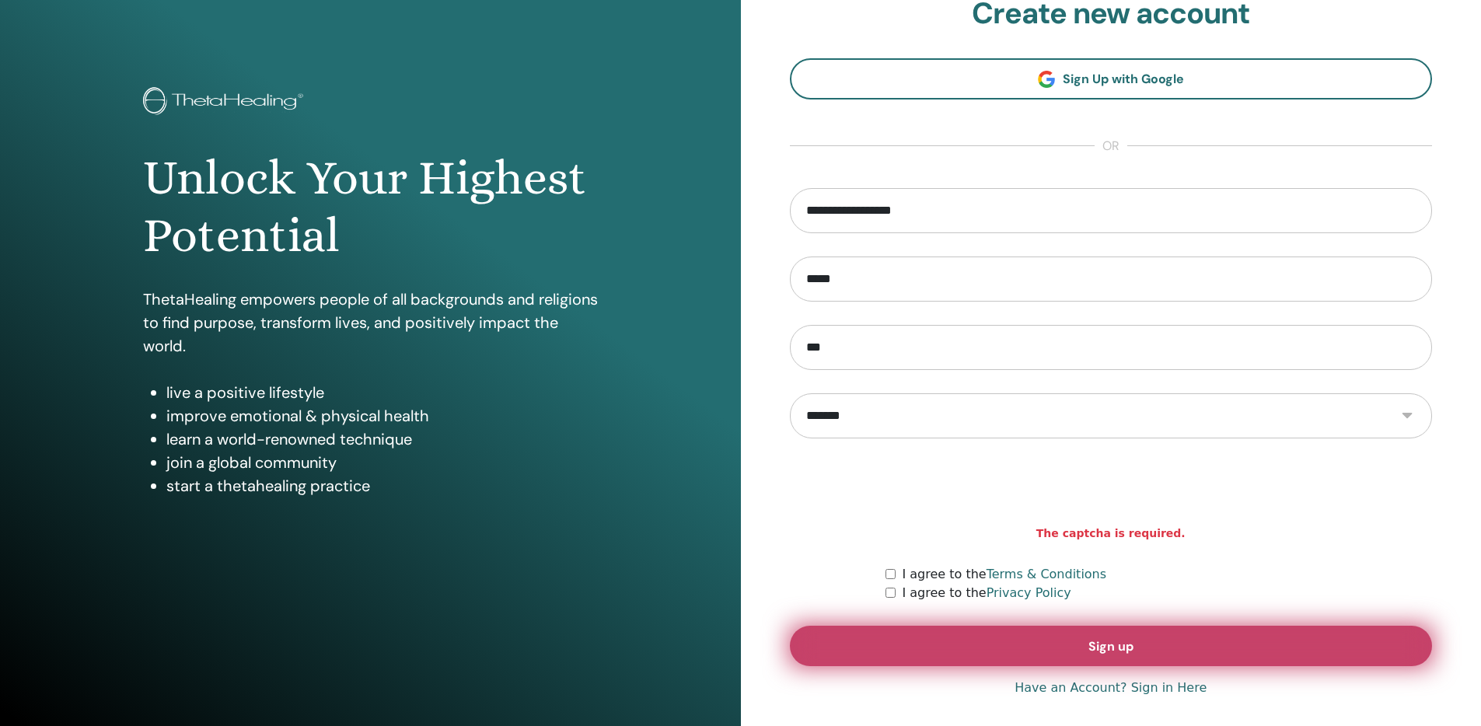
click at [1145, 635] on button "Sign up" at bounding box center [1111, 646] width 643 height 40
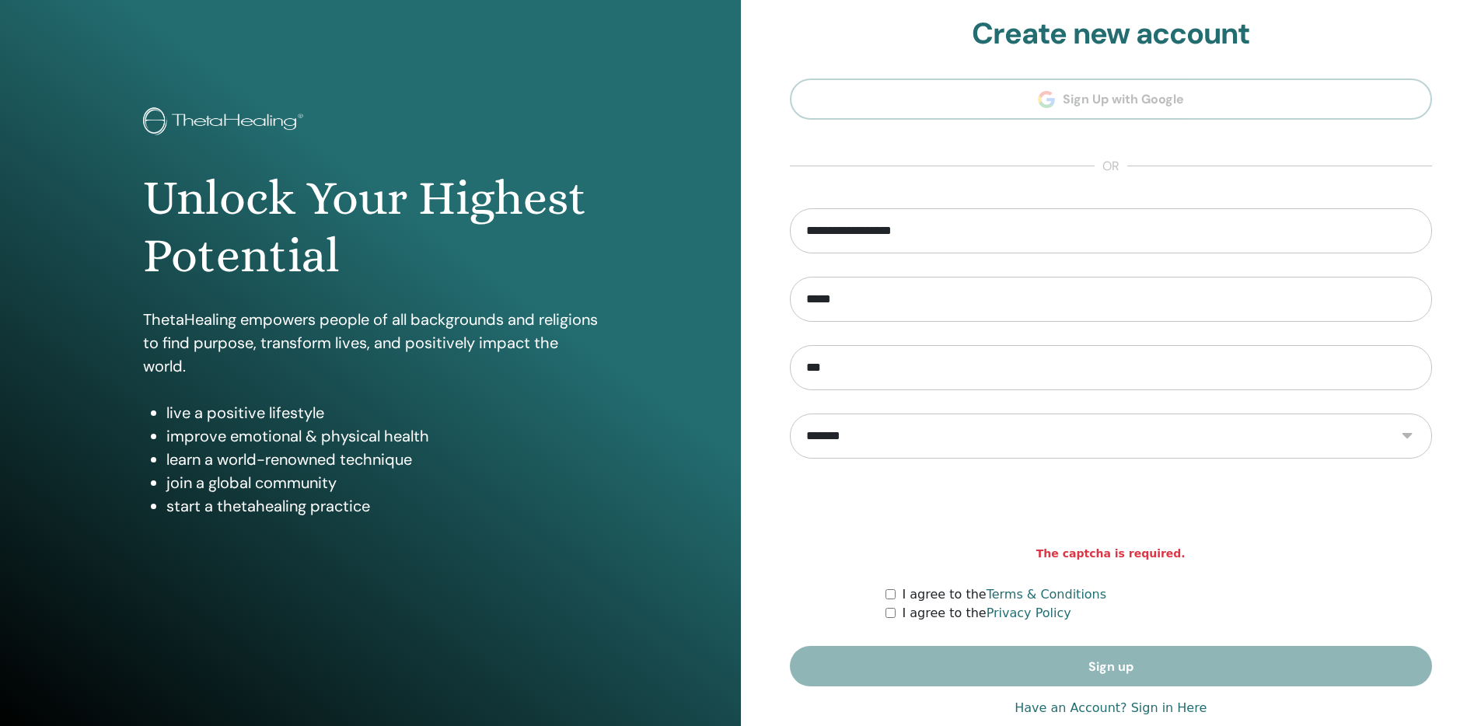
click at [816, 494] on div at bounding box center [1111, 512] width 643 height 61
click at [722, 322] on div "Unlock Your Highest Potential ThetaHealing empowers people of all backgrounds a…" at bounding box center [370, 371] width 741 height 746
click at [762, 301] on div "**********" at bounding box center [1111, 371] width 741 height 746
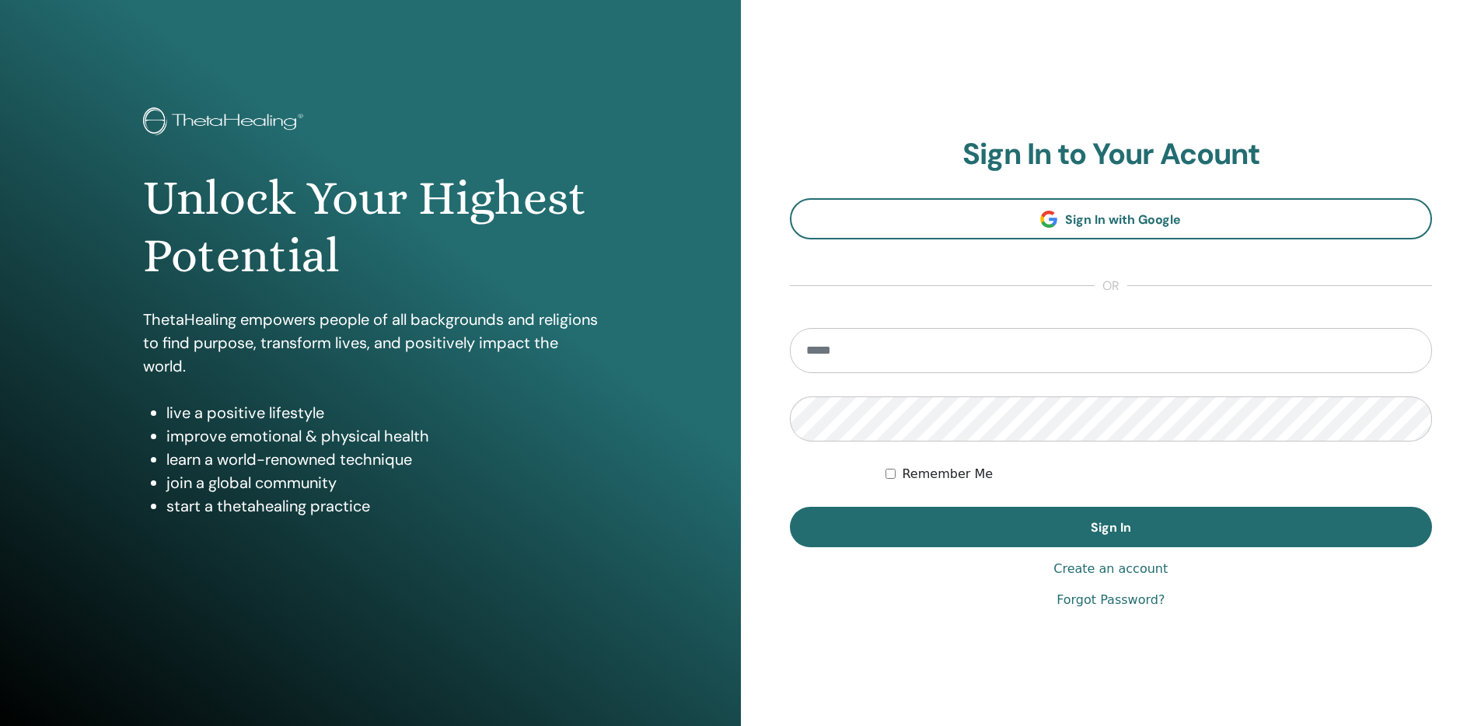
click at [1112, 568] on link "Create an account" at bounding box center [1111, 569] width 114 height 19
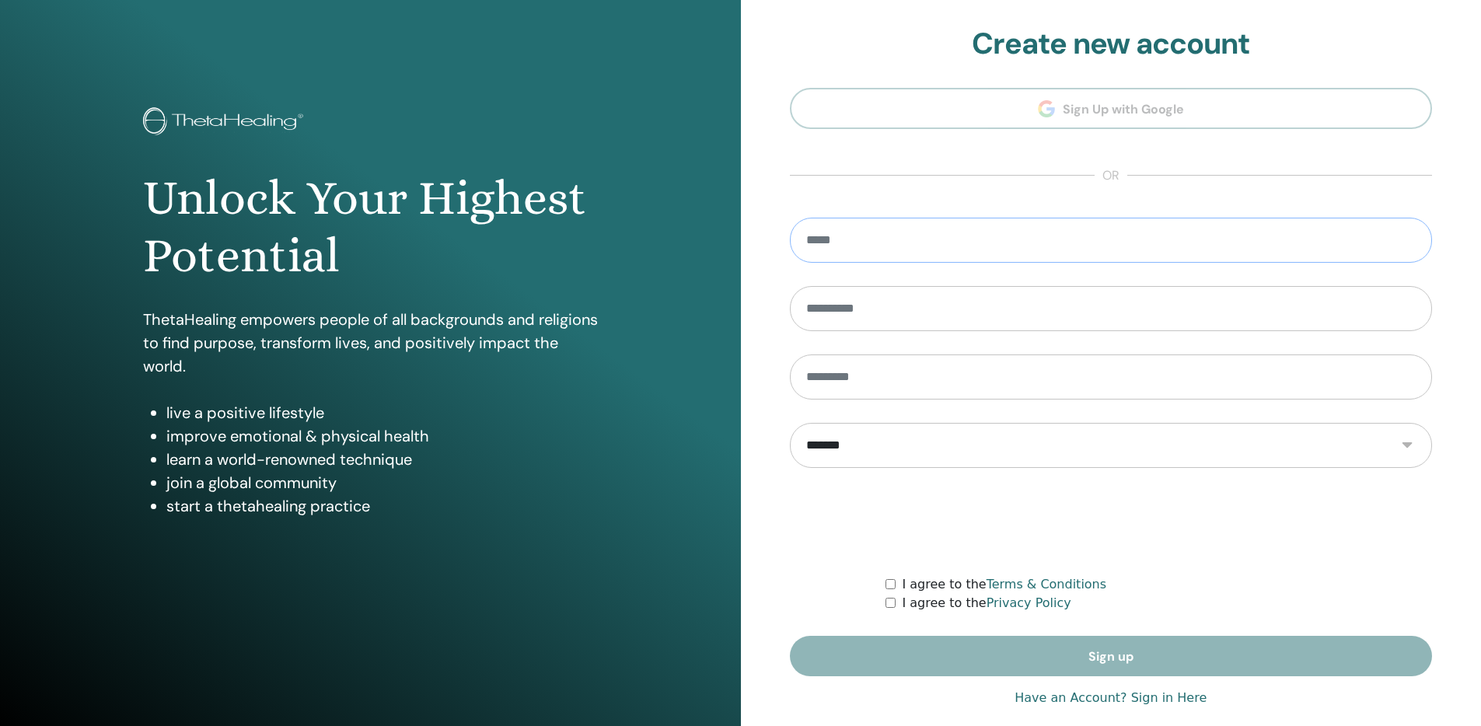
click at [930, 253] on input "email" at bounding box center [1111, 240] width 643 height 45
click at [928, 253] on input "email" at bounding box center [1111, 240] width 643 height 45
click at [925, 242] on input "email" at bounding box center [1111, 240] width 643 height 45
type input "**********"
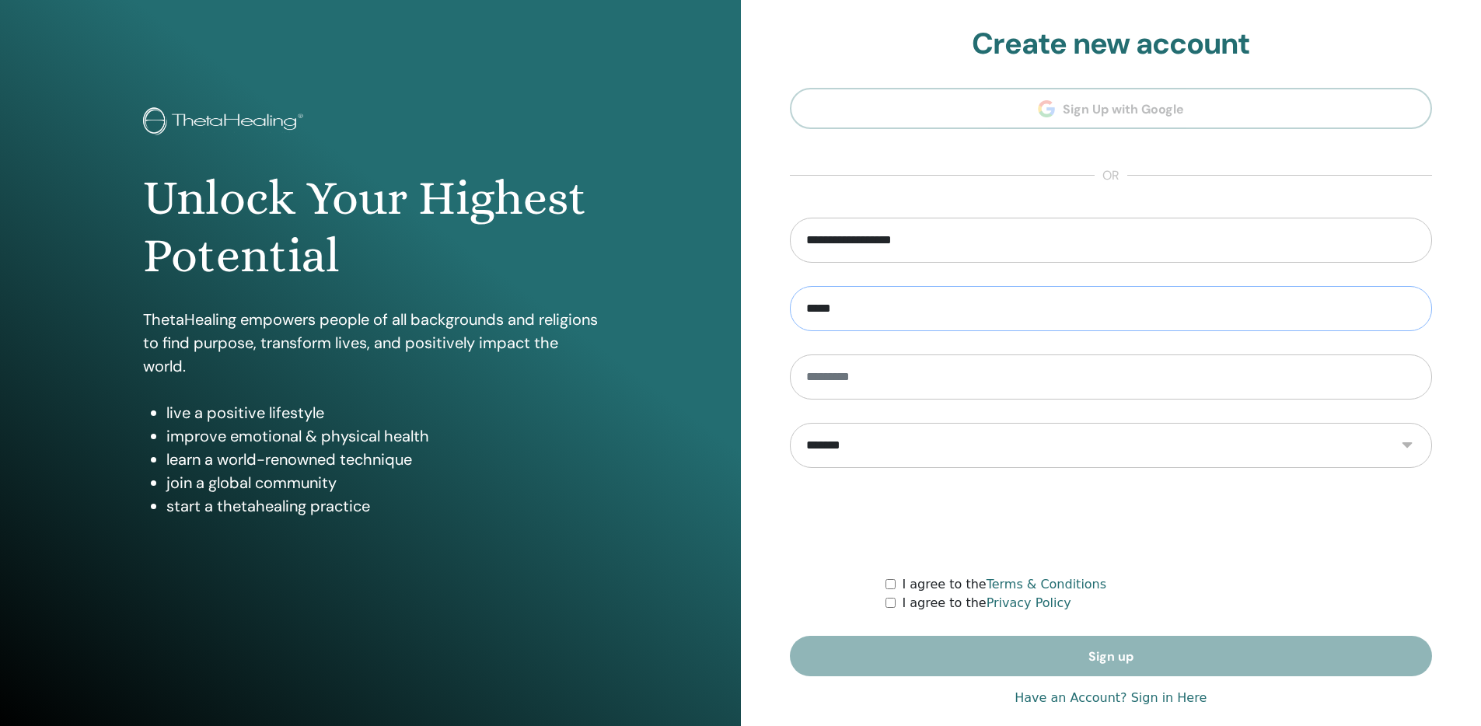
type input "*****"
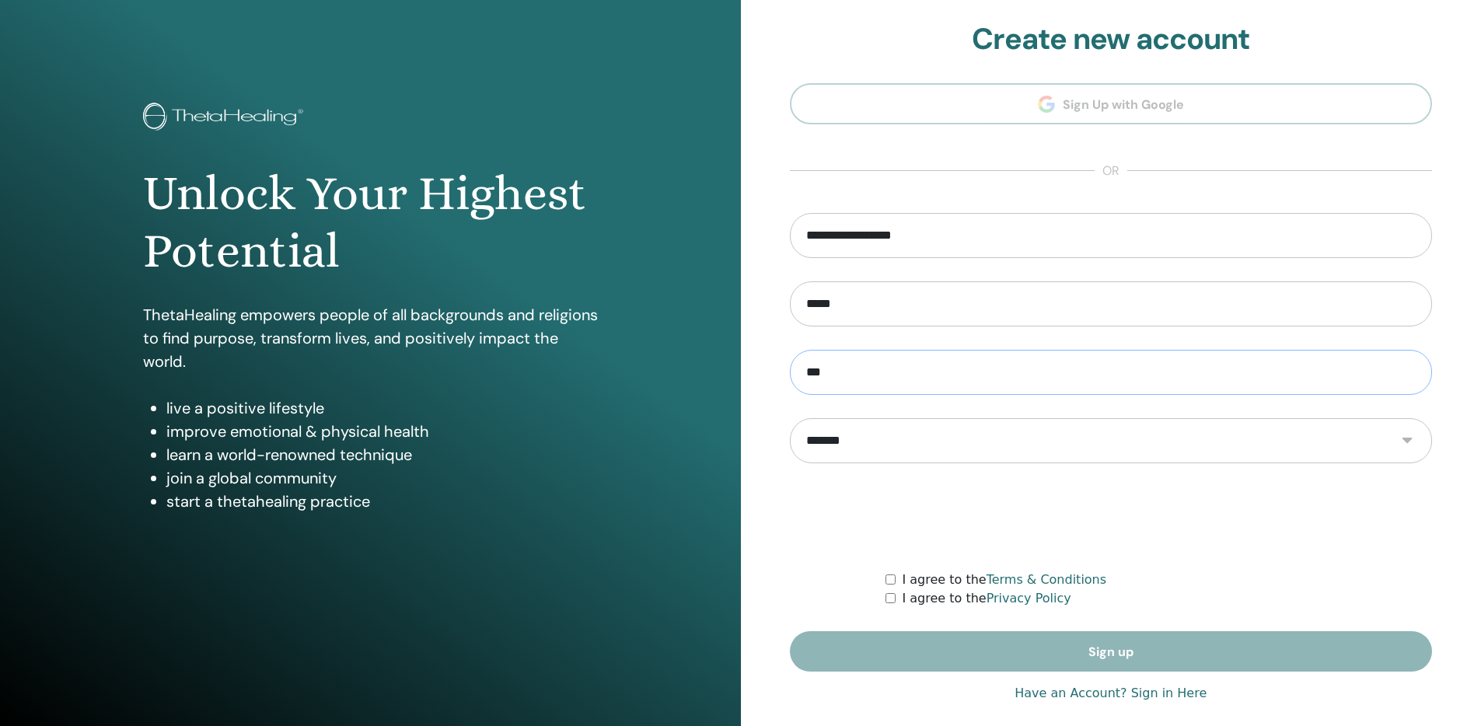
type input "***"
click at [890, 593] on div "I agree to the Privacy Policy" at bounding box center [1159, 598] width 547 height 19
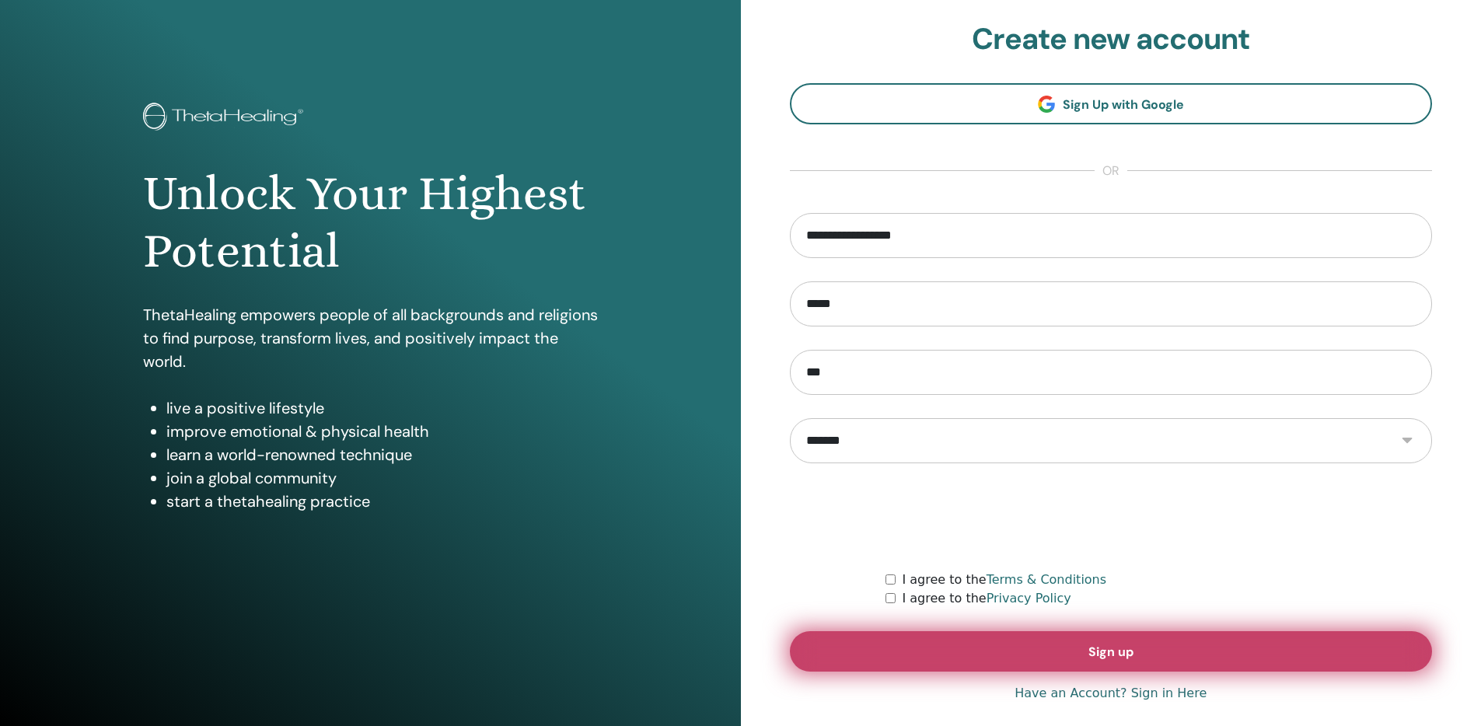
click at [930, 641] on button "Sign up" at bounding box center [1111, 651] width 643 height 40
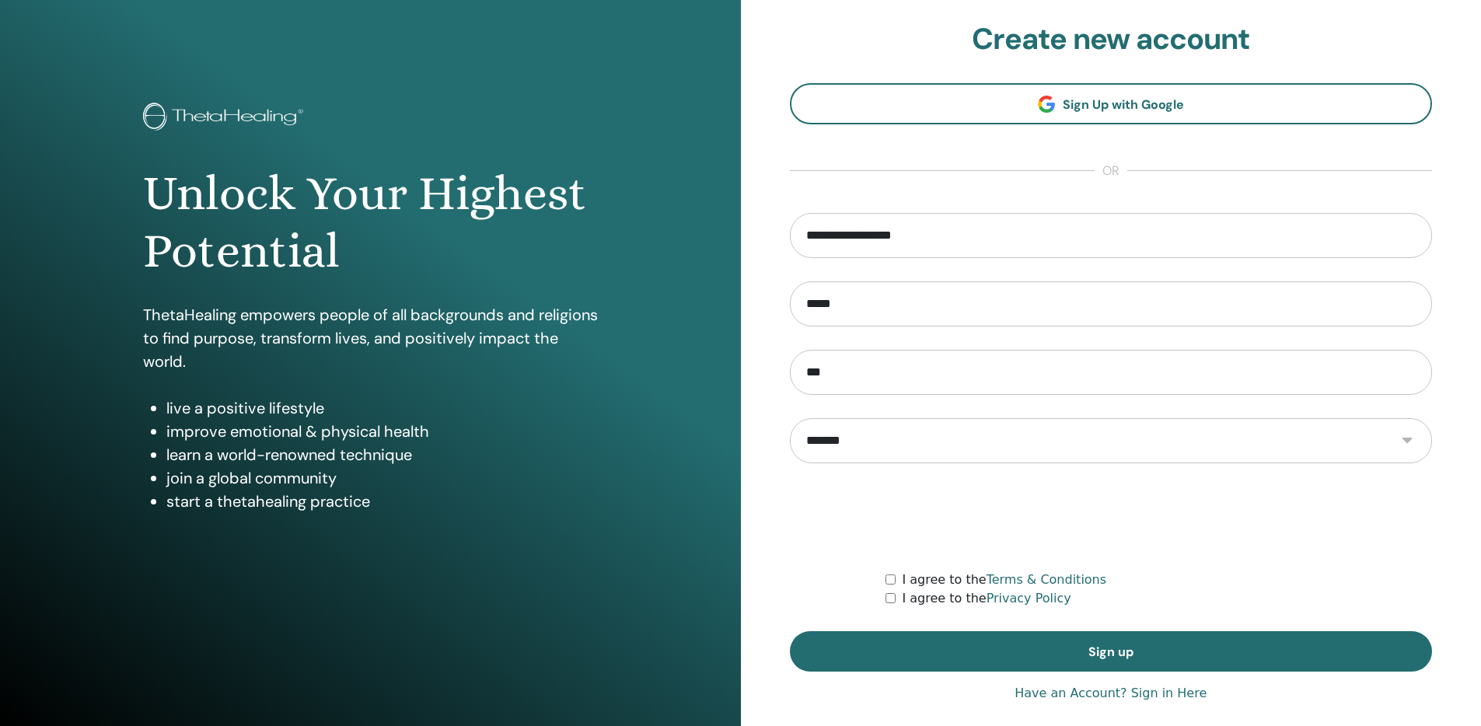
scroll to position [0, 0]
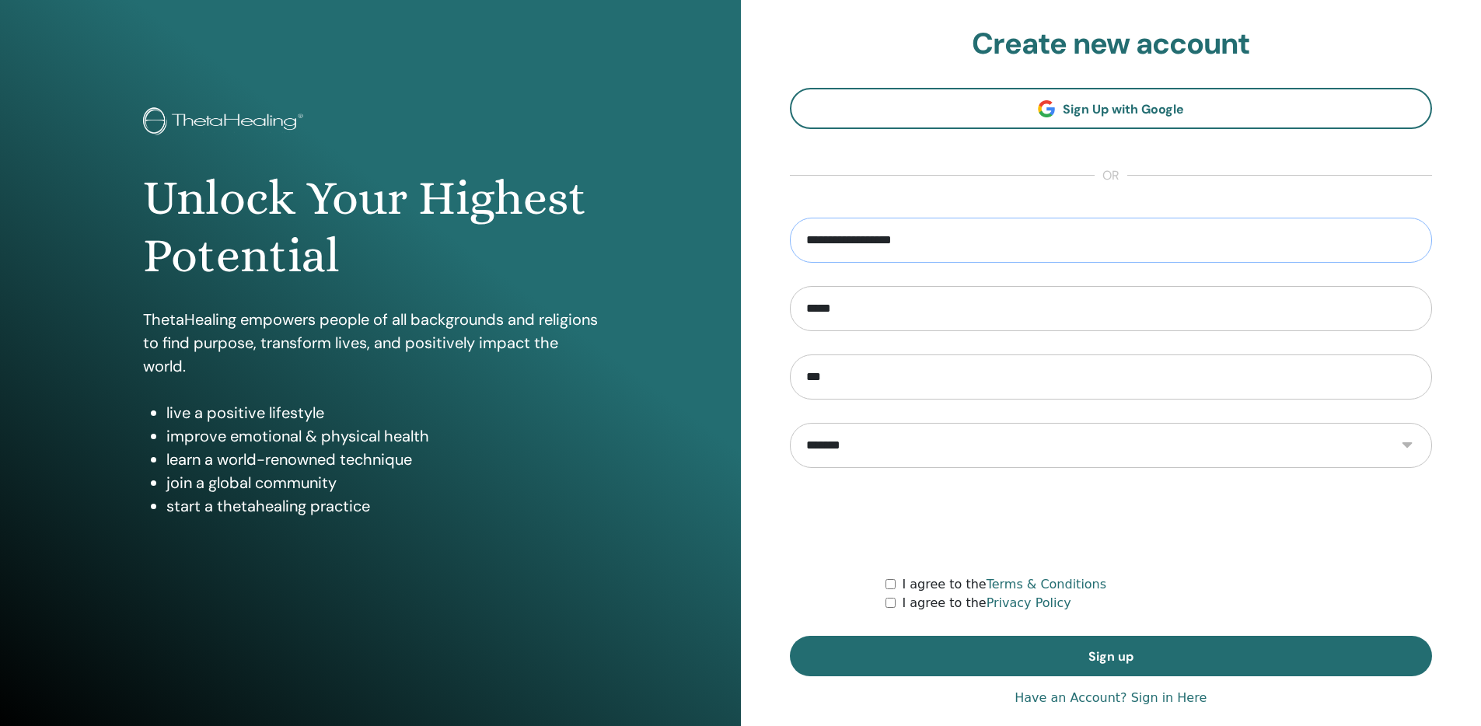
drag, startPoint x: 853, startPoint y: 239, endPoint x: 772, endPoint y: 239, distance: 80.9
click at [772, 239] on div "**********" at bounding box center [1111, 373] width 741 height 746
type input "**********"
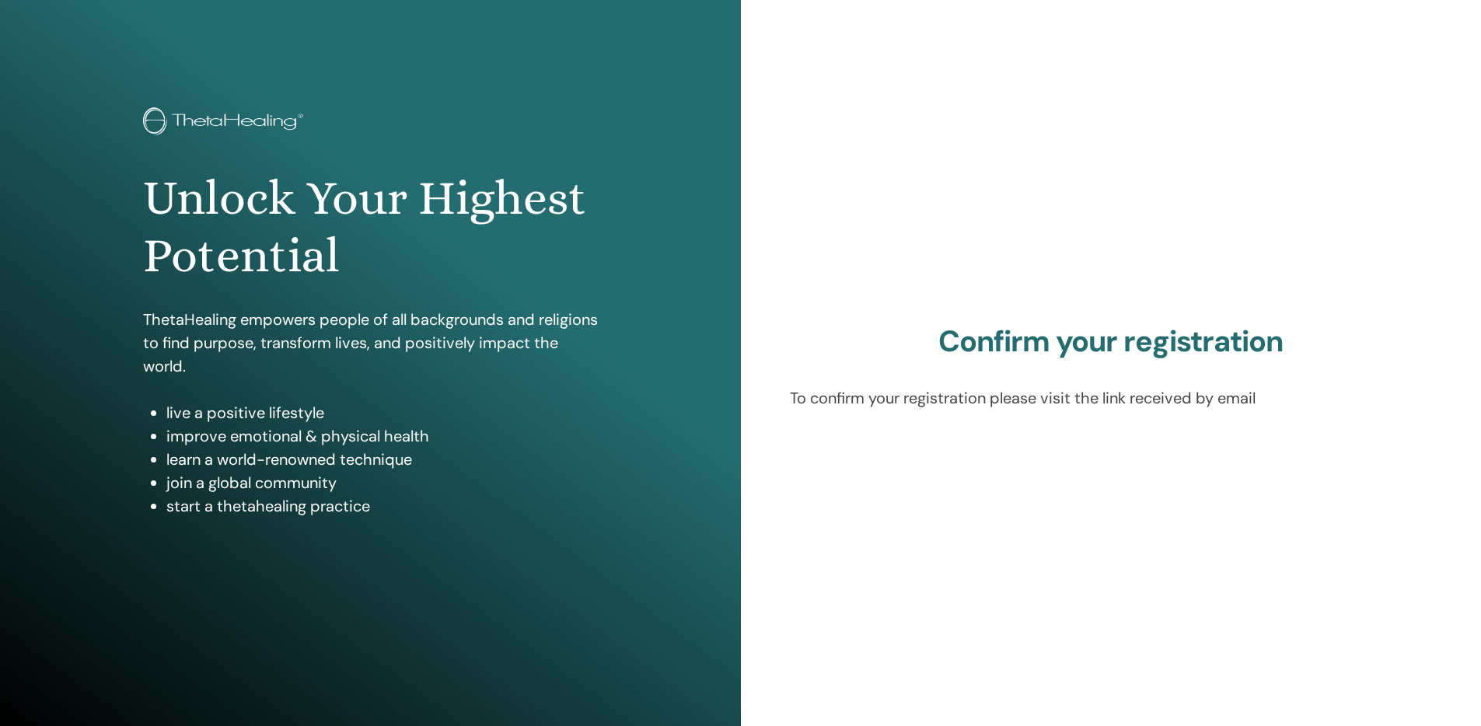
drag, startPoint x: 858, startPoint y: 310, endPoint x: 883, endPoint y: 314, distance: 25.2
click at [858, 310] on div "Confirm your registration To confirm your registration please visit the link re…" at bounding box center [1111, 373] width 741 height 746
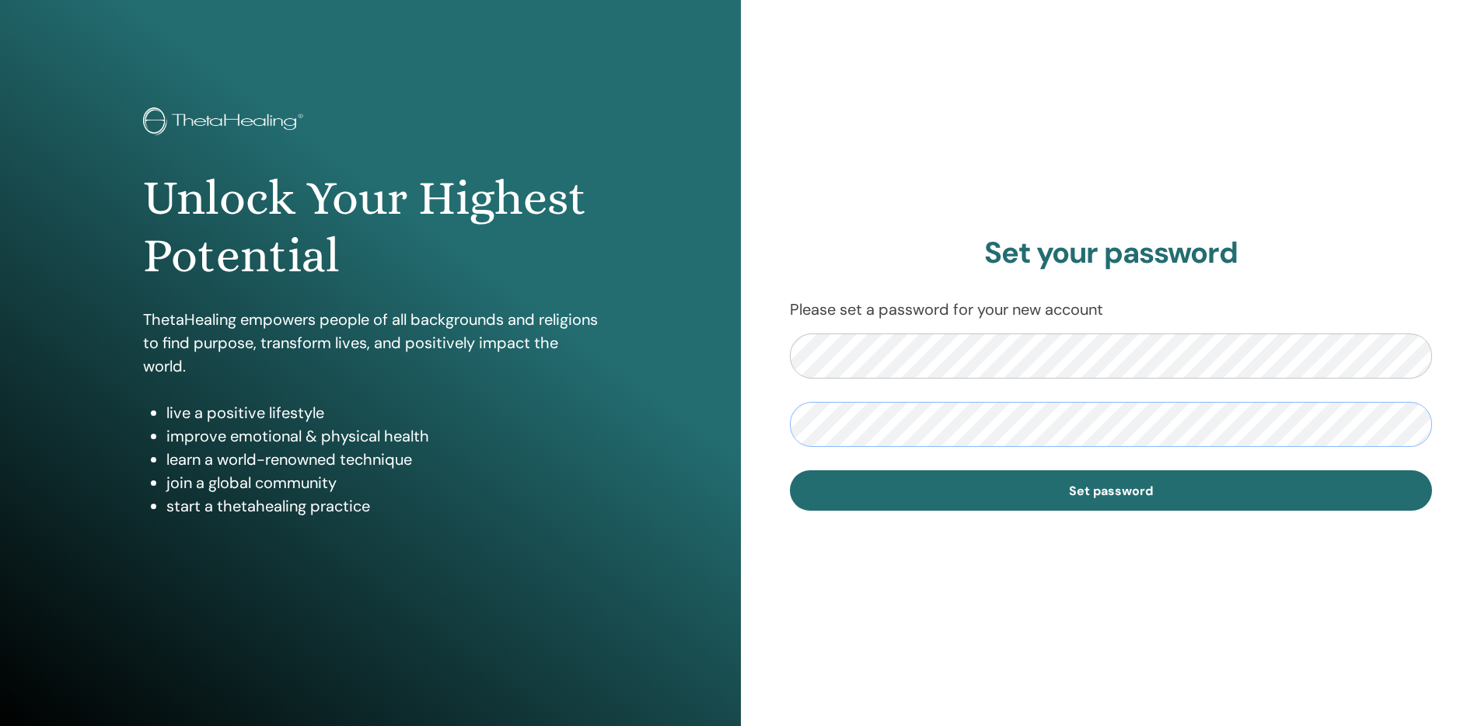
click at [790, 470] on button "Set password" at bounding box center [1111, 490] width 643 height 40
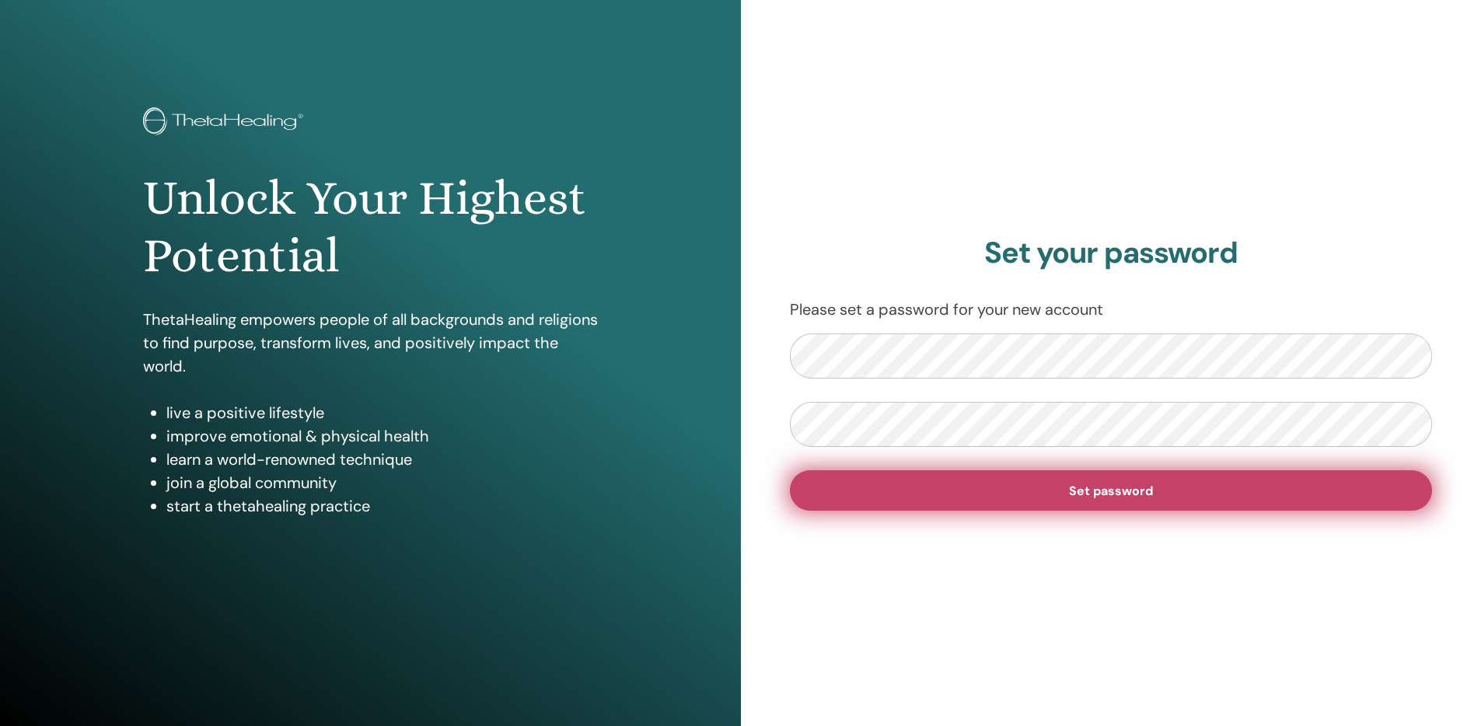
click at [1005, 502] on button "Set password" at bounding box center [1111, 490] width 643 height 40
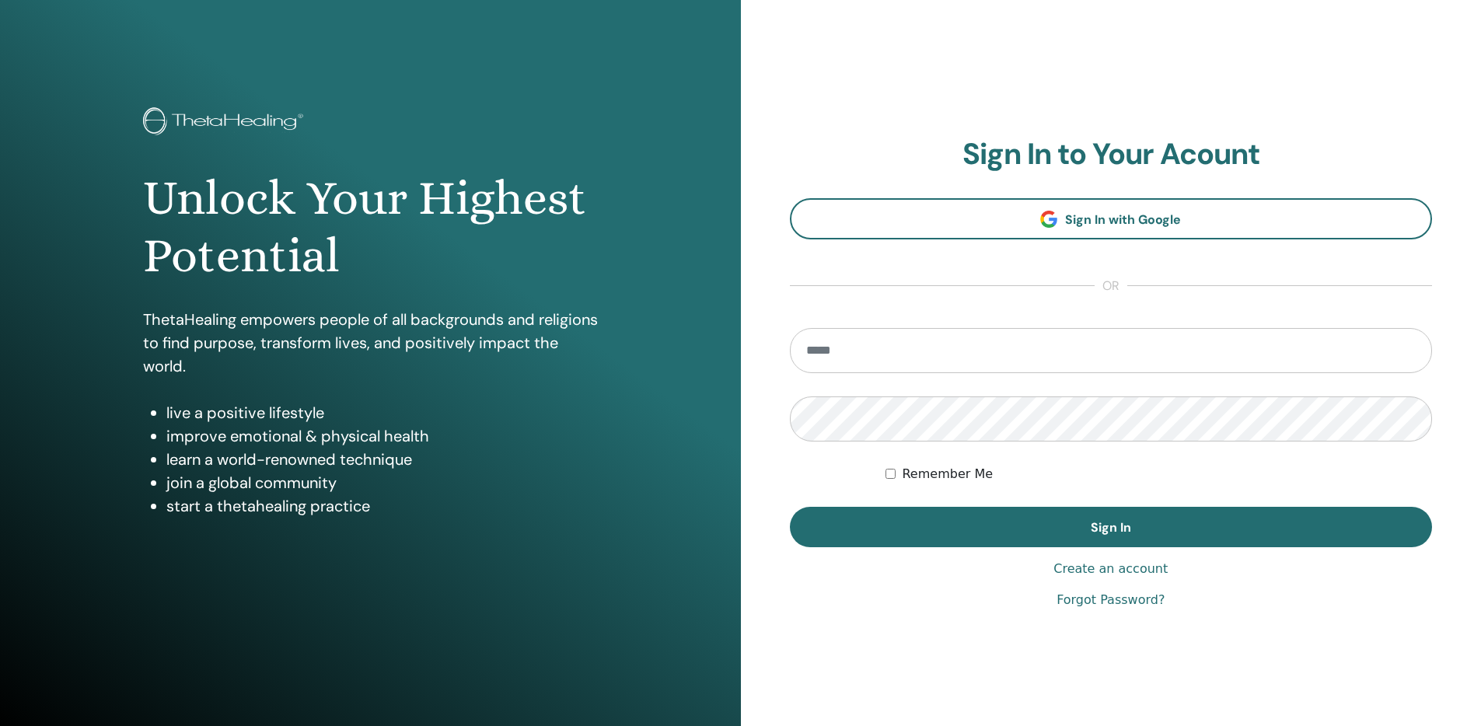
click at [1039, 351] on input "email" at bounding box center [1111, 350] width 643 height 45
type input "**********"
click at [790, 507] on button "Sign In" at bounding box center [1111, 527] width 643 height 40
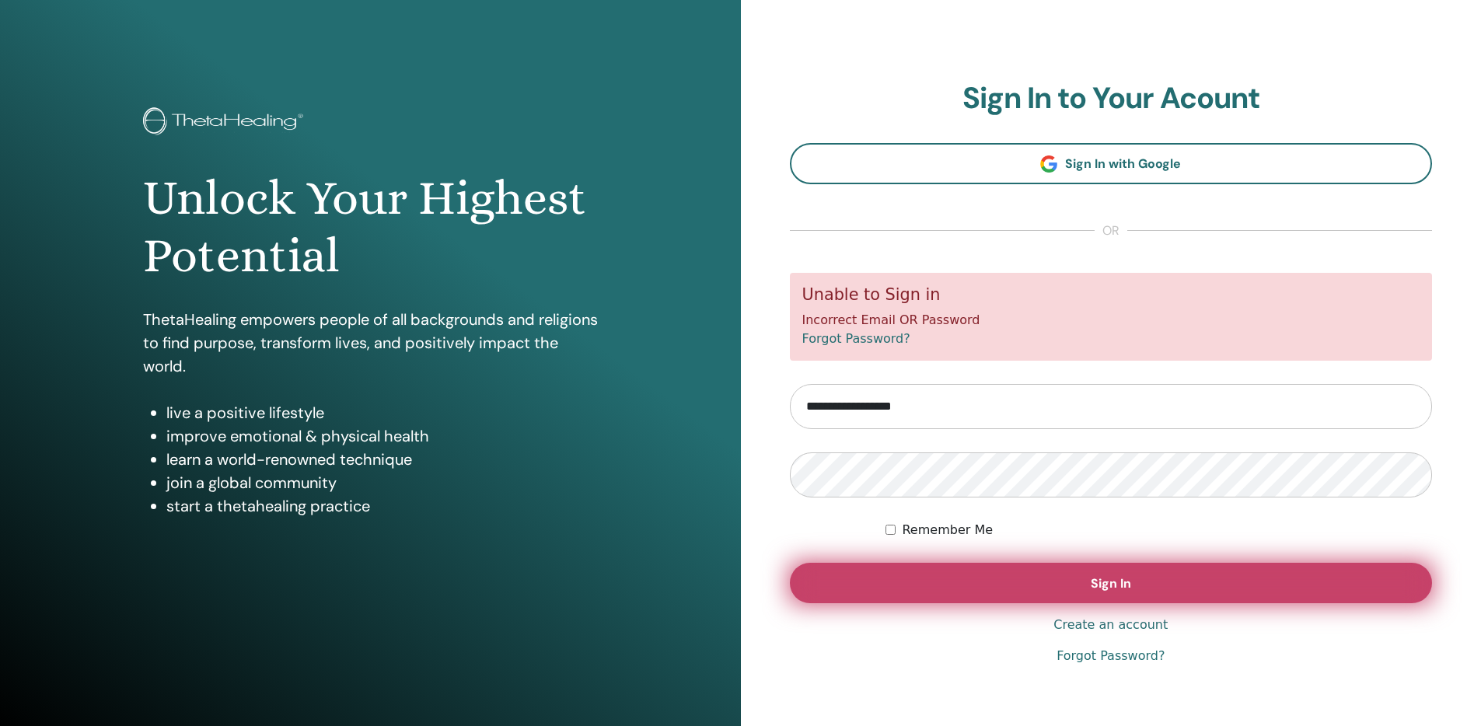
click at [918, 568] on button "Sign In" at bounding box center [1111, 583] width 643 height 40
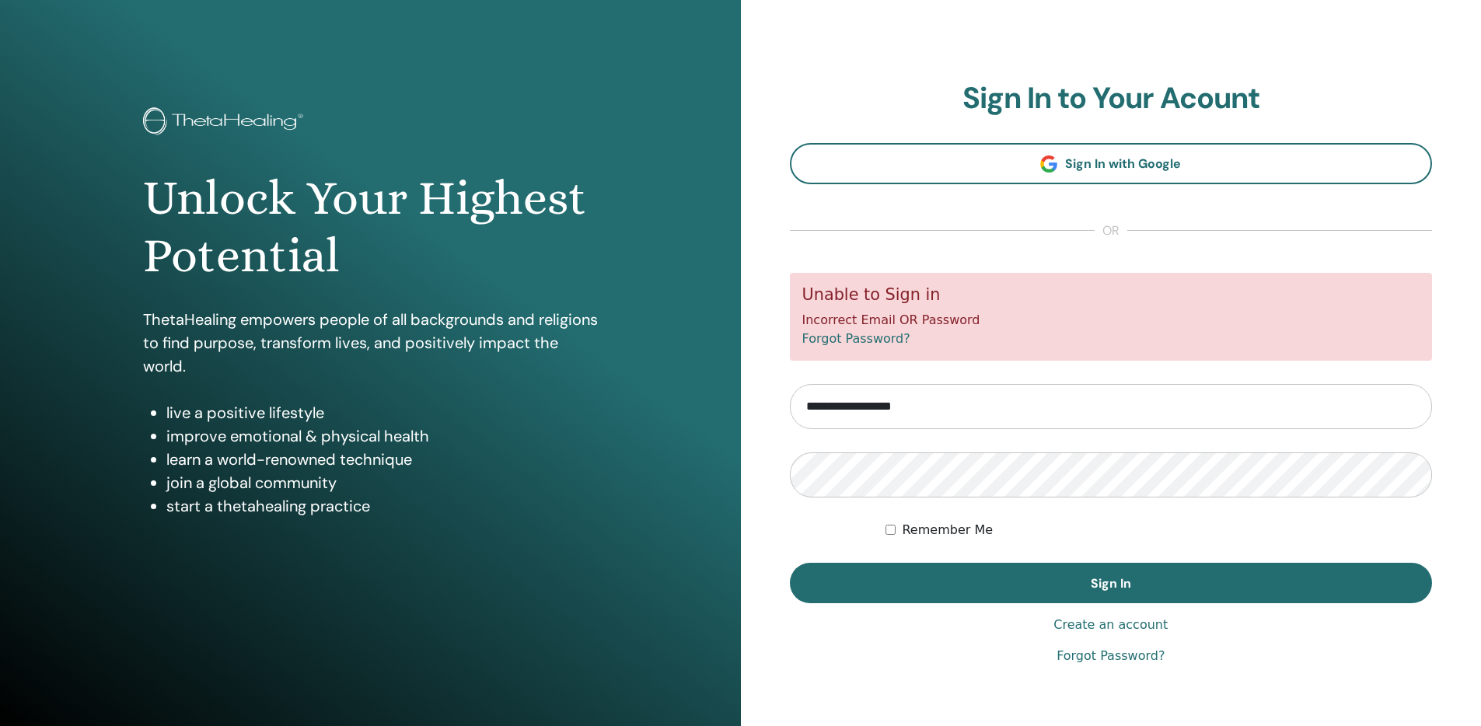
click at [875, 334] on link "Forgot Password?" at bounding box center [856, 338] width 108 height 15
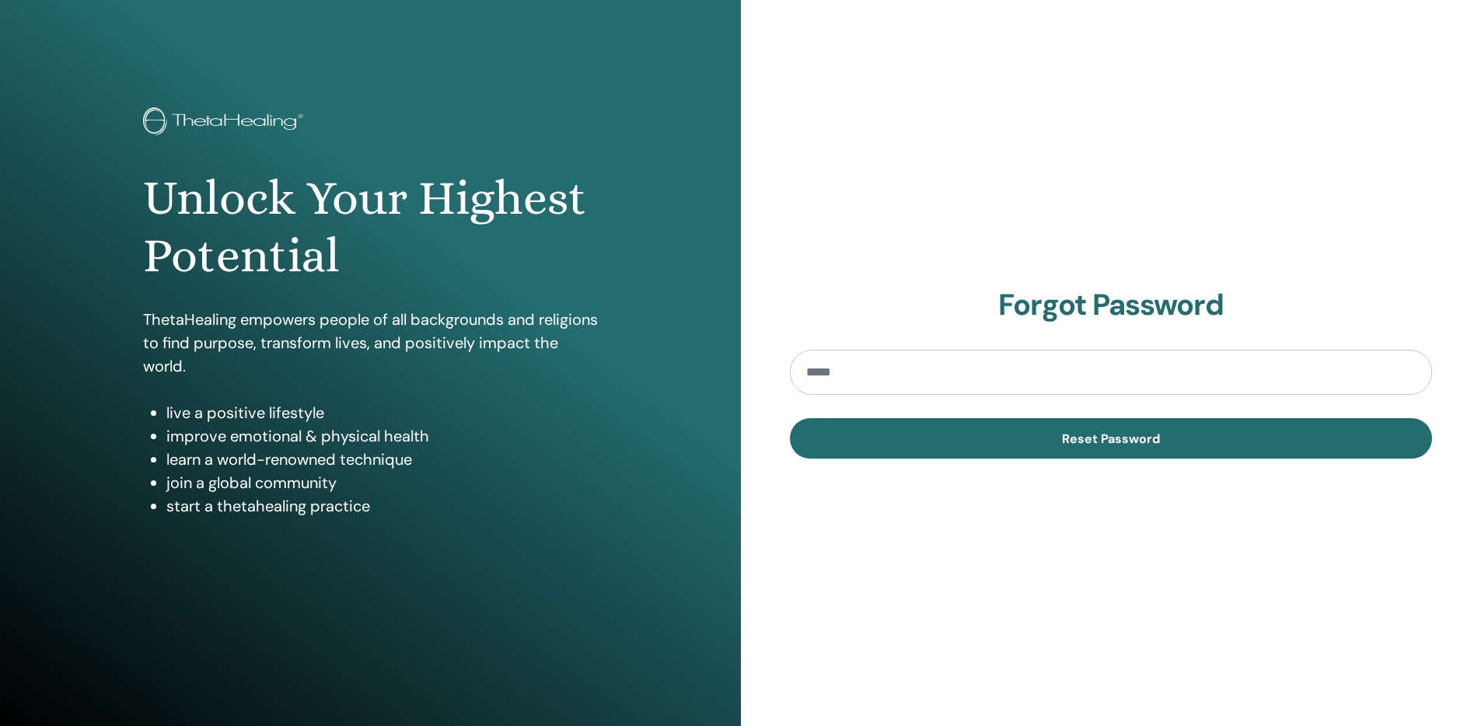
click at [1025, 366] on input "email" at bounding box center [1111, 372] width 643 height 45
type input "**********"
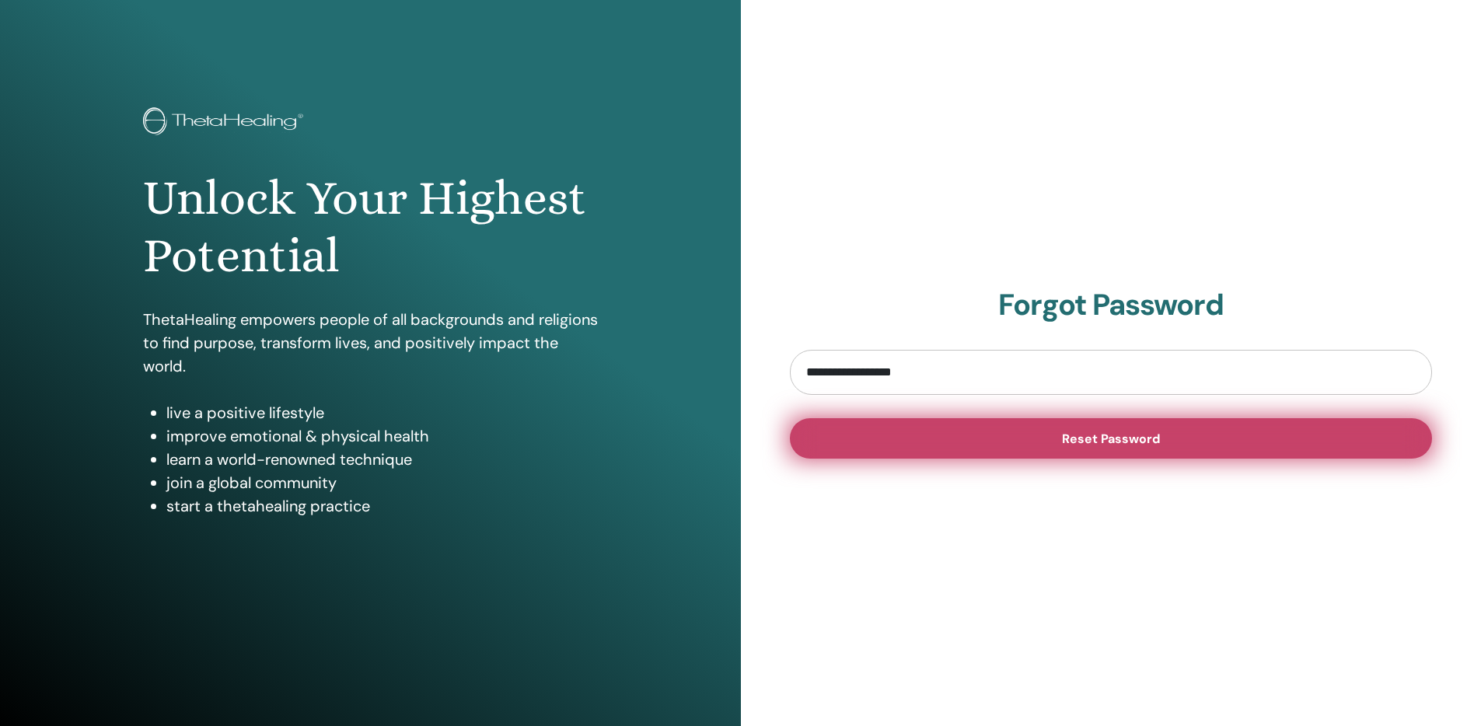
click at [944, 445] on button "Reset Password" at bounding box center [1111, 438] width 643 height 40
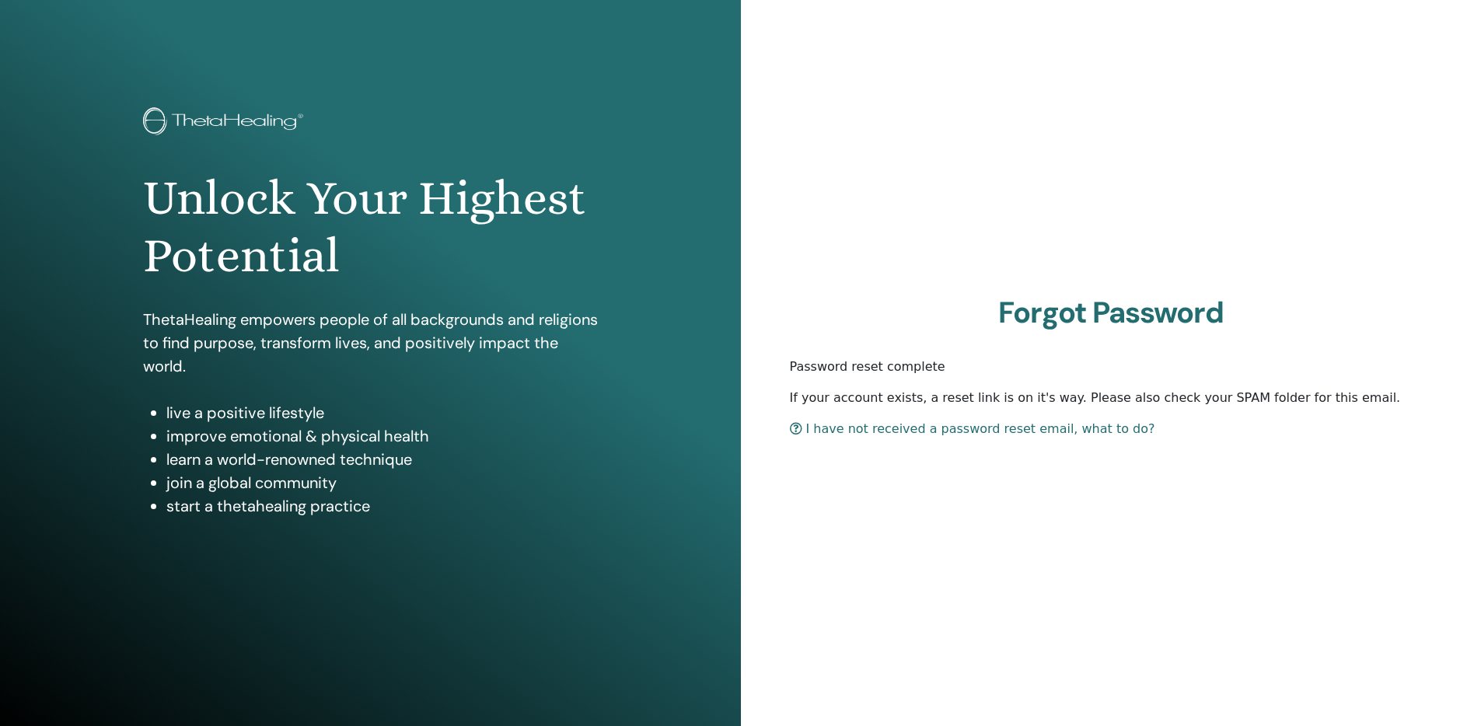
click at [1023, 523] on div "Forgot Password Password reset complete If your account exists, a reset link is…" at bounding box center [1111, 373] width 741 height 746
click at [855, 433] on link "I have not received a password reset email, what to do?" at bounding box center [972, 428] width 365 height 15
click at [1218, 474] on div "Forgot Password Password reset complete If your account exists, a reset link is…" at bounding box center [1111, 373] width 741 height 746
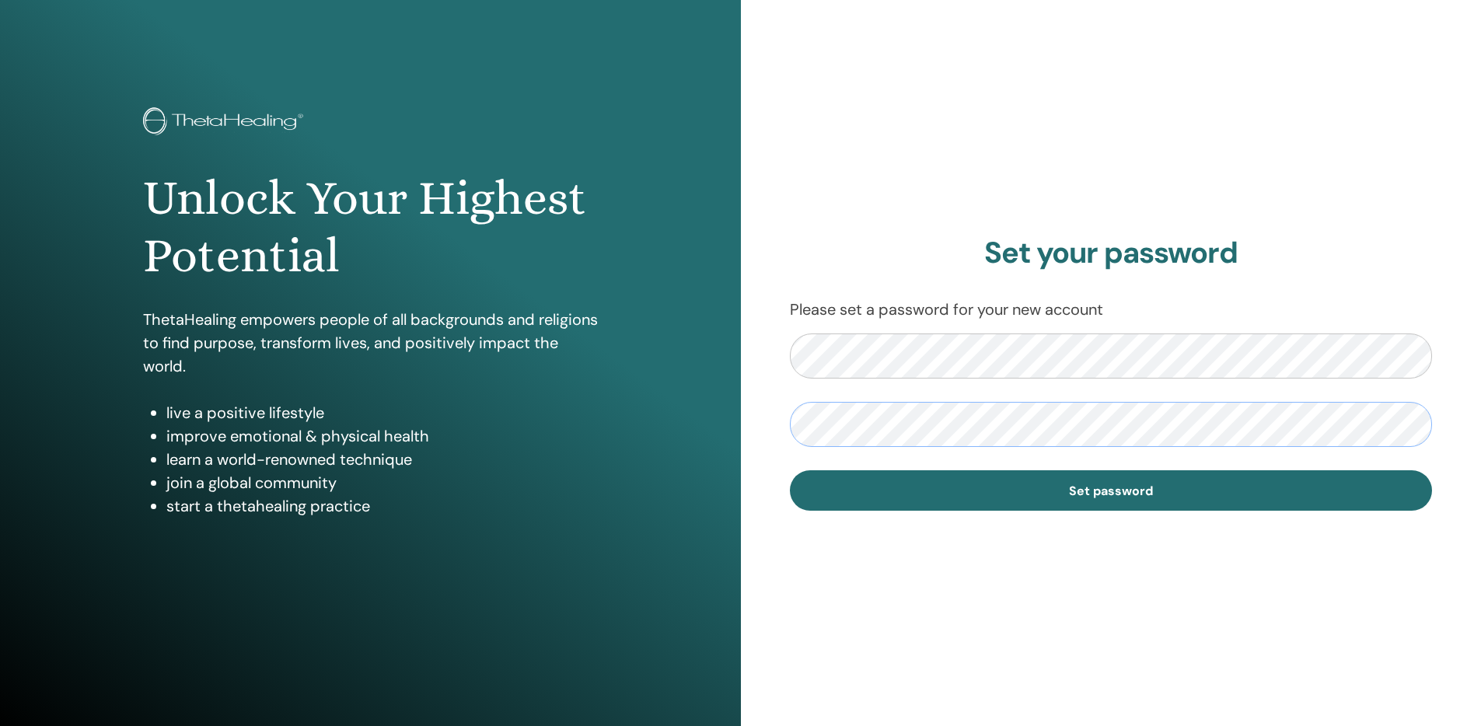
click at [790, 470] on button "Set password" at bounding box center [1111, 490] width 643 height 40
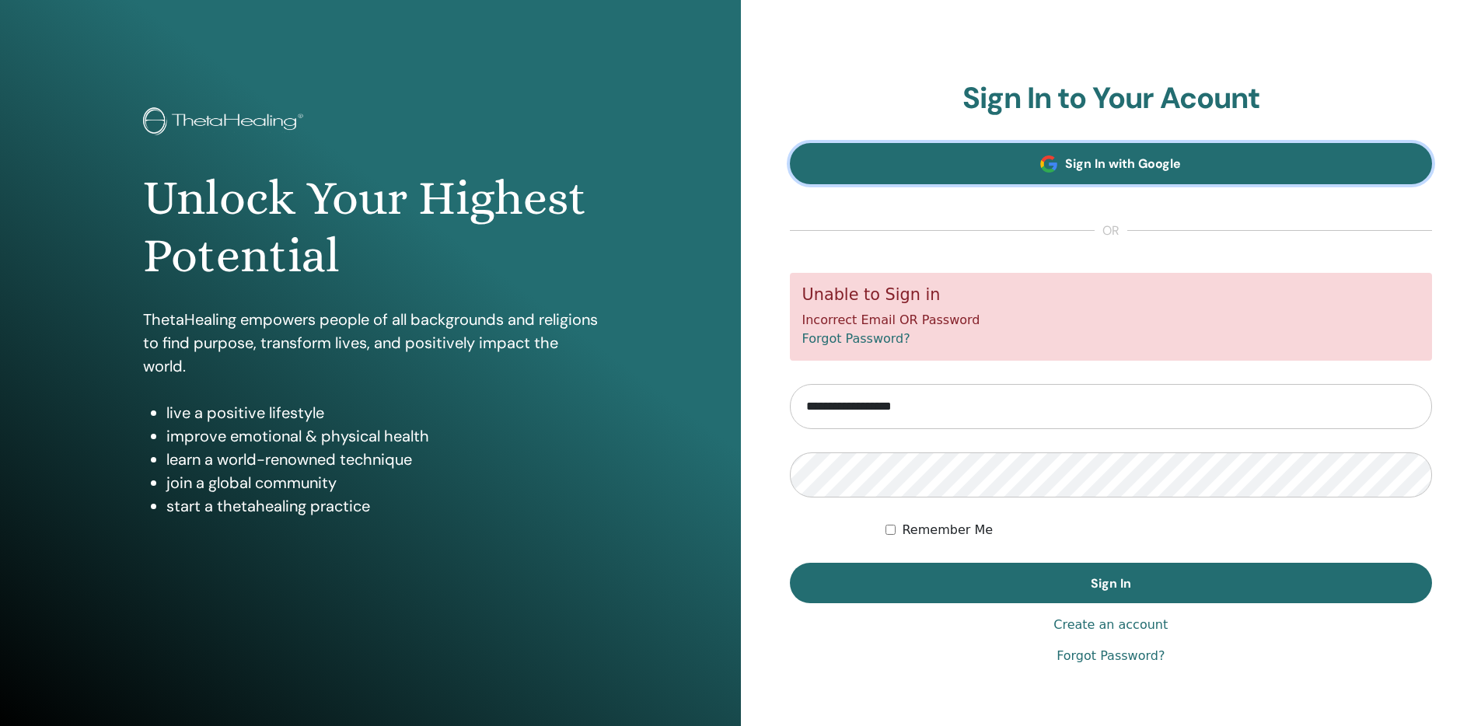
click at [1117, 174] on link "Sign In with Google" at bounding box center [1111, 163] width 643 height 41
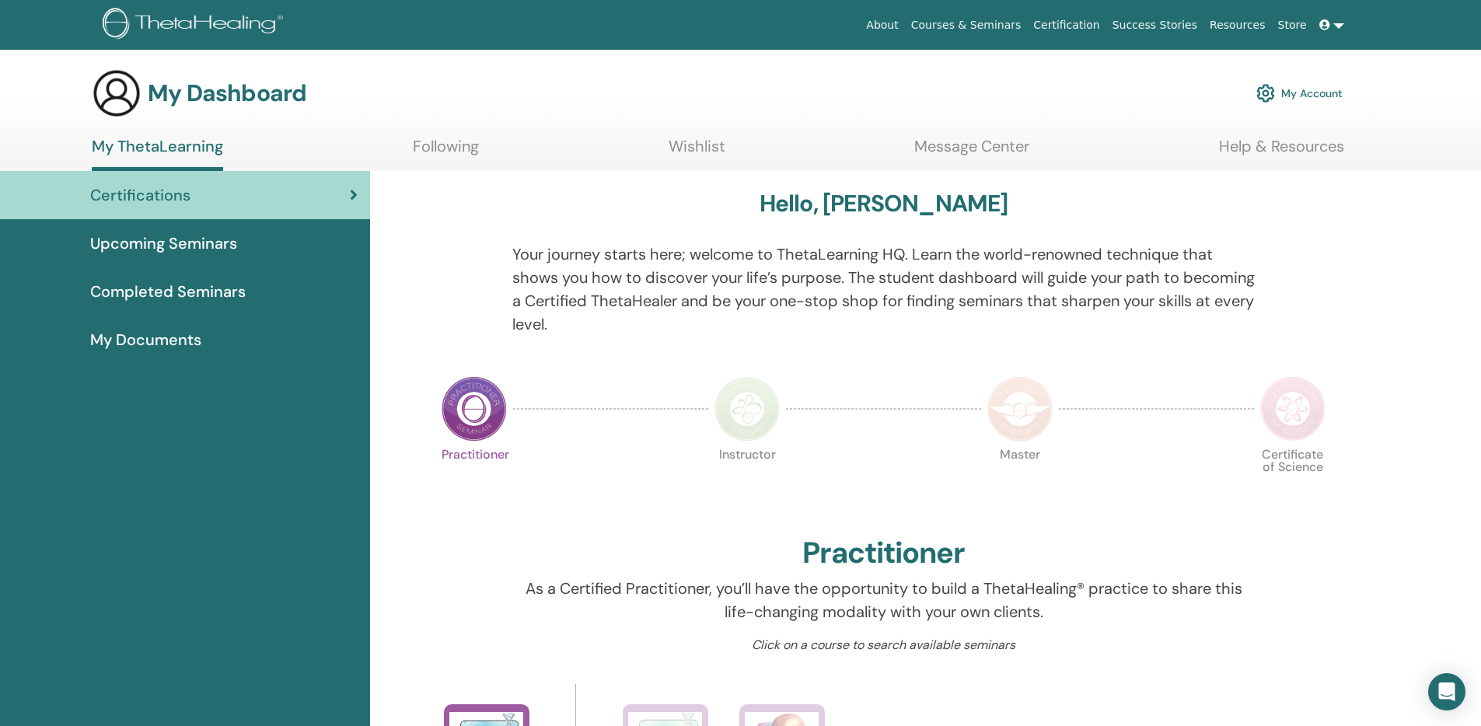
click at [1299, 93] on link "My Account" at bounding box center [1300, 93] width 86 height 34
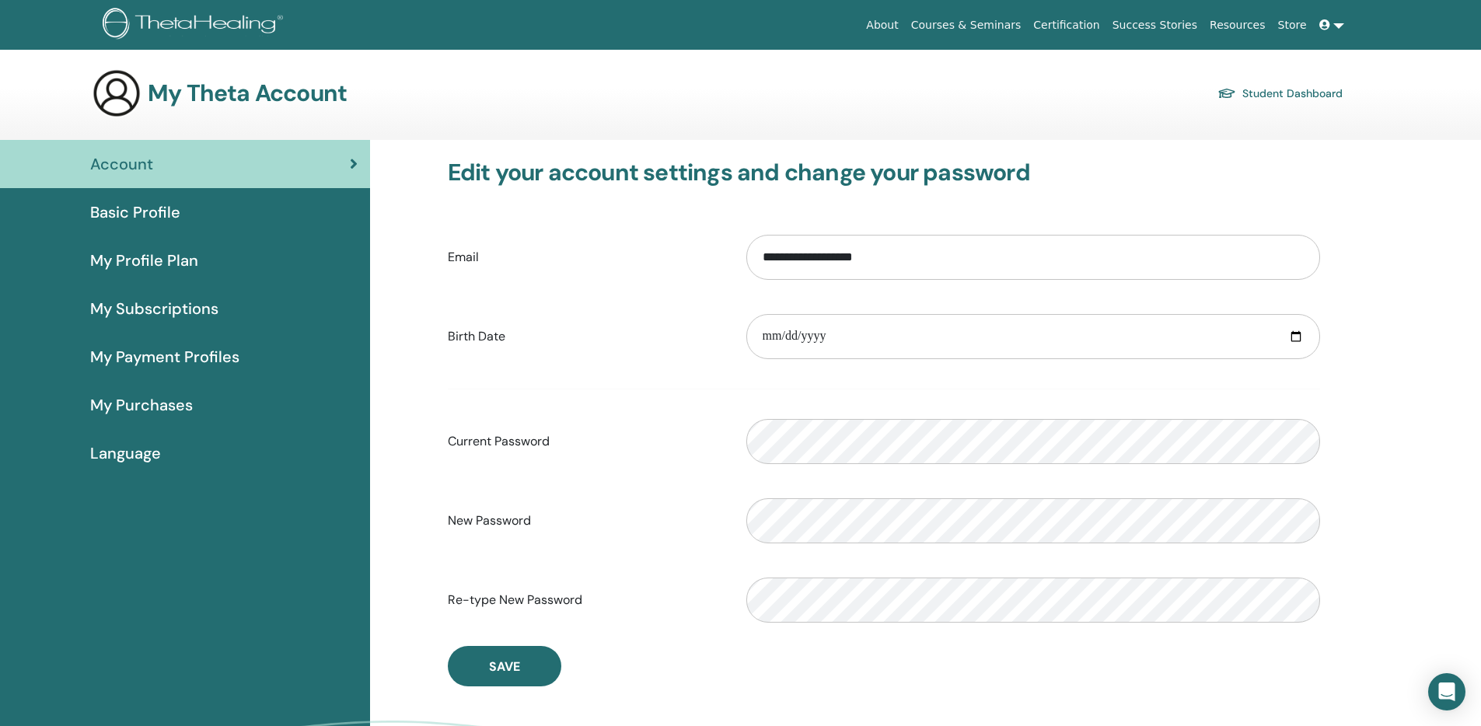
click at [109, 227] on link "Basic Profile" at bounding box center [185, 212] width 370 height 48
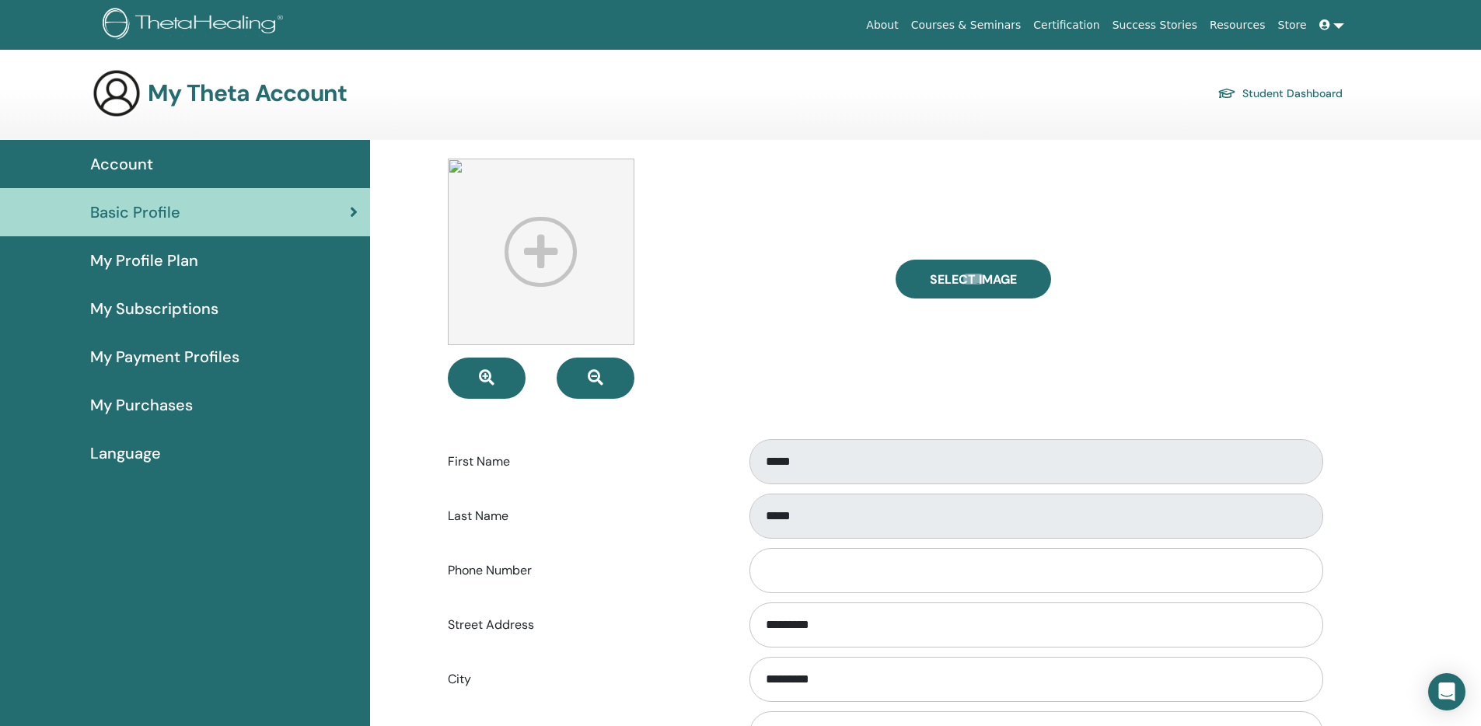
scroll to position [2, 0]
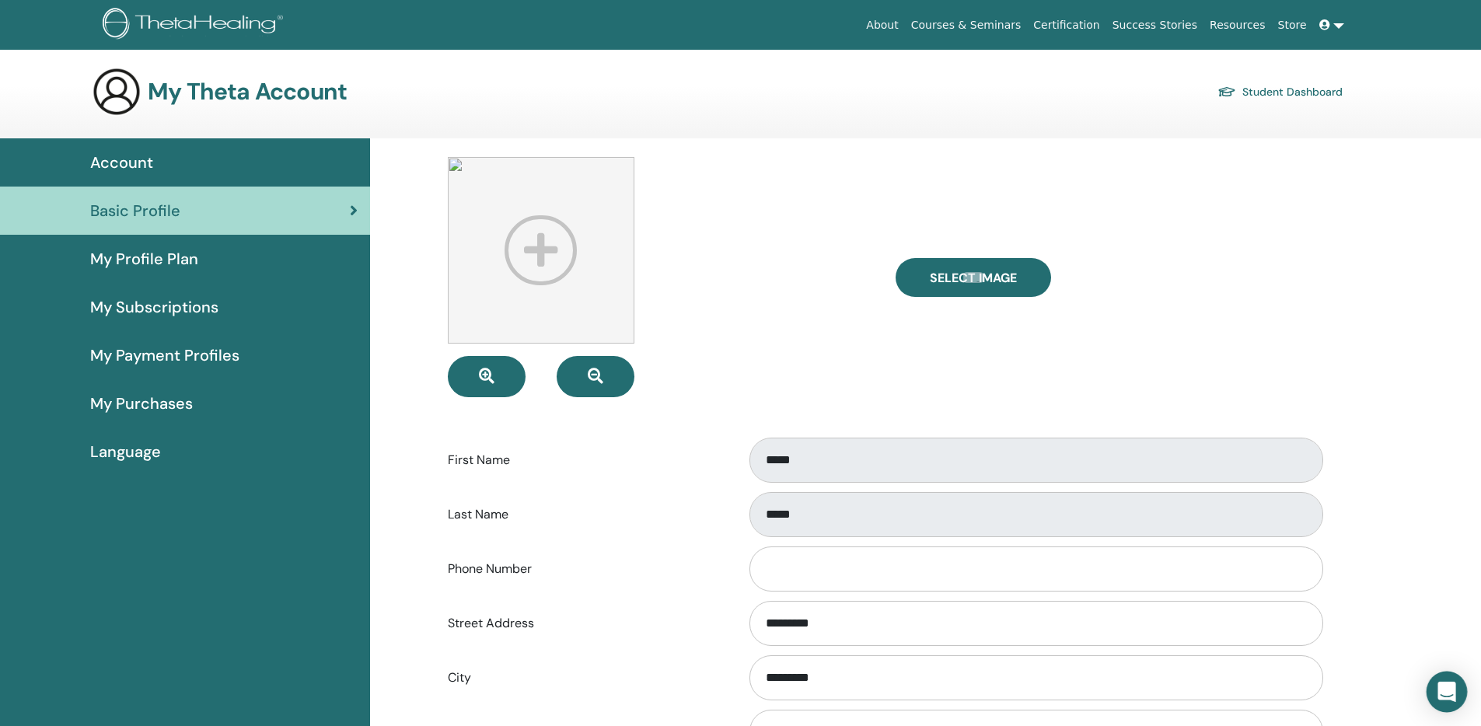
click at [1454, 695] on icon "Open Intercom Messenger" at bounding box center [1447, 692] width 18 height 20
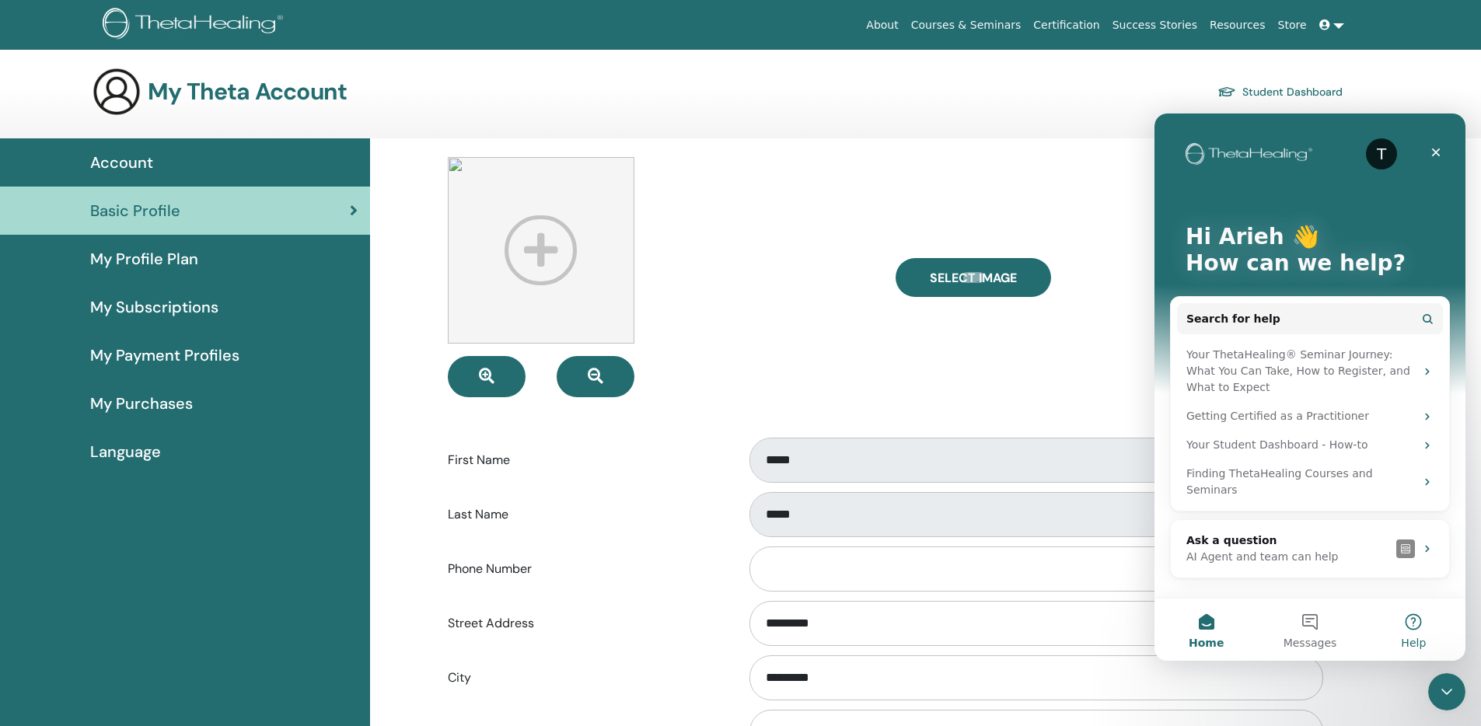
scroll to position [4, 0]
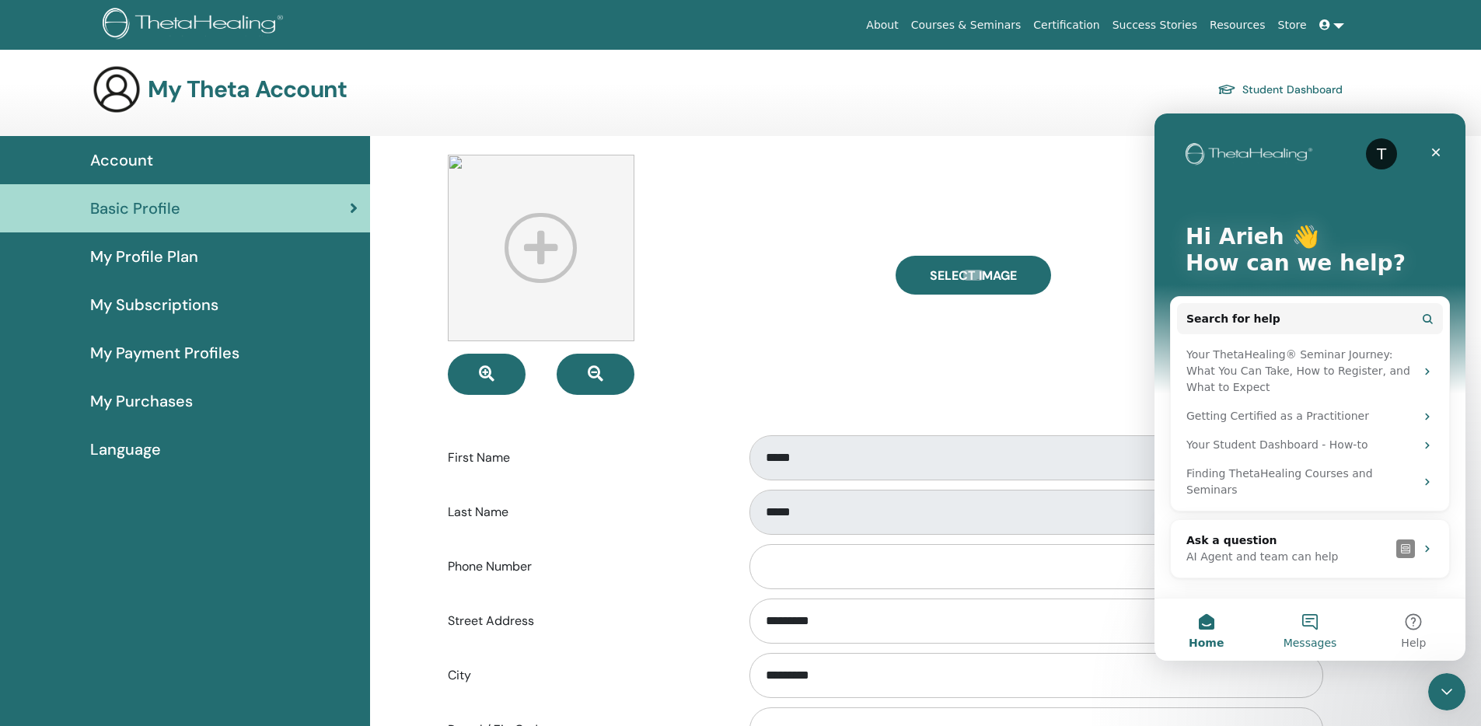
click at [1302, 629] on button "Messages" at bounding box center [1309, 630] width 103 height 62
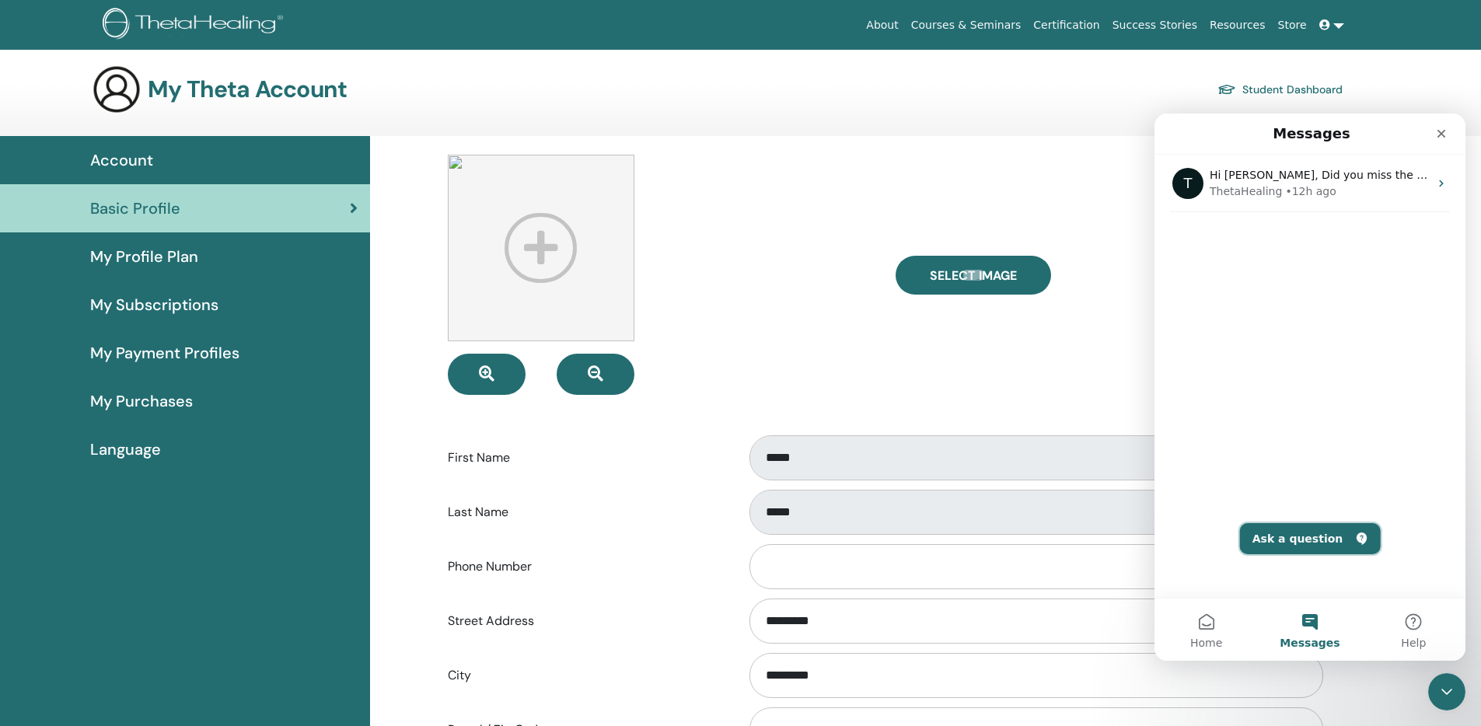
click at [1308, 539] on button "Ask a question" at bounding box center [1310, 538] width 141 height 31
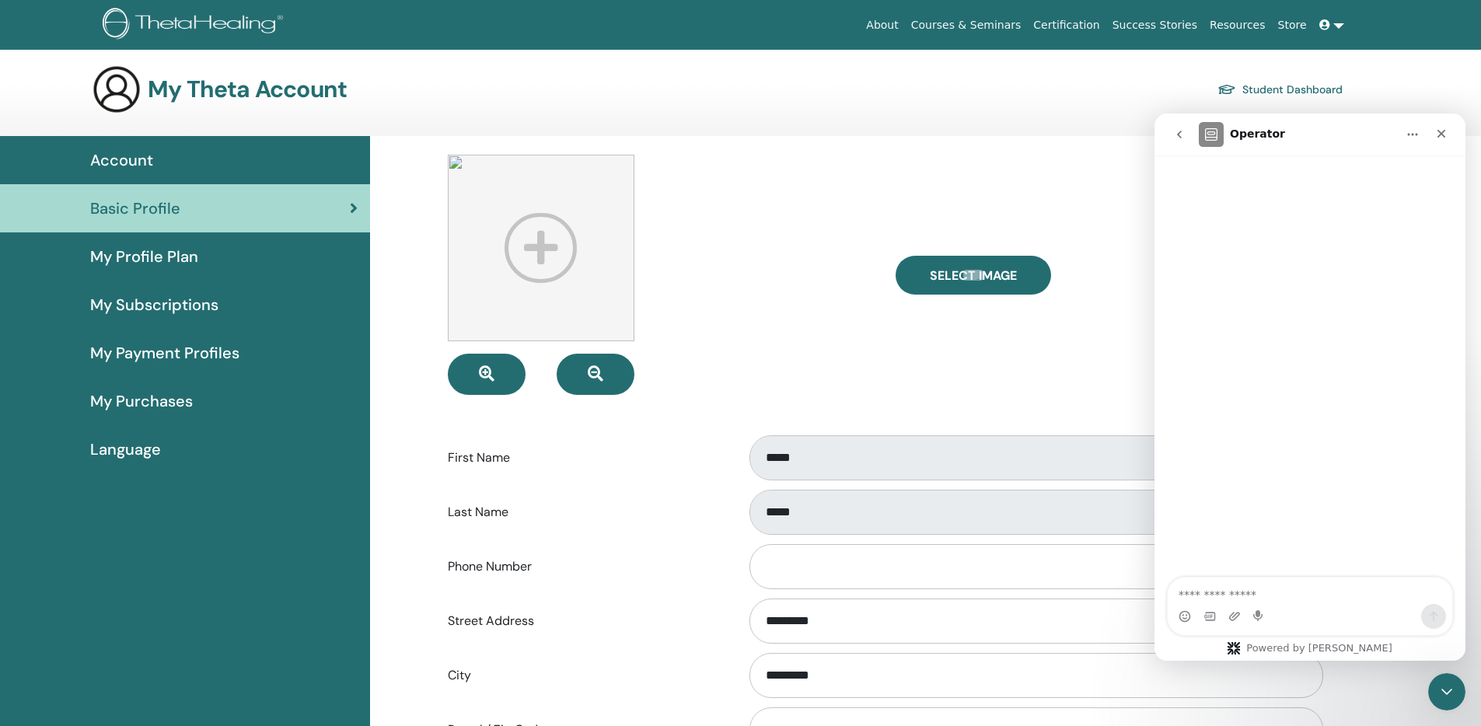
type textarea "*"
type textarea "**********"
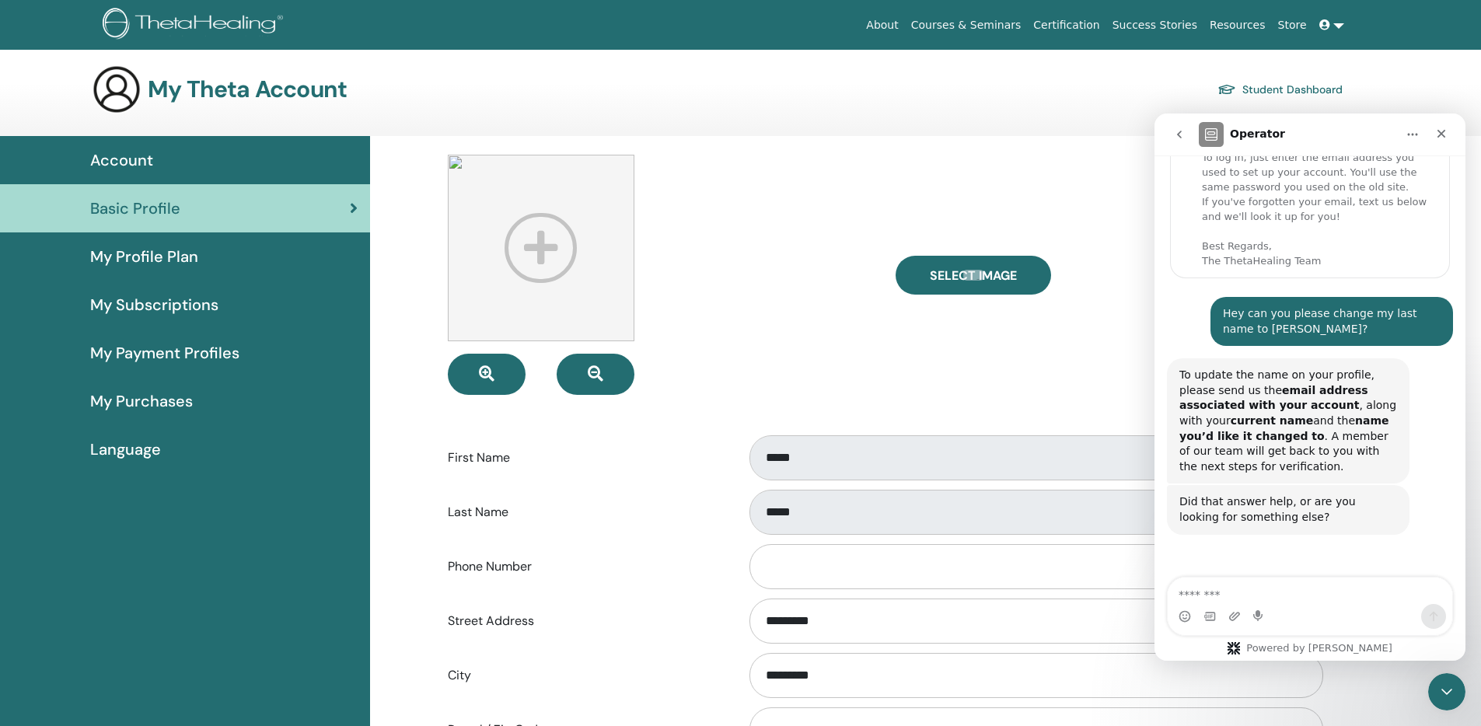
scroll to position [116, 0]
click at [146, 165] on span "Account" at bounding box center [121, 160] width 63 height 23
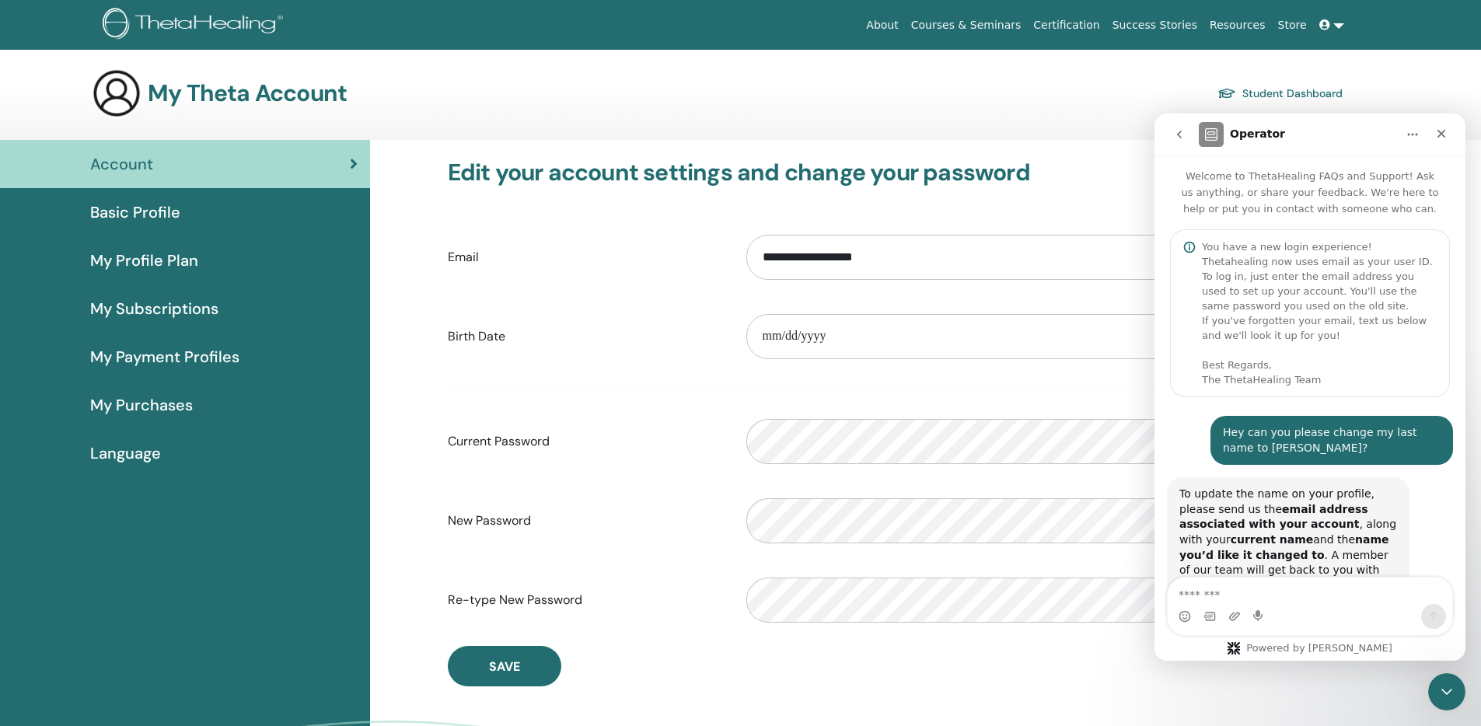
scroll to position [149, 0]
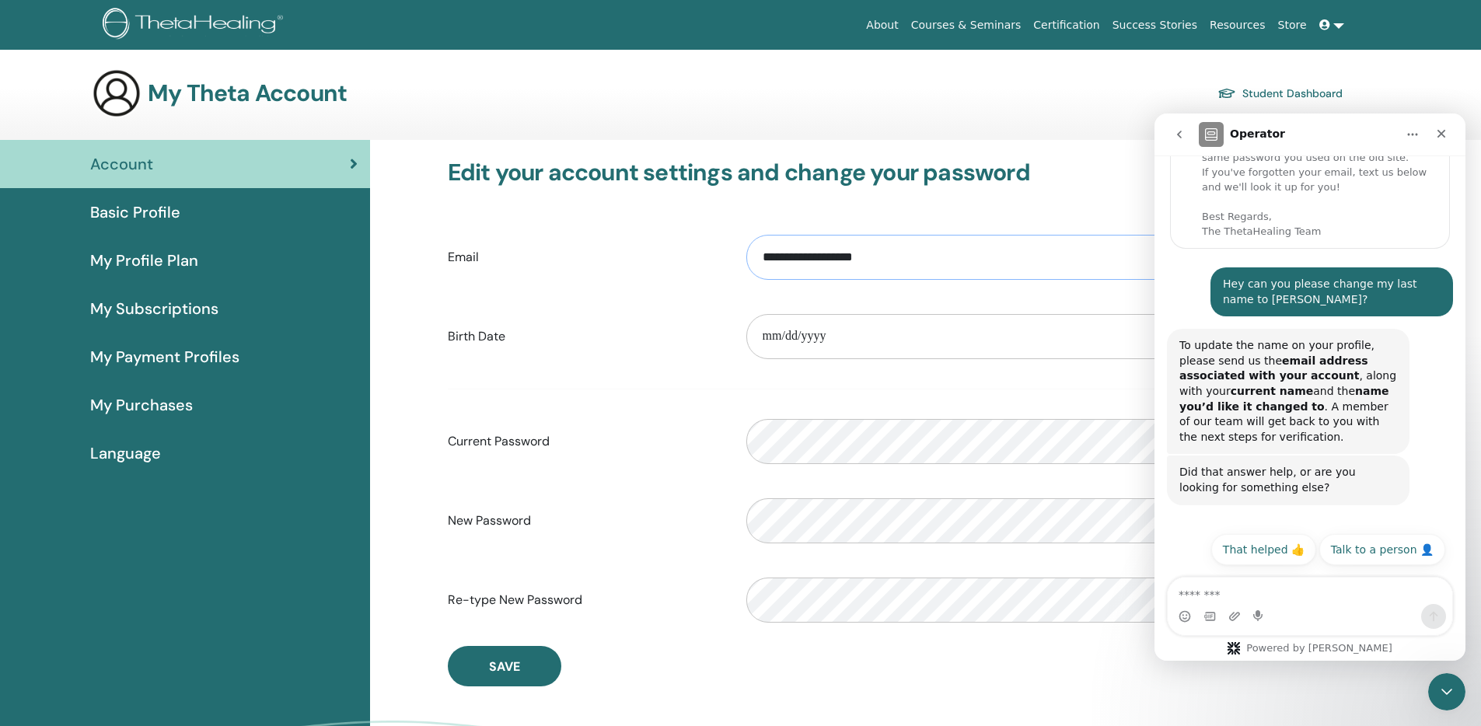
drag, startPoint x: 823, startPoint y: 257, endPoint x: 694, endPoint y: 253, distance: 129.1
click at [694, 253] on div "**********" at bounding box center [884, 257] width 896 height 67
type input "**********"
click at [535, 661] on button "Save" at bounding box center [505, 666] width 114 height 40
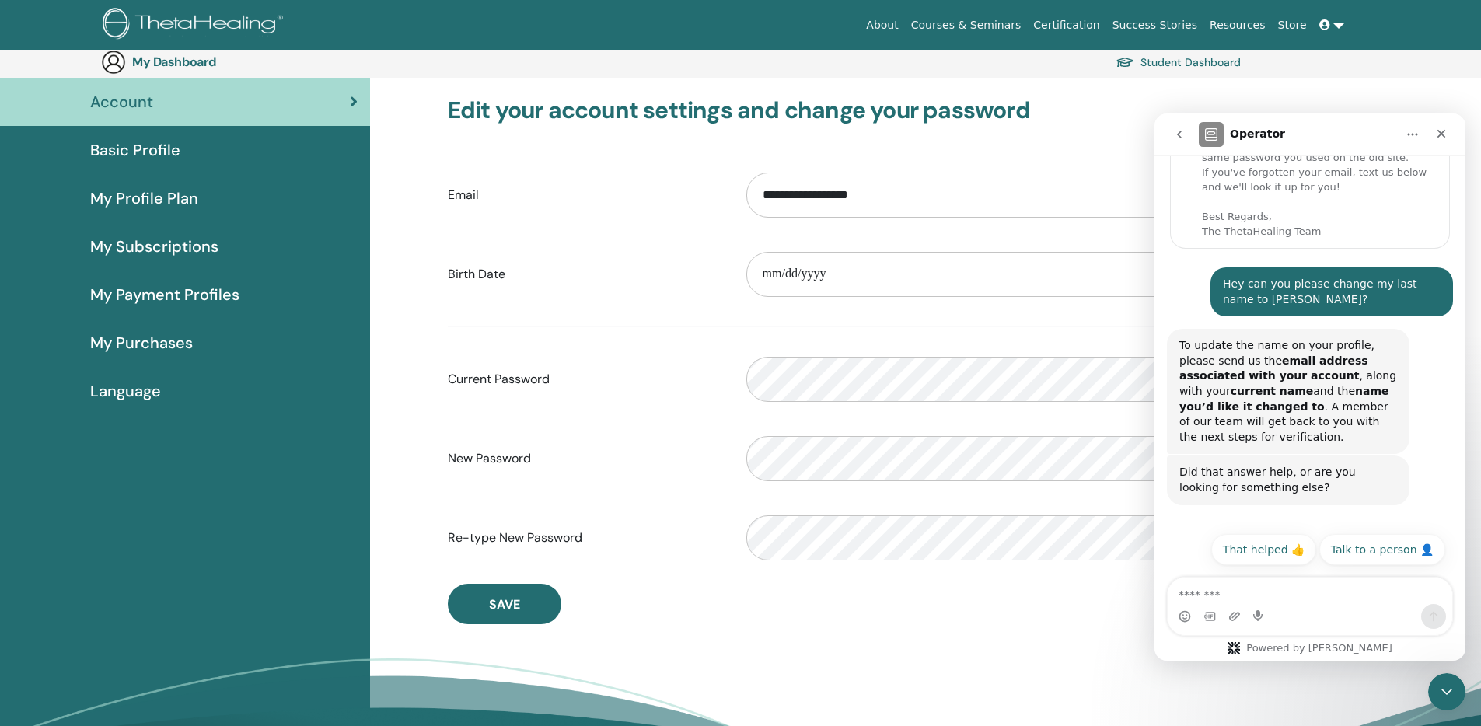
scroll to position [149, 0]
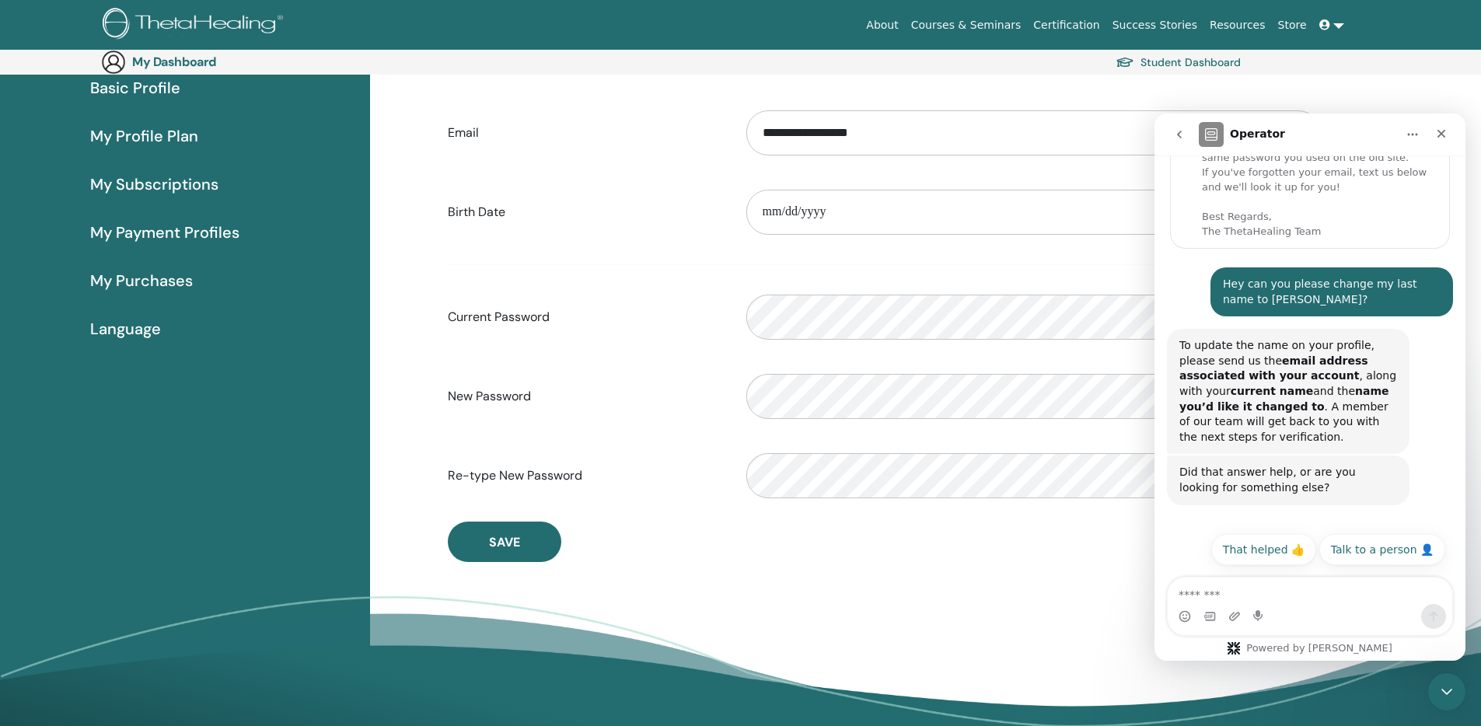
click at [680, 404] on label "New Password" at bounding box center [585, 397] width 299 height 30
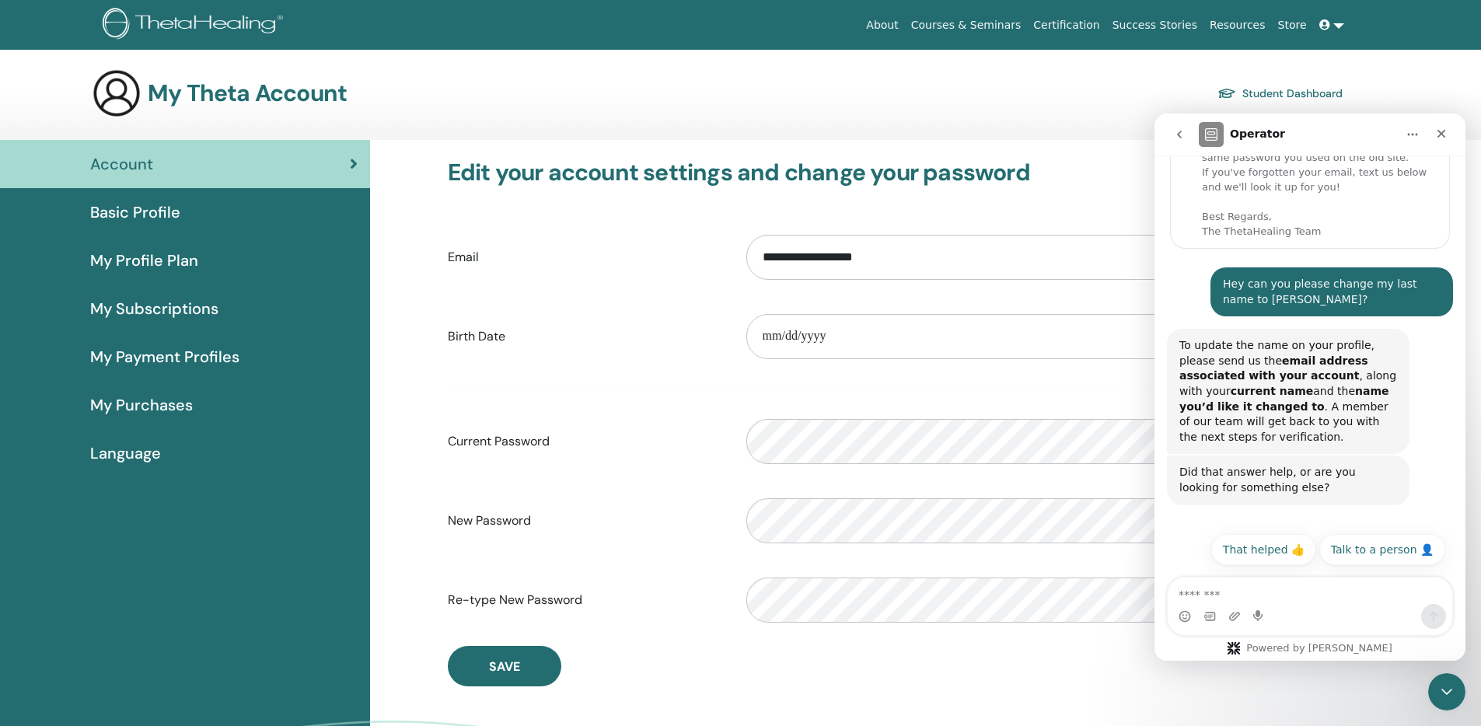
scroll to position [16, 0]
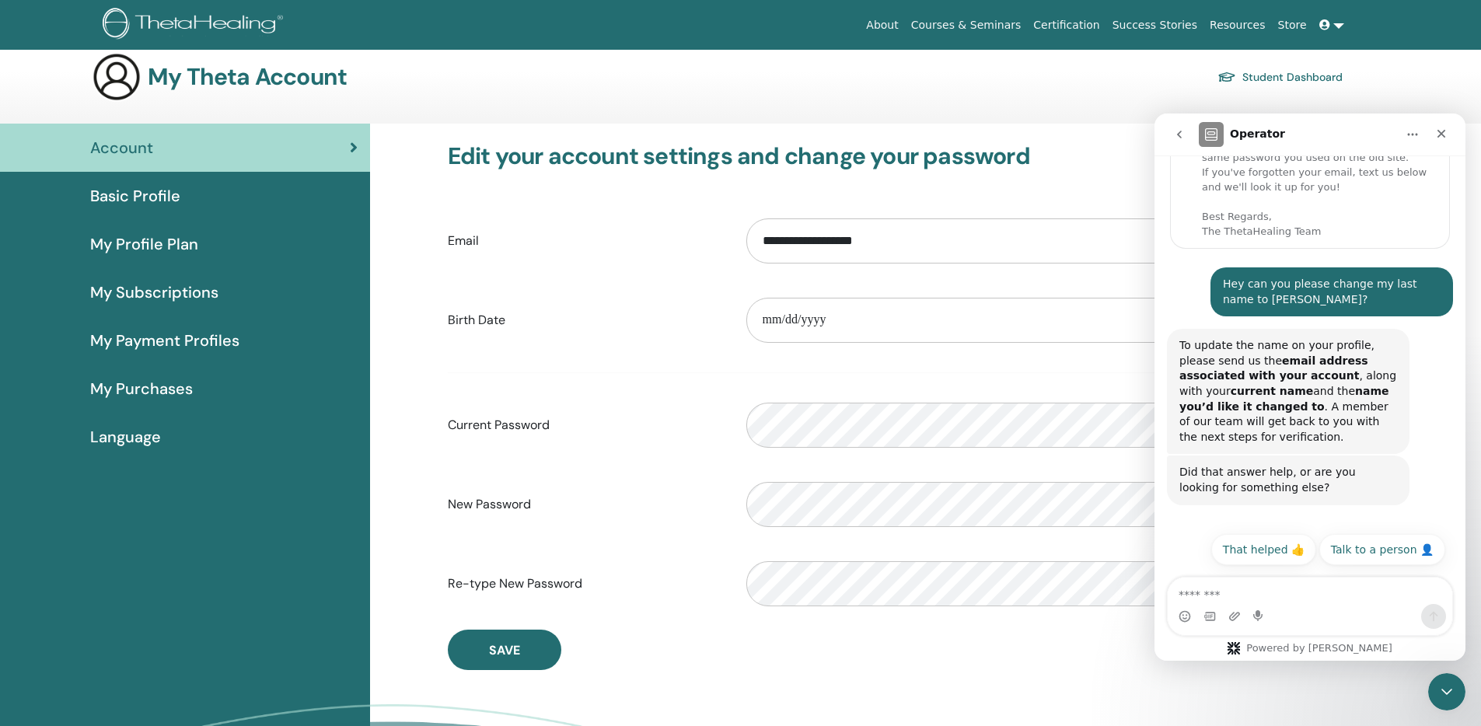
click at [607, 381] on form "**********" at bounding box center [884, 413] width 872 height 410
click at [1436, 137] on icon "Close" at bounding box center [1441, 134] width 12 height 12
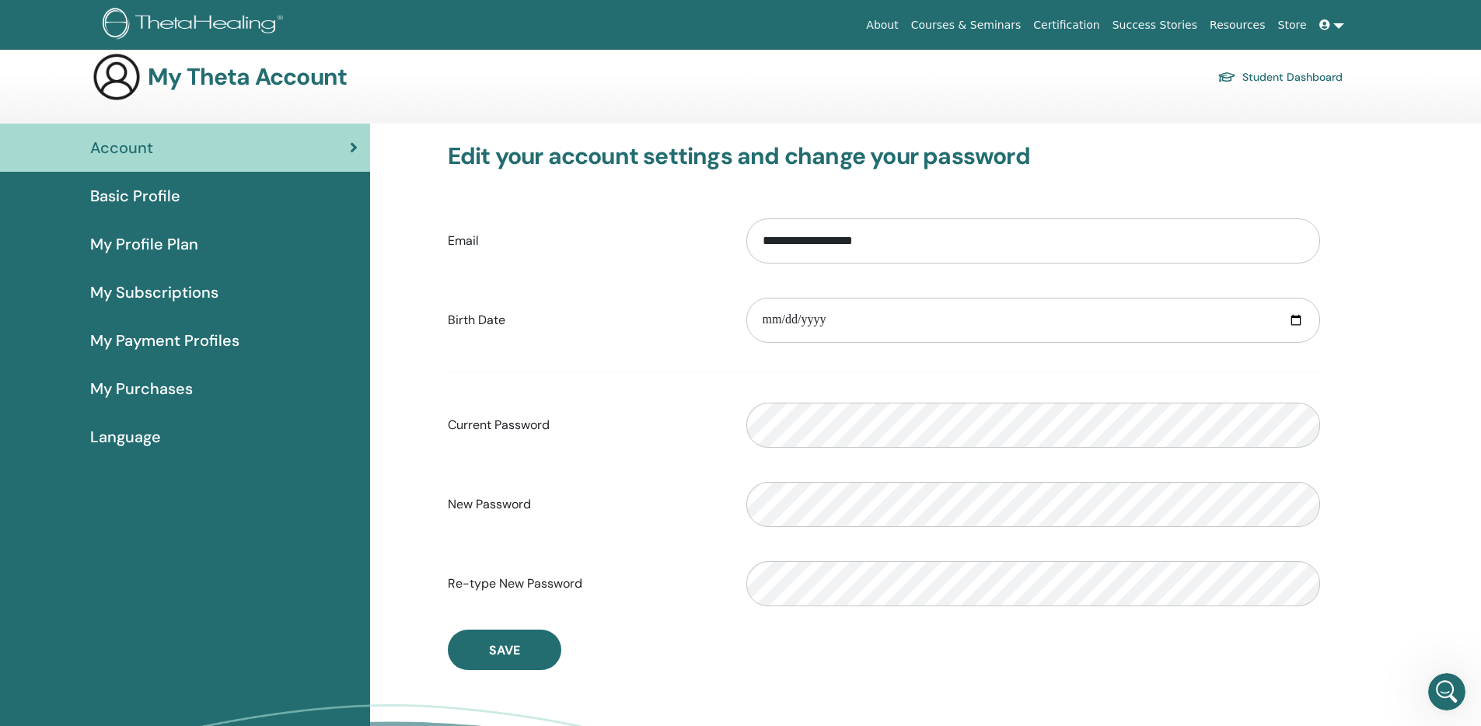
scroll to position [0, 0]
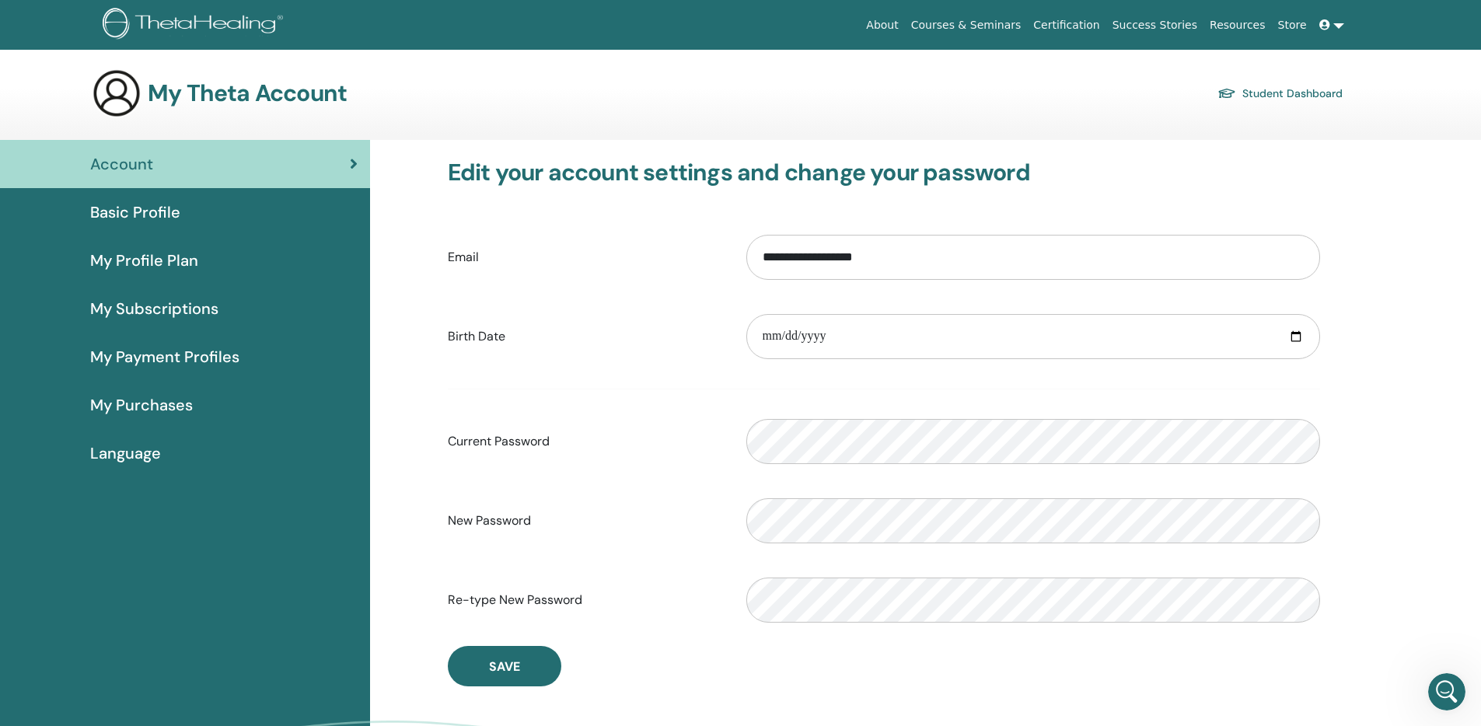
click at [685, 320] on div "**********" at bounding box center [884, 336] width 896 height 67
click at [639, 469] on div "Current Password Please enter a valid password" at bounding box center [884, 441] width 896 height 67
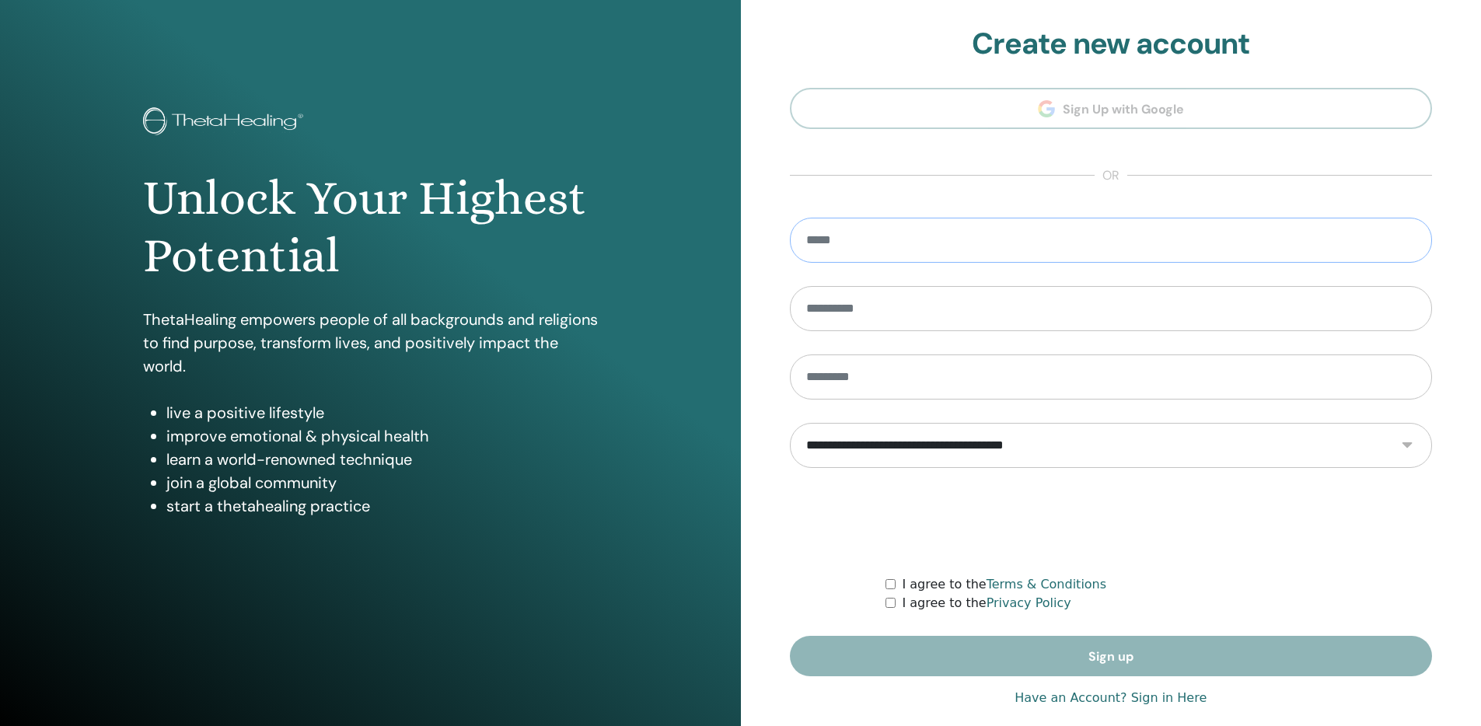
click at [919, 249] on input "email" at bounding box center [1111, 240] width 643 height 45
click at [1047, 117] on section "**********" at bounding box center [1111, 351] width 643 height 651
click at [560, 509] on li "start a thetahealing practice" at bounding box center [382, 506] width 432 height 23
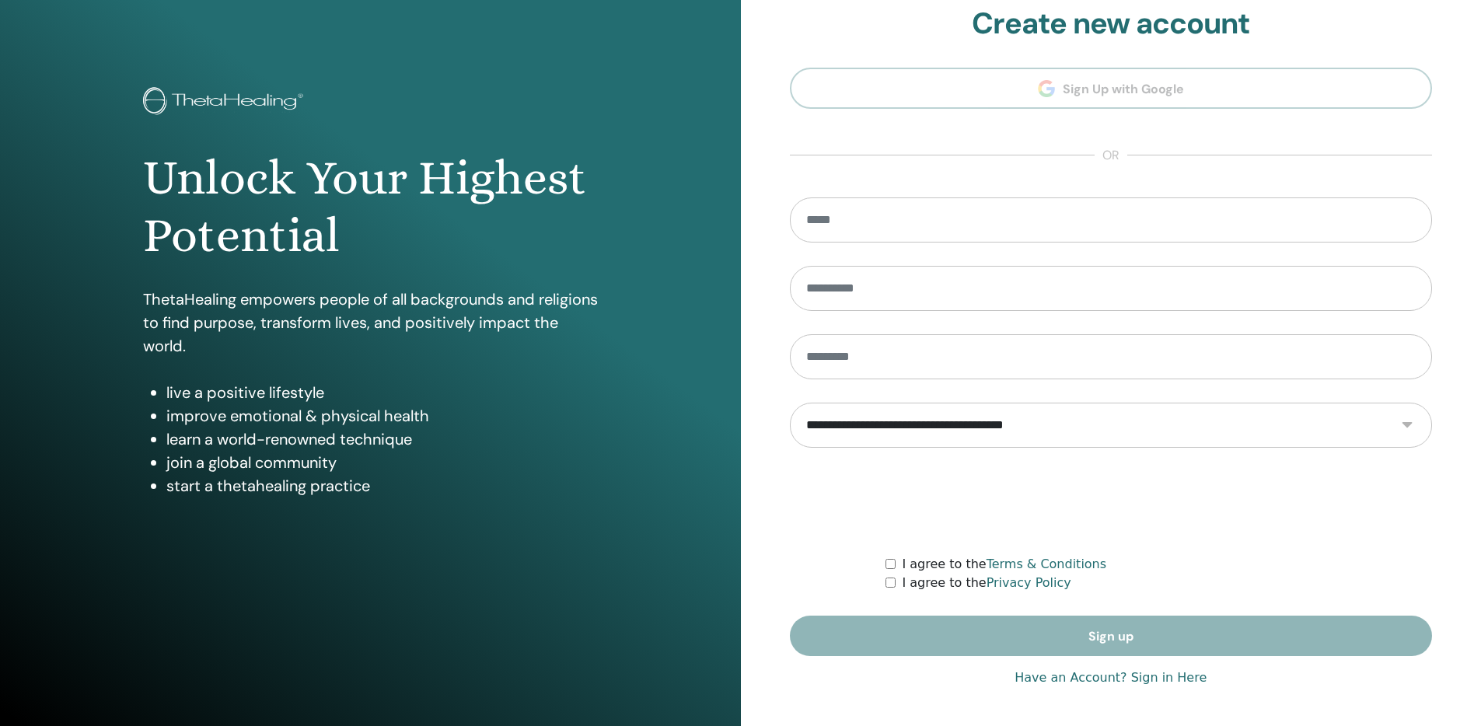
click at [1097, 680] on link "Have an Account? Sign in Here" at bounding box center [1111, 678] width 192 height 19
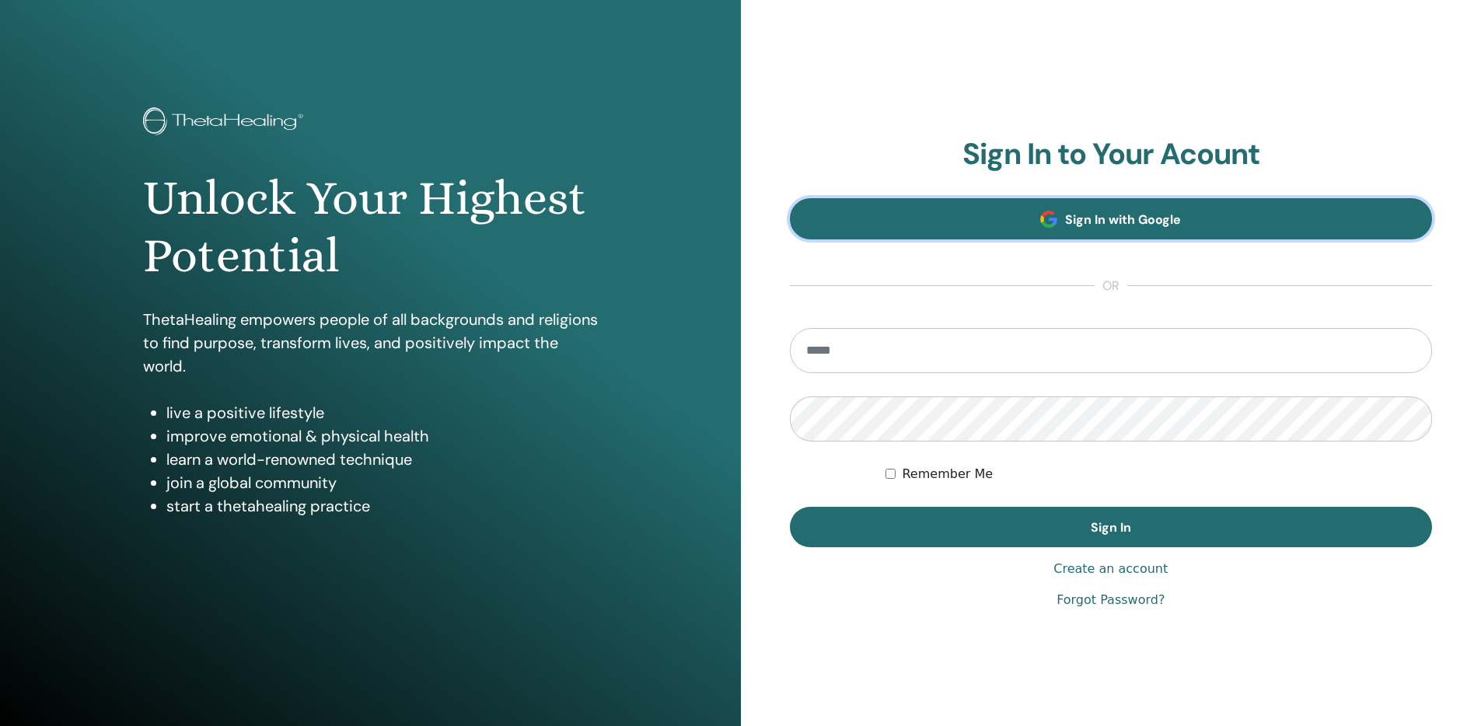
click at [1075, 231] on link "Sign In with Google" at bounding box center [1111, 218] width 643 height 41
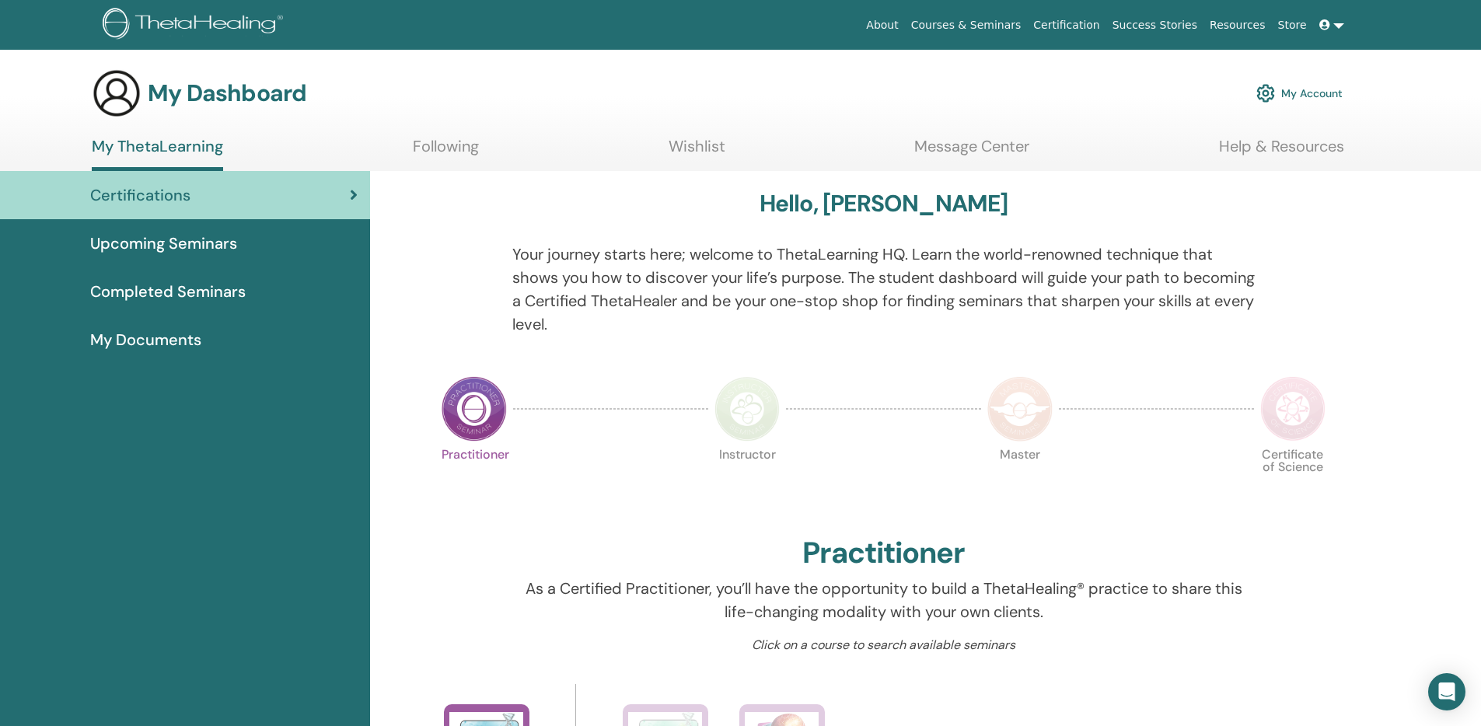
click at [1302, 93] on link "My Account" at bounding box center [1300, 93] width 86 height 34
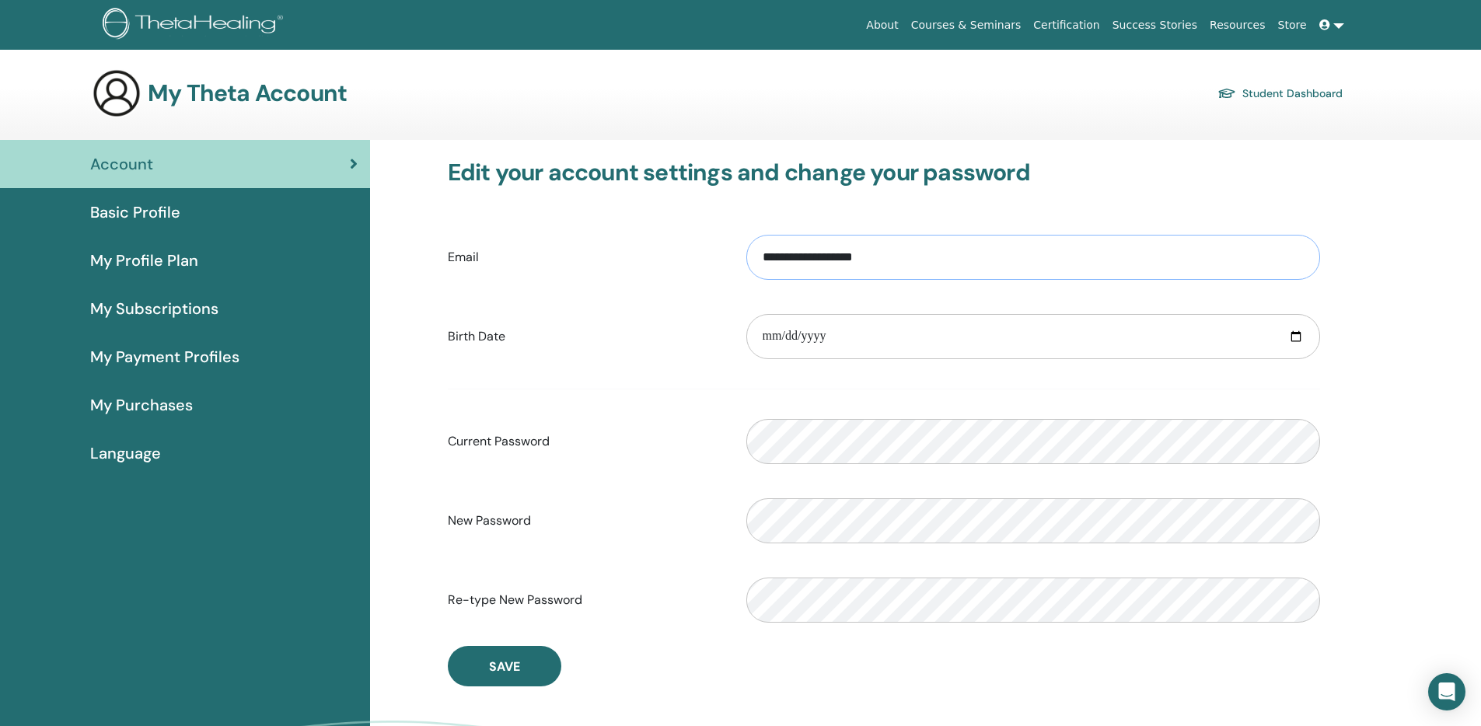
drag, startPoint x: 909, startPoint y: 259, endPoint x: 680, endPoint y: 264, distance: 228.7
click at [680, 264] on div "**********" at bounding box center [884, 257] width 896 height 67
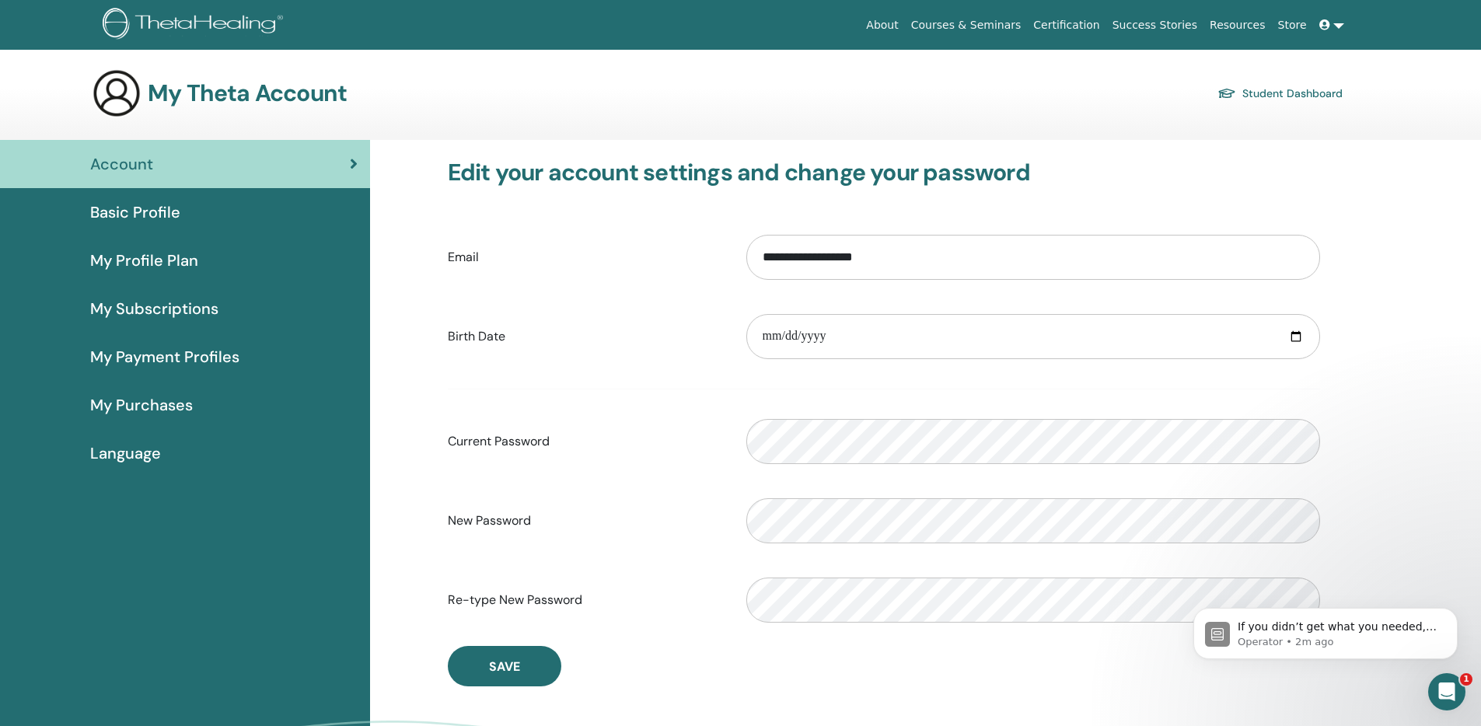
click at [1137, 132] on section "My Theta Account Student Dashboard" at bounding box center [740, 104] width 1481 height 72
click at [1342, 638] on p "Operator • 2m ago" at bounding box center [1338, 642] width 201 height 14
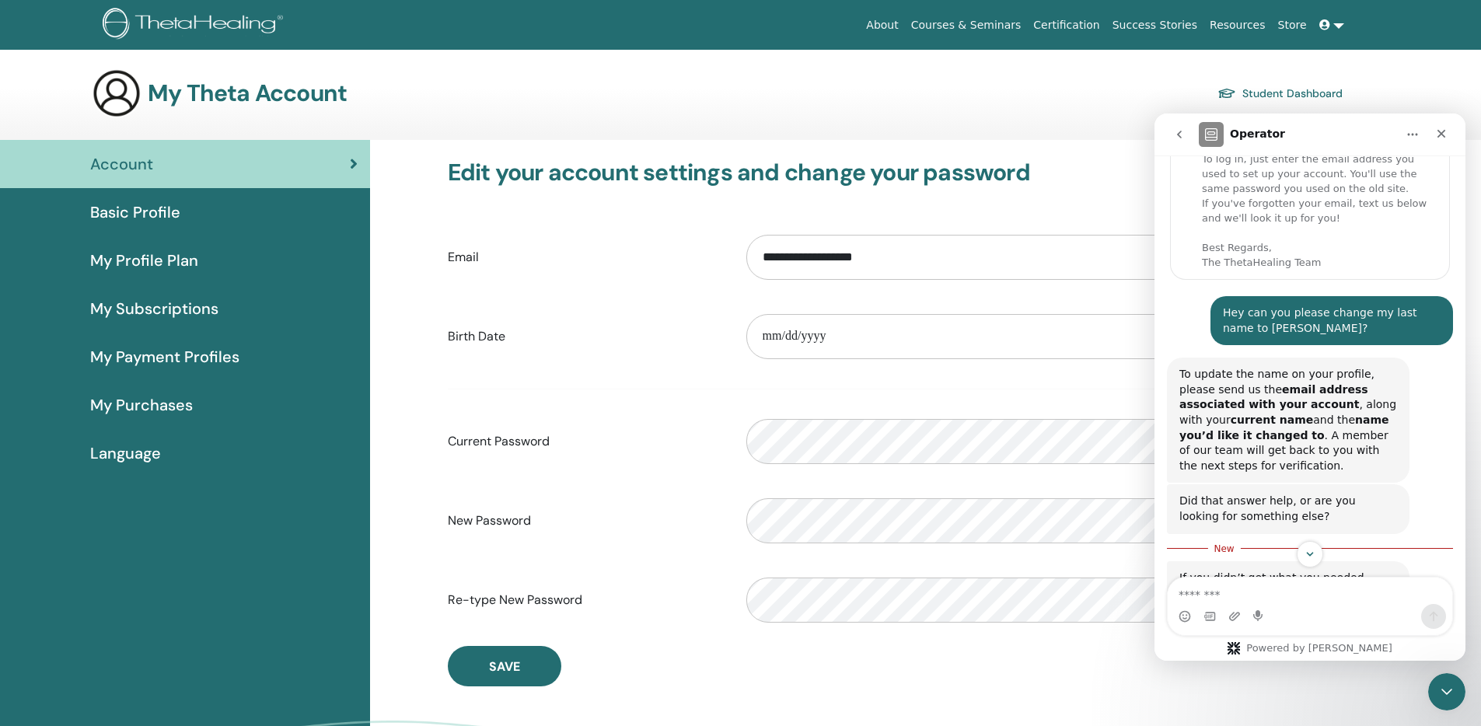
scroll to position [119, 0]
click at [689, 306] on div "**********" at bounding box center [884, 336] width 896 height 67
drag, startPoint x: 826, startPoint y: 255, endPoint x: 670, endPoint y: 253, distance: 155.5
click at [670, 253] on div "**********" at bounding box center [884, 257] width 896 height 67
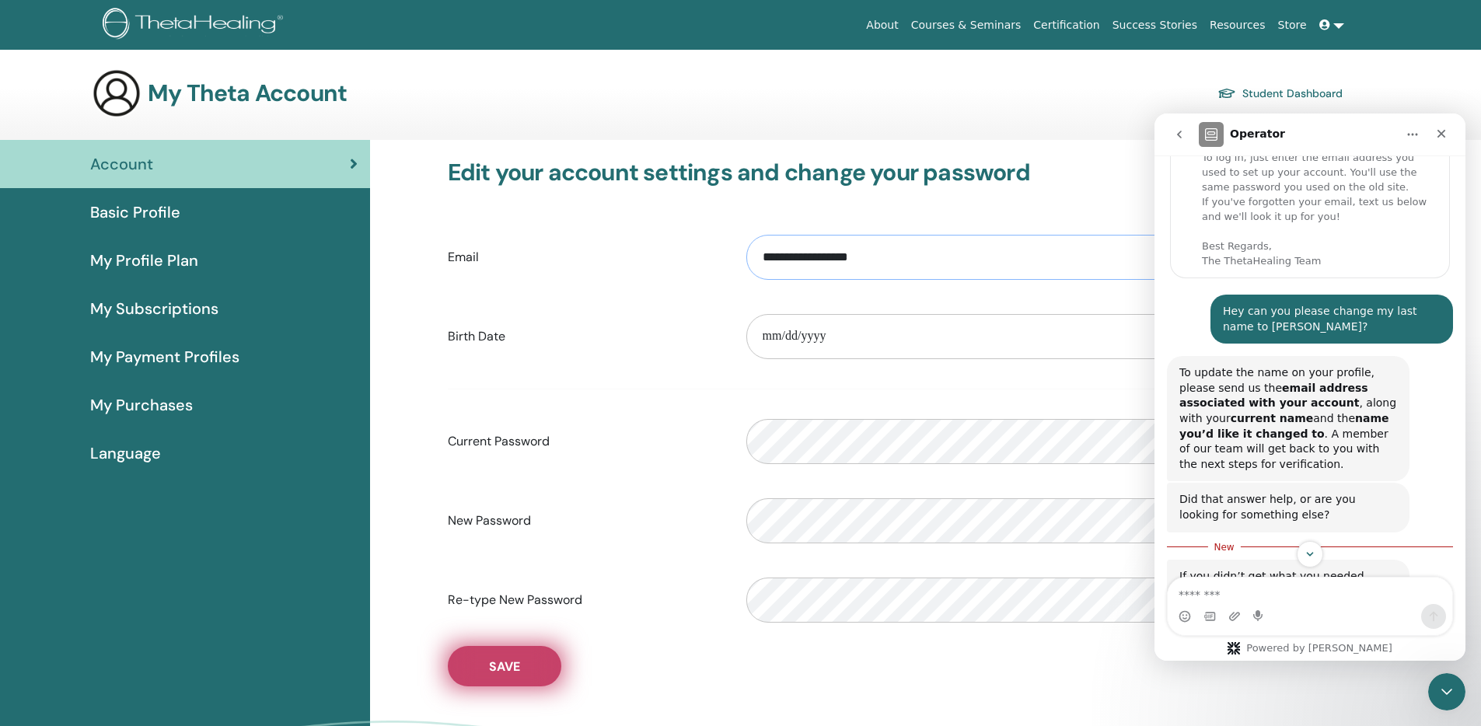
type input "**********"
click at [540, 670] on button "Save" at bounding box center [505, 666] width 114 height 40
click at [1295, 4] on div "About Courses & Seminars Certification Success Stories Resources Store AA Arieh…" at bounding box center [741, 25] width 1388 height 50
click at [1322, 23] on icon at bounding box center [1325, 24] width 11 height 11
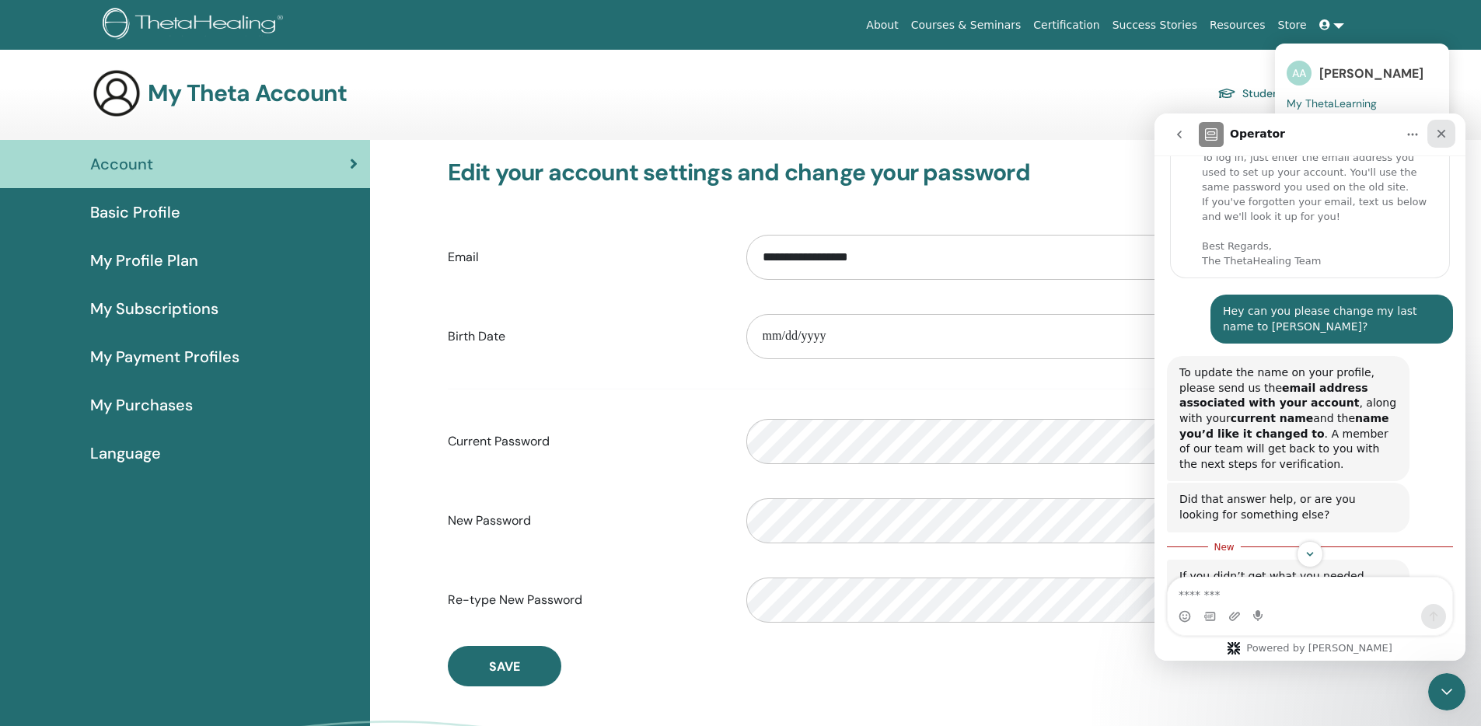
click at [1436, 132] on icon "Close" at bounding box center [1441, 134] width 12 height 12
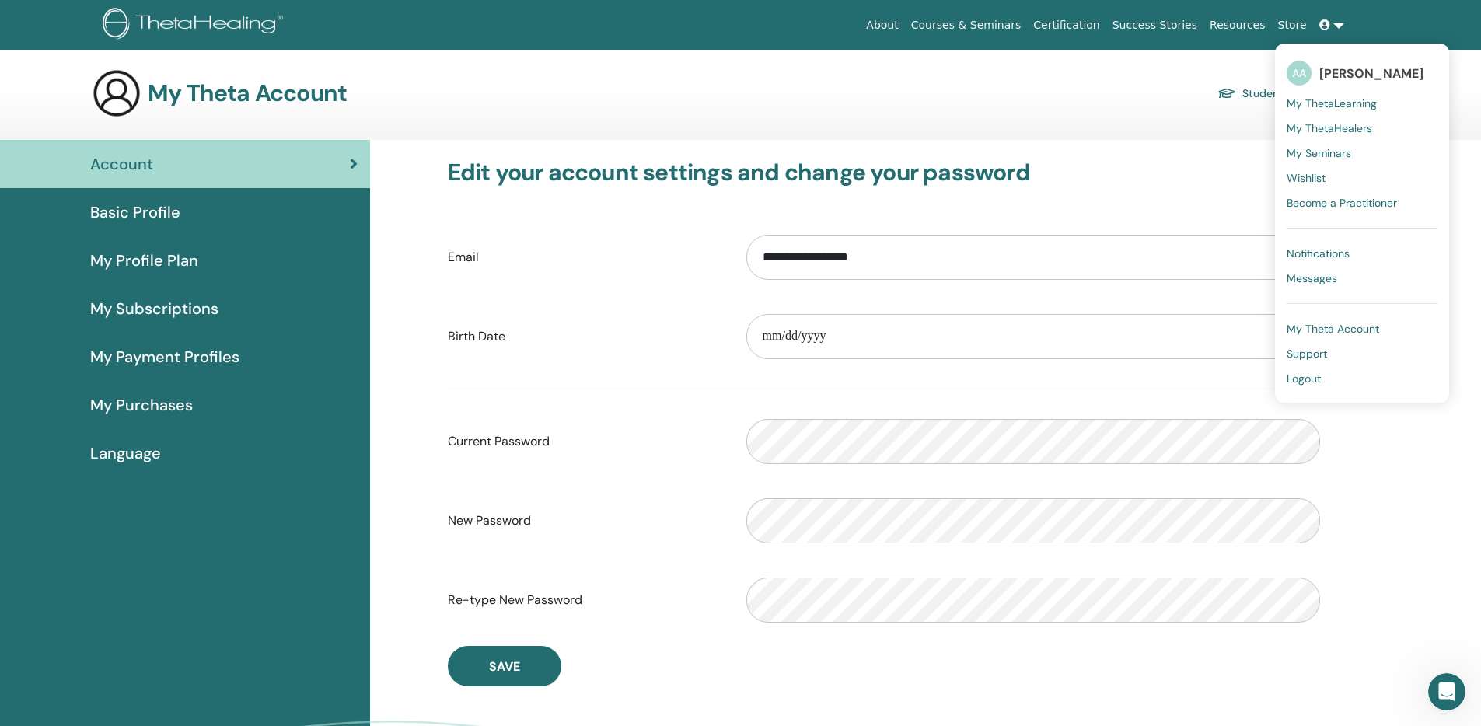
scroll to position [159, 0]
click at [1306, 377] on span "Logout" at bounding box center [1304, 379] width 34 height 14
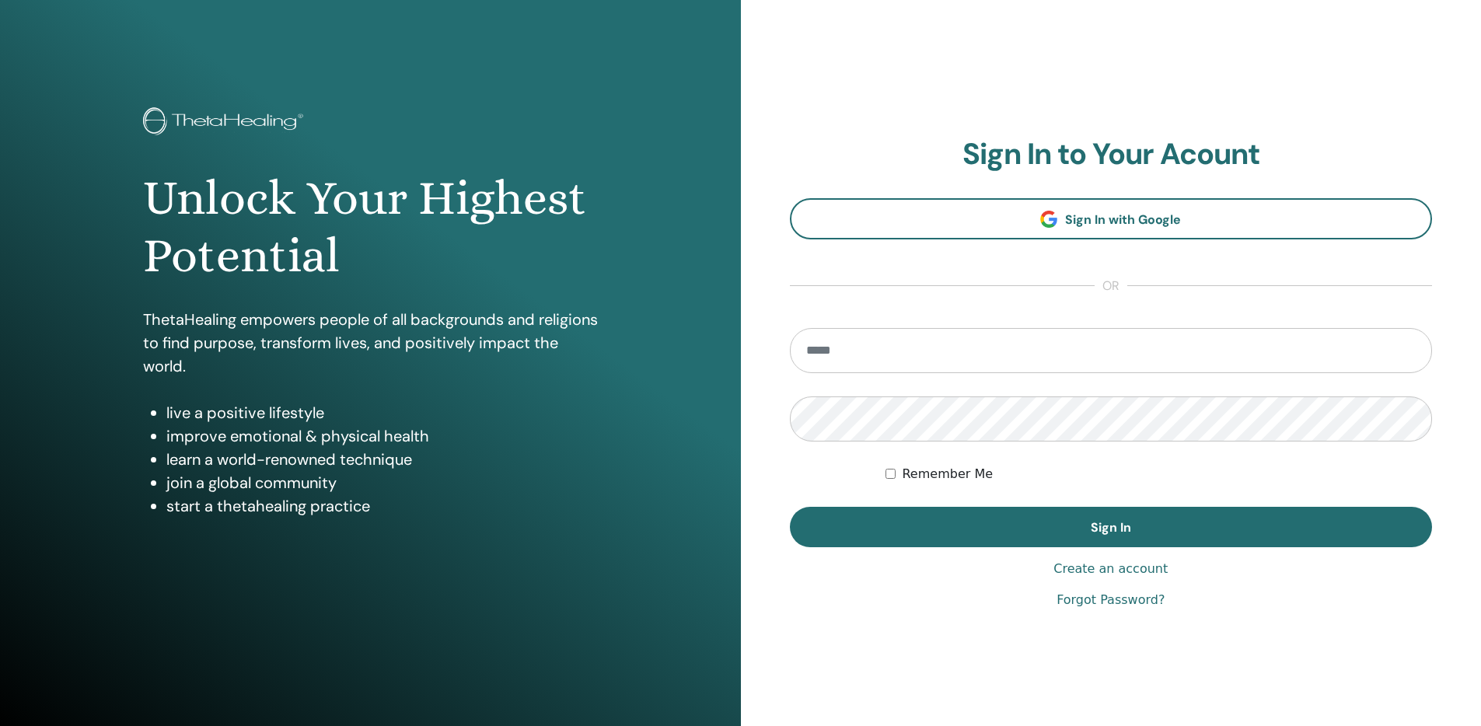
click at [918, 346] on input "email" at bounding box center [1111, 350] width 643 height 45
type input "**********"
click at [790, 507] on button "Sign In" at bounding box center [1111, 527] width 643 height 40
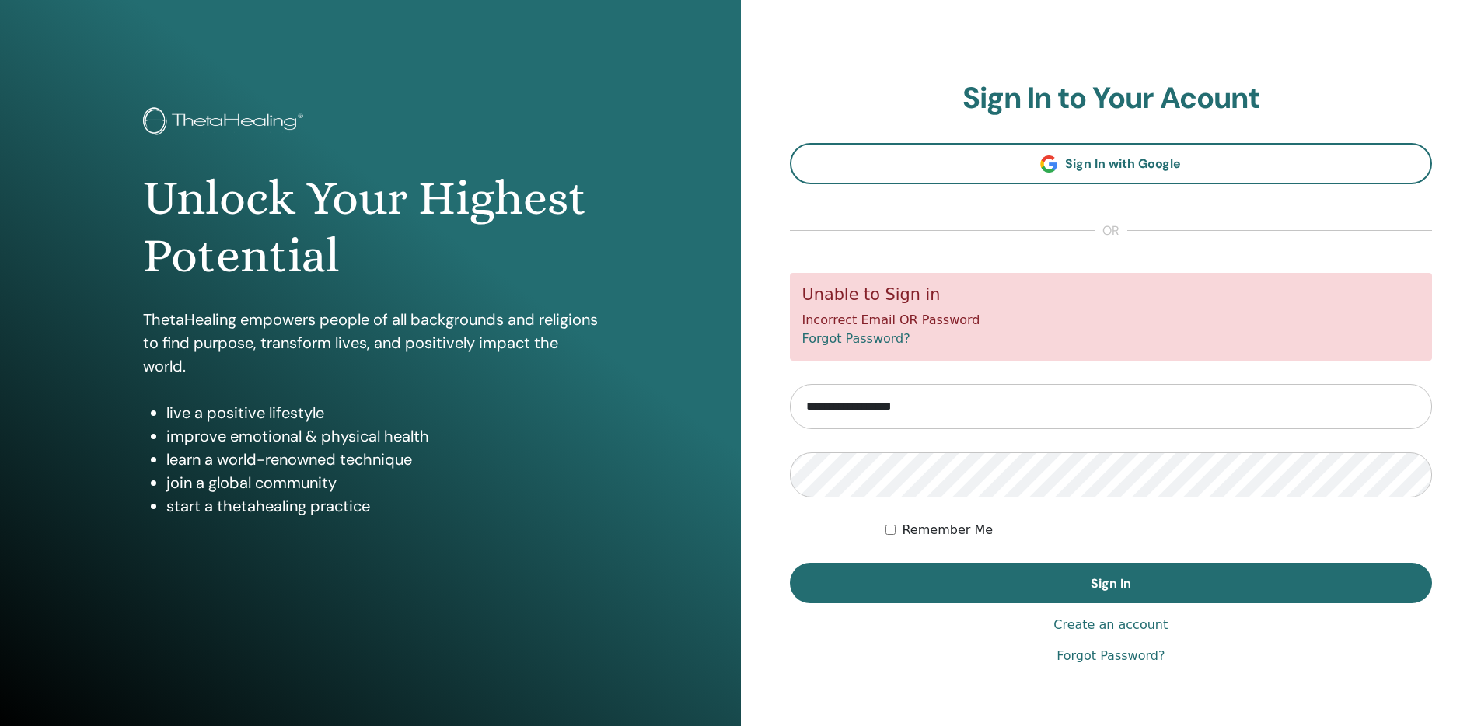
click at [848, 342] on link "Forgot Password?" at bounding box center [856, 338] width 108 height 15
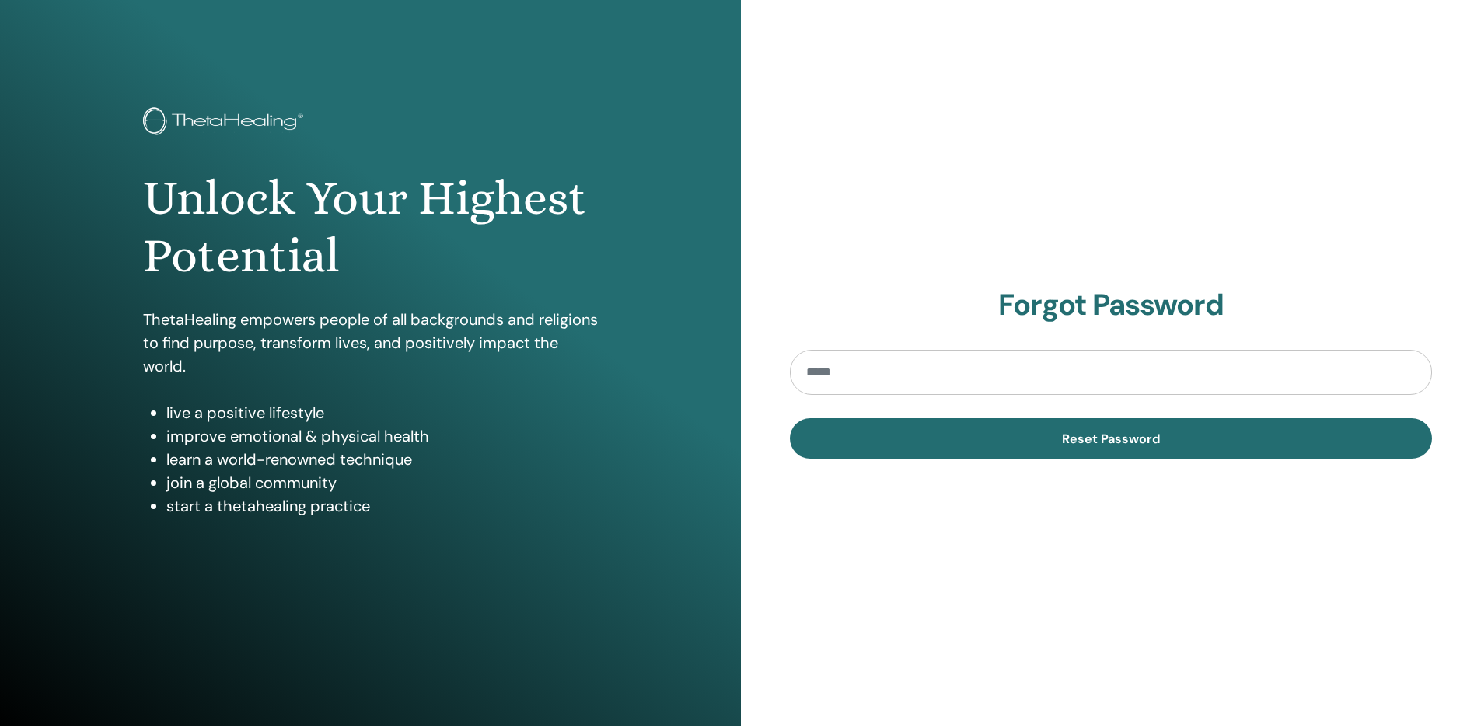
click at [868, 352] on input "email" at bounding box center [1111, 372] width 643 height 45
type input "**********"
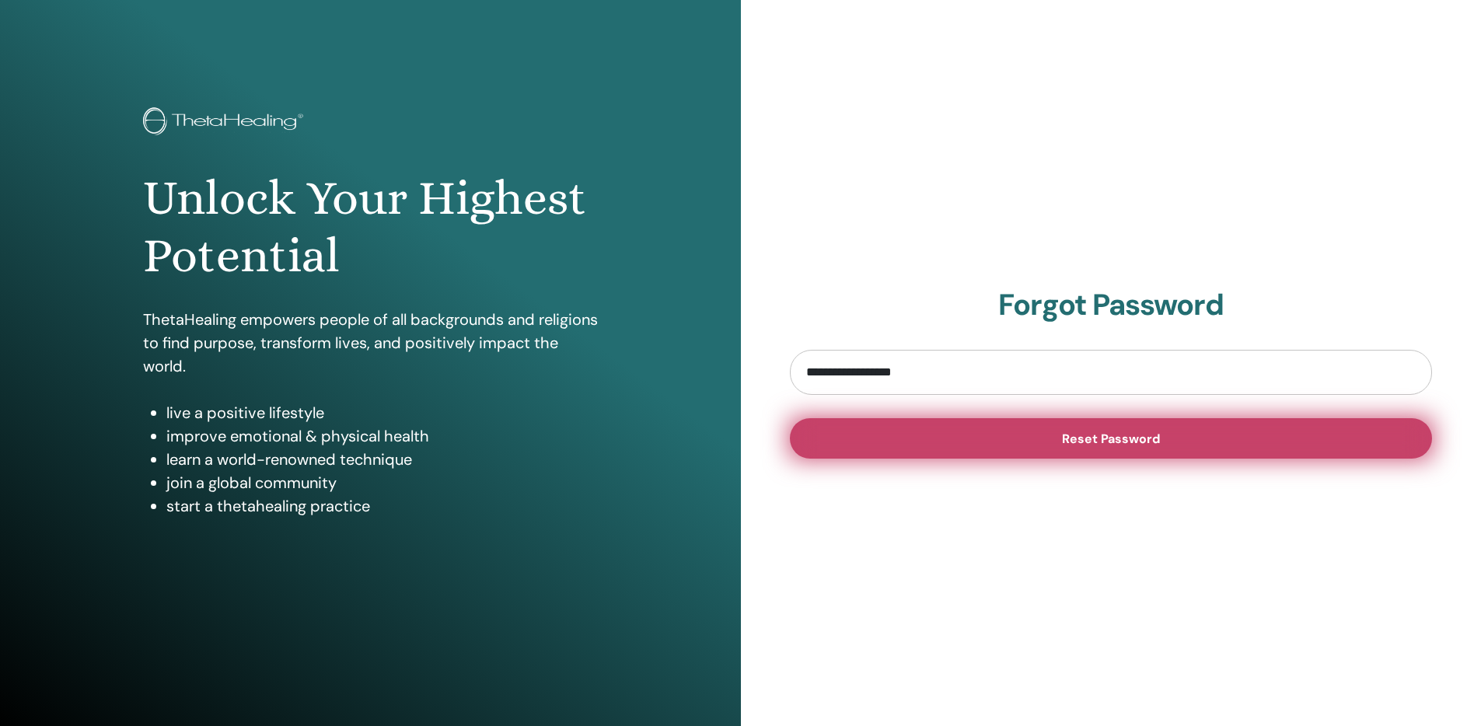
click at [940, 443] on button "Reset Password" at bounding box center [1111, 438] width 643 height 40
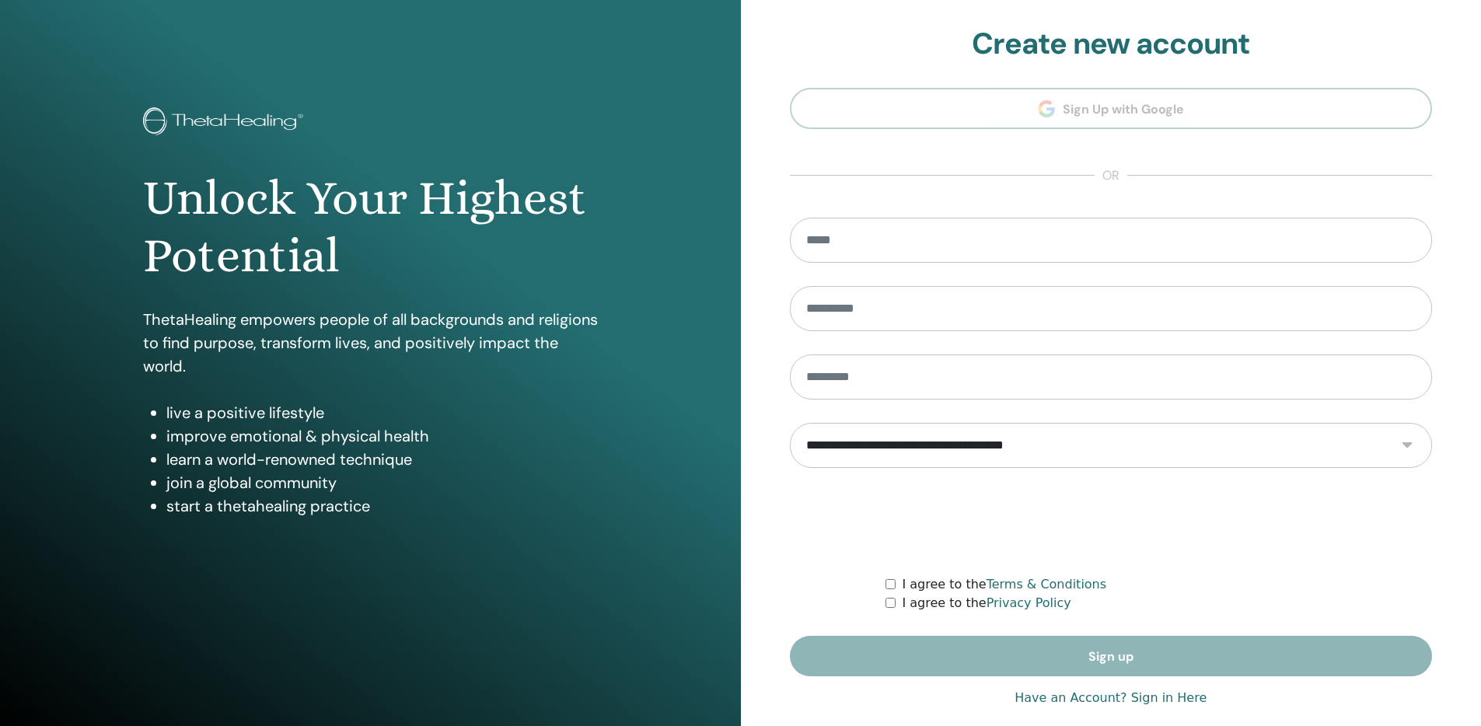
scroll to position [20, 0]
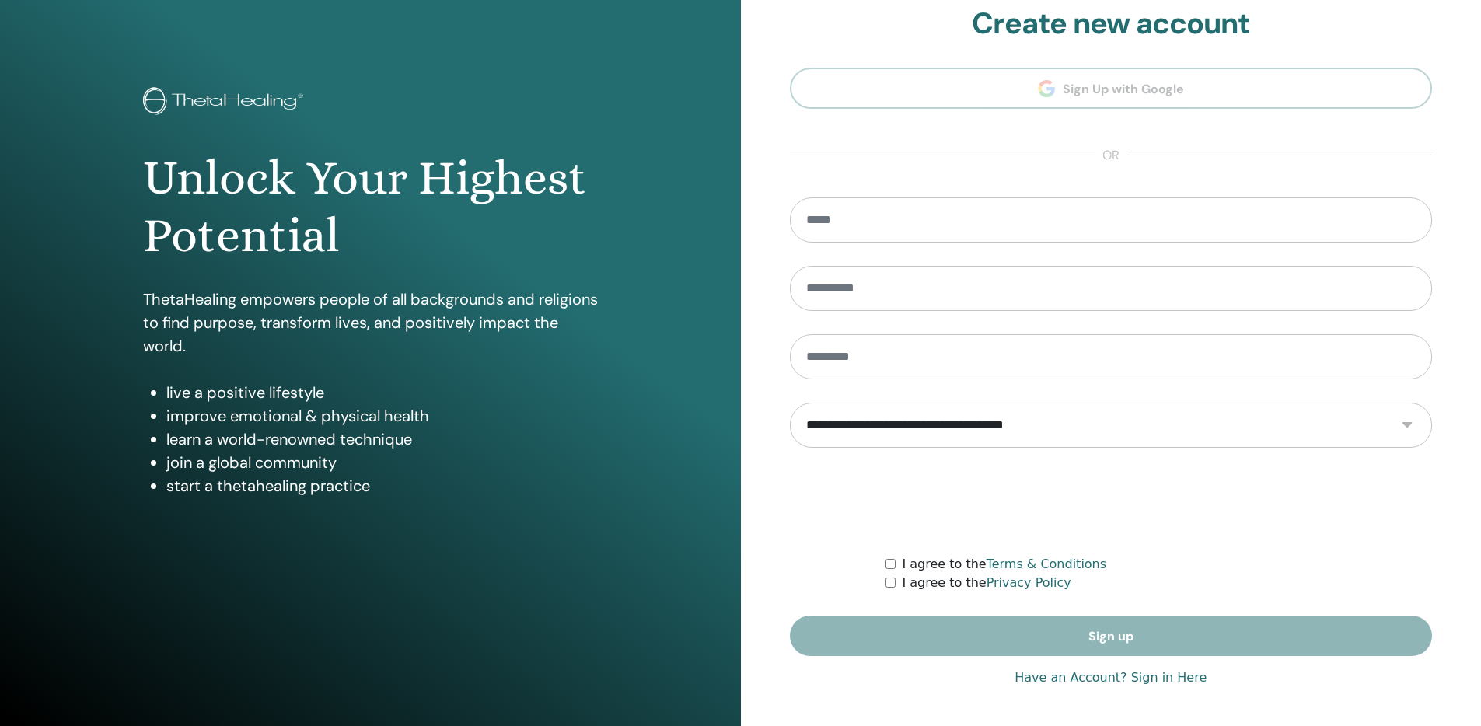
click at [999, 145] on section "**********" at bounding box center [1111, 331] width 643 height 651
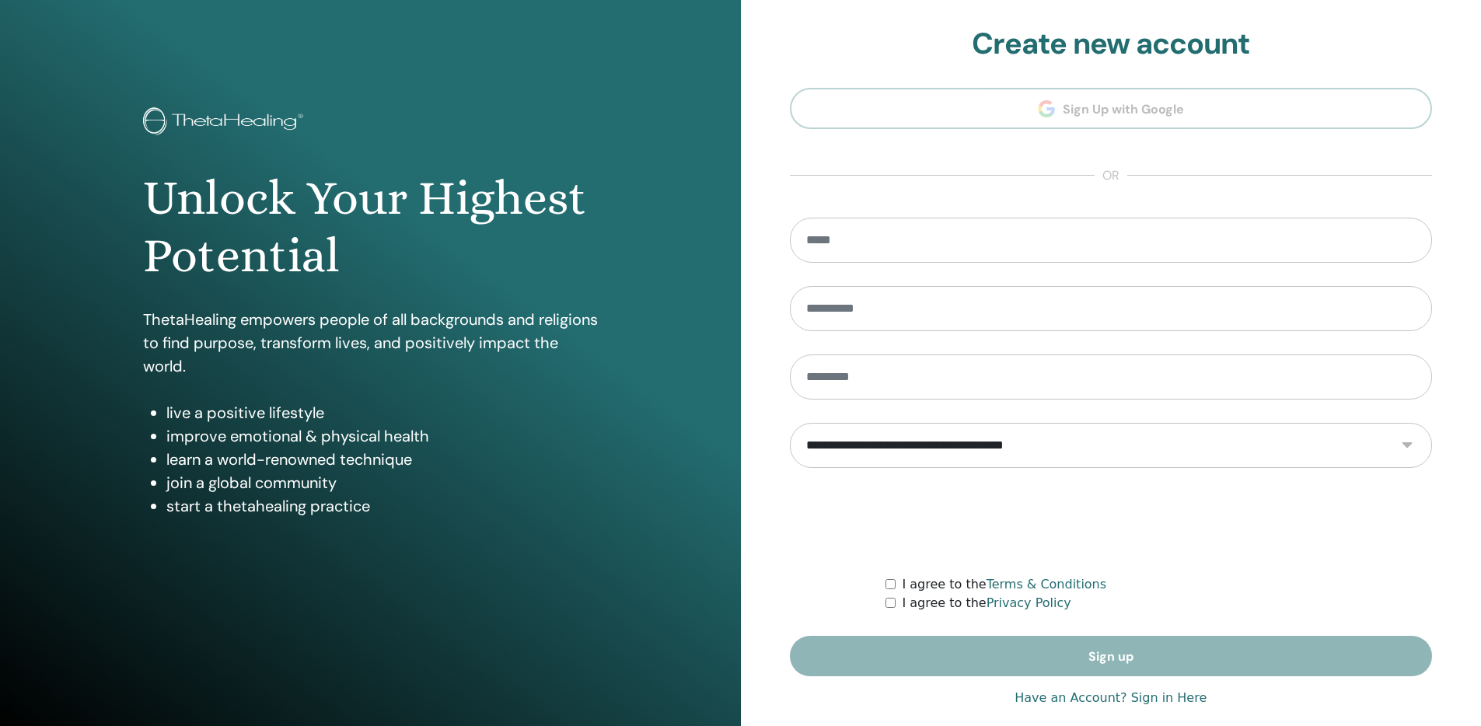
scroll to position [20, 0]
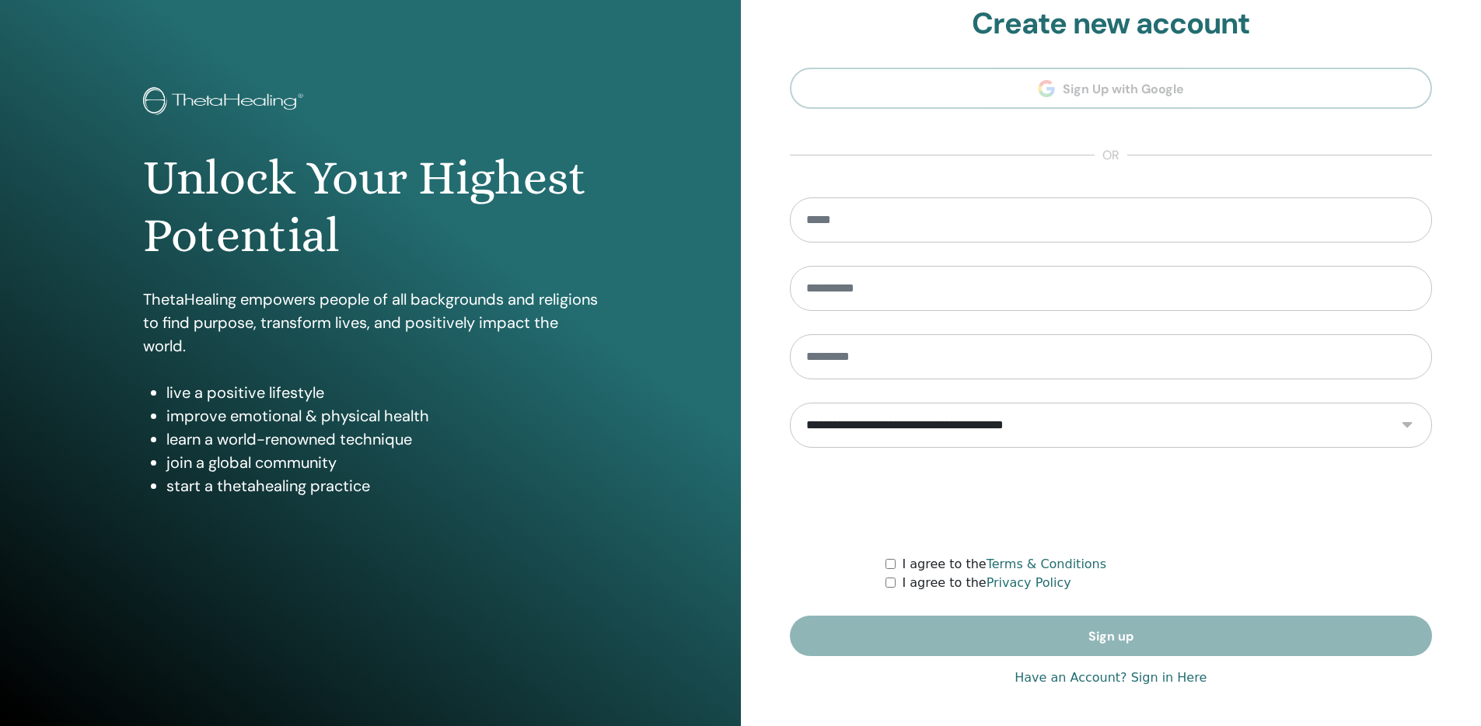
click at [966, 166] on section "**********" at bounding box center [1111, 331] width 643 height 651
click at [939, 232] on input "email" at bounding box center [1111, 220] width 643 height 45
click at [1097, 678] on link "Have an Account? Sign in Here" at bounding box center [1111, 678] width 192 height 19
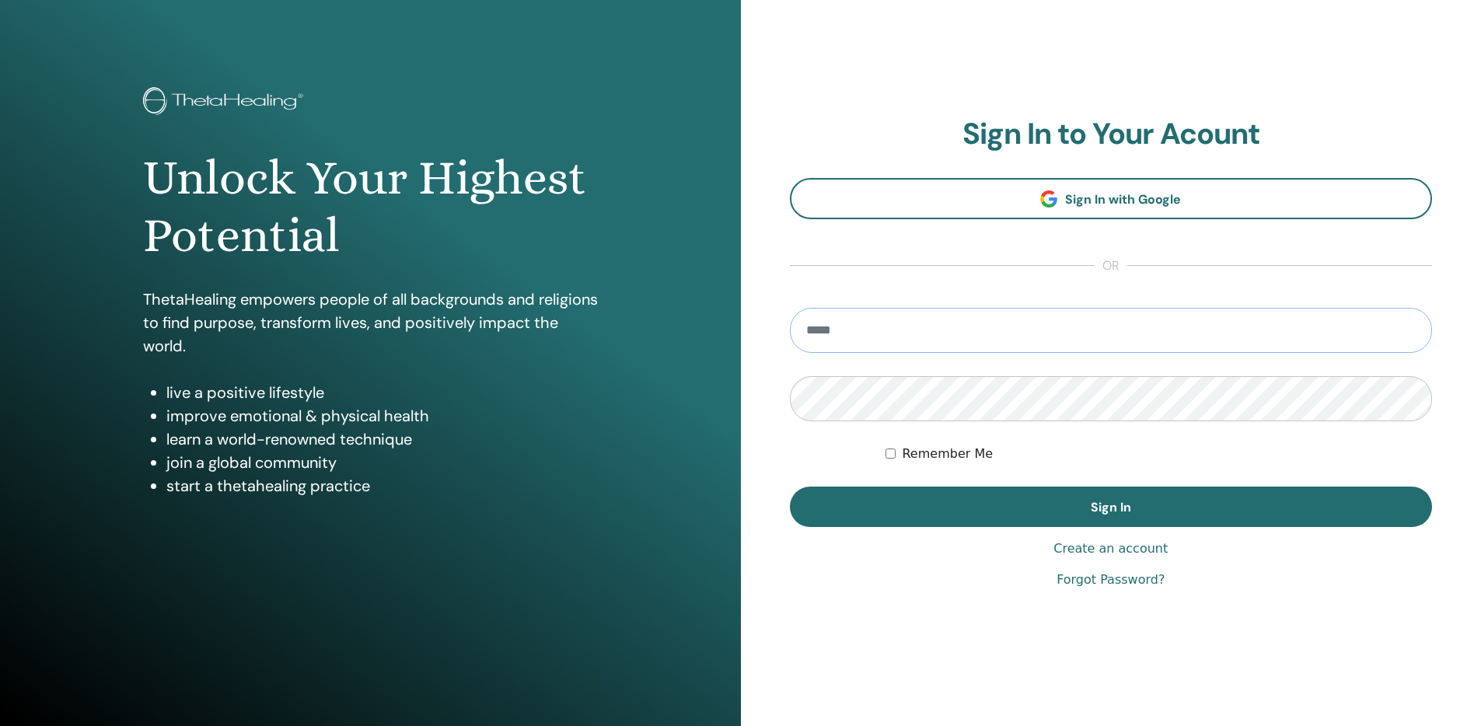
click at [1038, 320] on input "email" at bounding box center [1111, 330] width 643 height 45
type input "**********"
click at [790, 487] on button "Sign In" at bounding box center [1111, 507] width 643 height 40
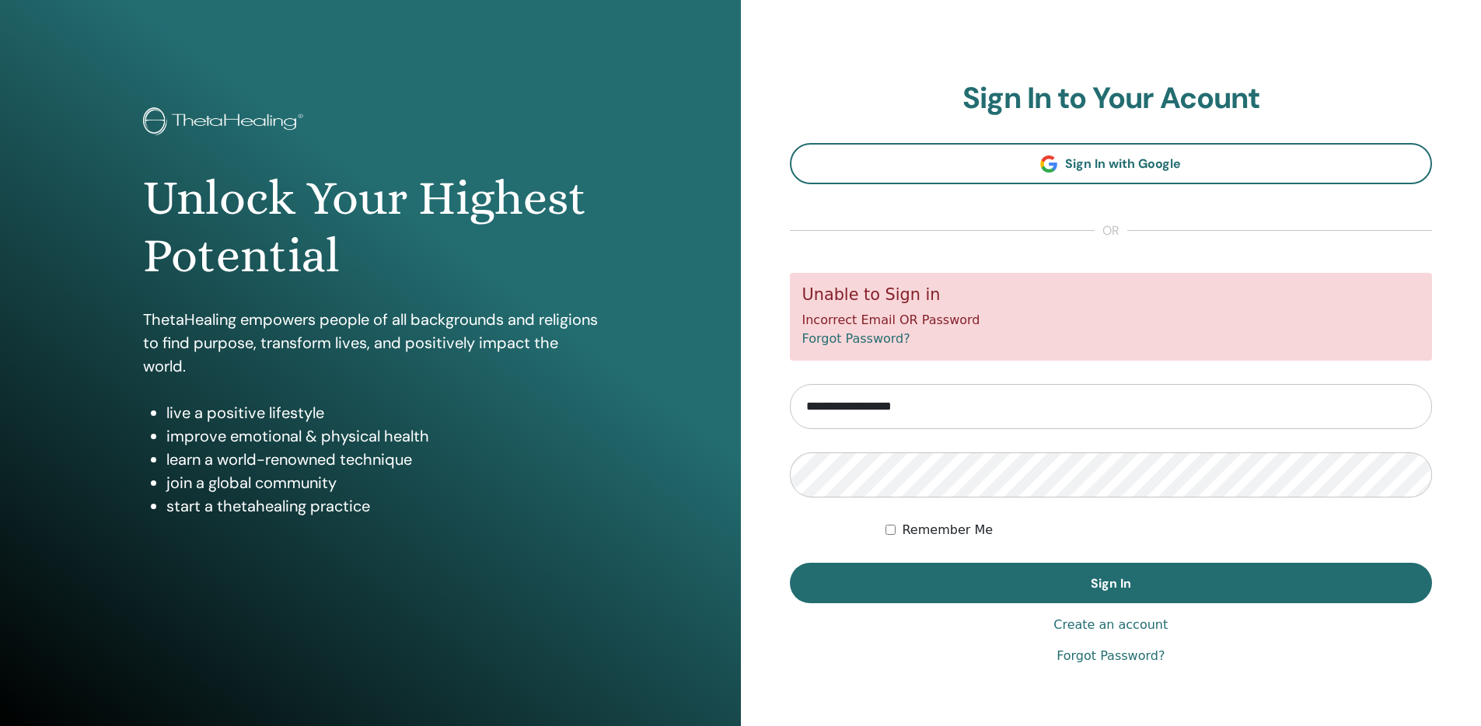
drag, startPoint x: 813, startPoint y: 295, endPoint x: 967, endPoint y: 319, distance: 155.8
click at [967, 319] on div "Unable to Sign in Incorrect Email OR Password Forgot Password?" at bounding box center [1111, 317] width 643 height 88
drag, startPoint x: 972, startPoint y: 322, endPoint x: 801, endPoint y: 281, distance: 175.8
click at [801, 281] on div "Unable to Sign in Incorrect Email OR Password Forgot Password?" at bounding box center [1111, 317] width 643 height 88
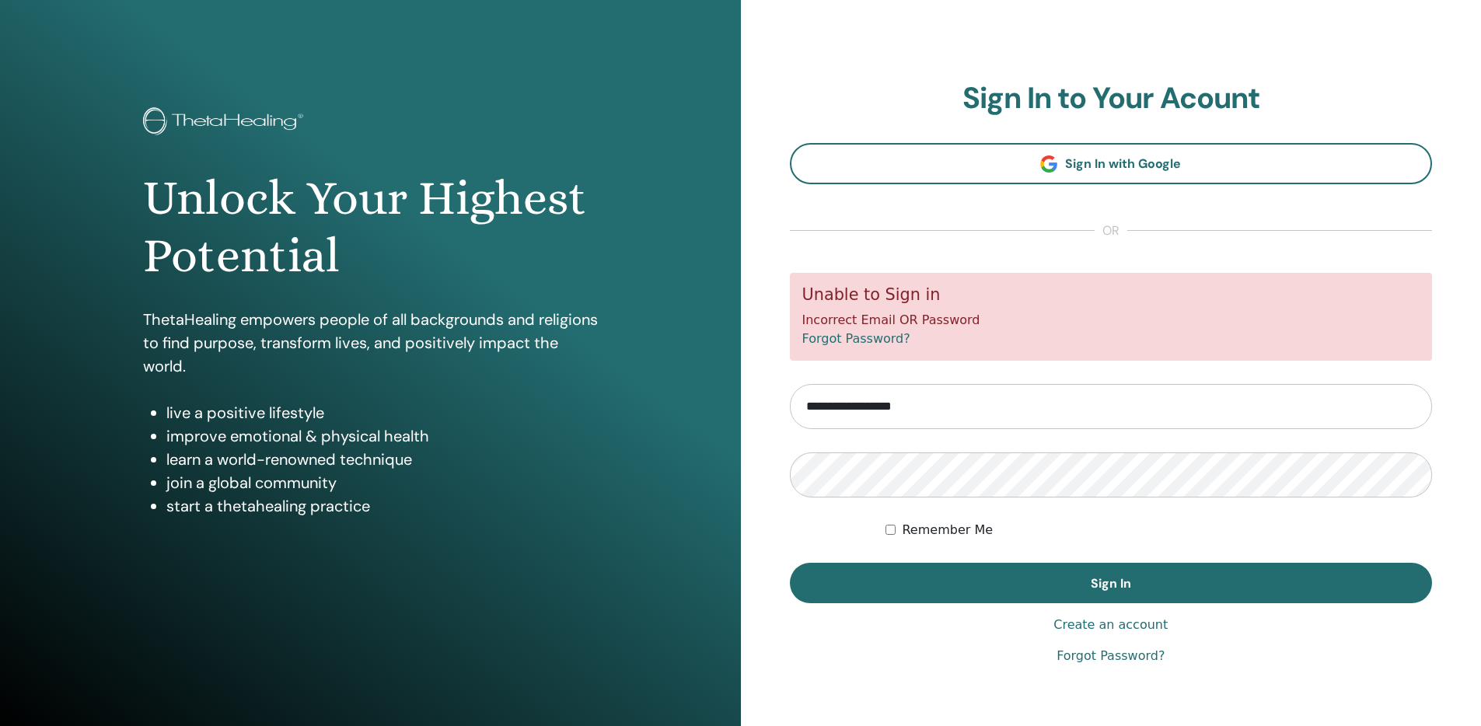
copy div "Unable to Sign in Incorrect Email OR Password"
